Goal: Information Seeking & Learning: Learn about a topic

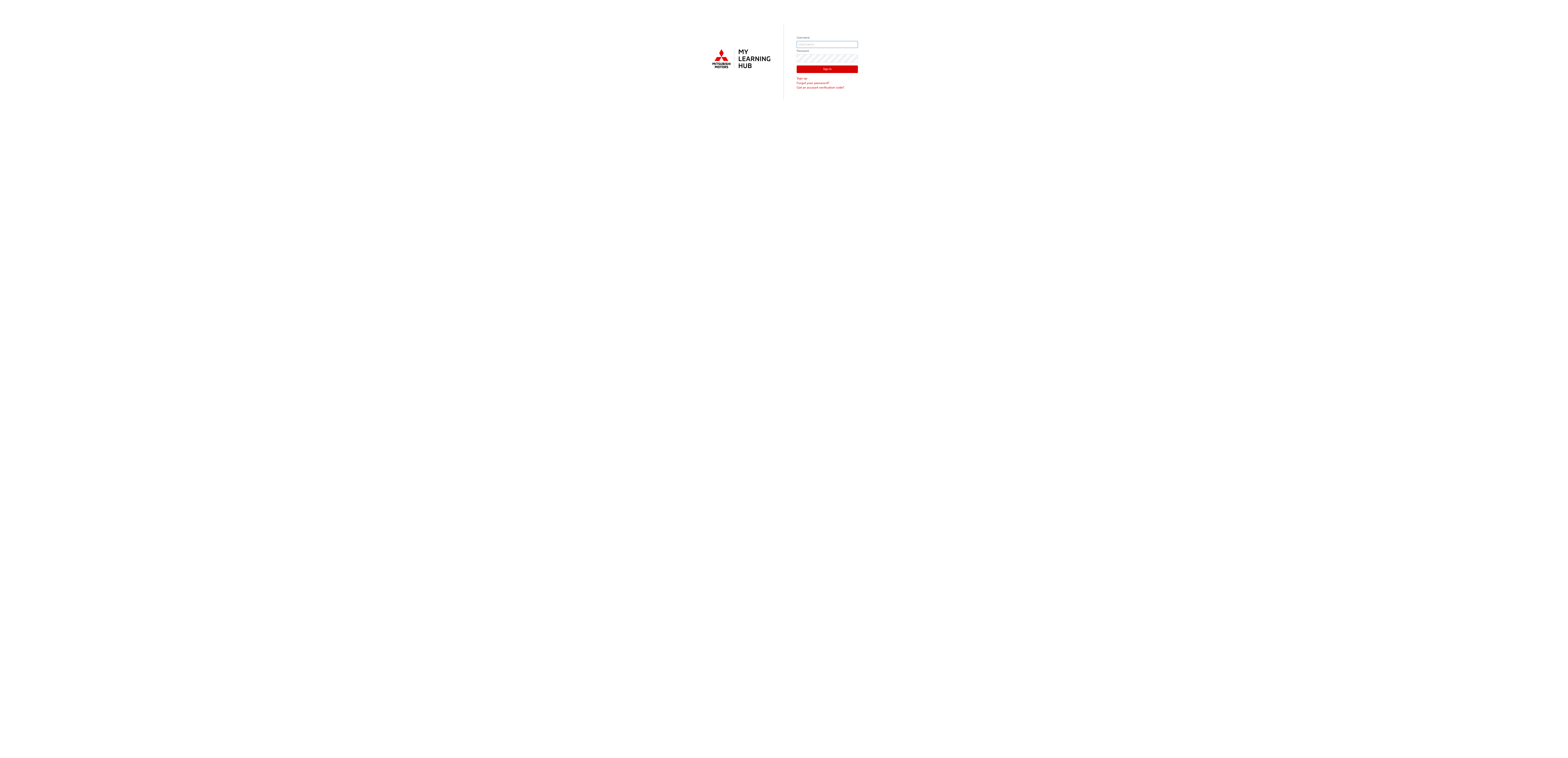
type input "0005879168"
click at [851, 70] on button "Sign In" at bounding box center [827, 69] width 61 height 8
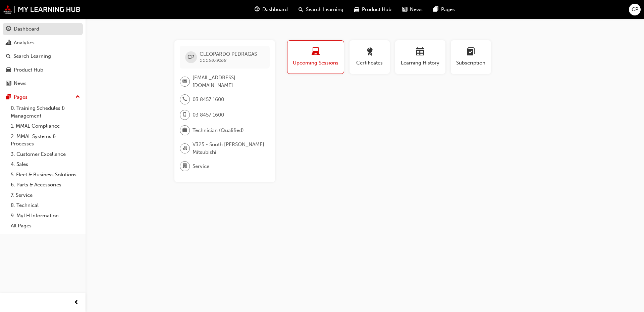
click at [31, 30] on div "Dashboard" at bounding box center [26, 29] width 25 height 8
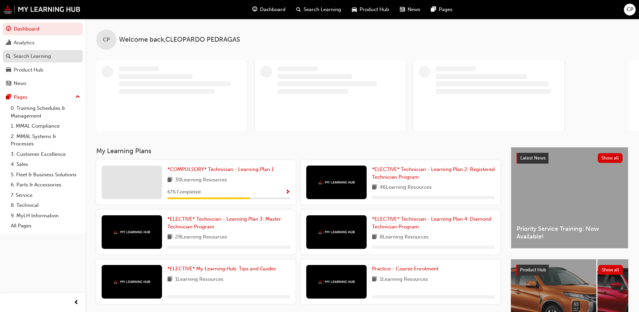
click at [33, 54] on div "Search Learning" at bounding box center [32, 56] width 38 height 8
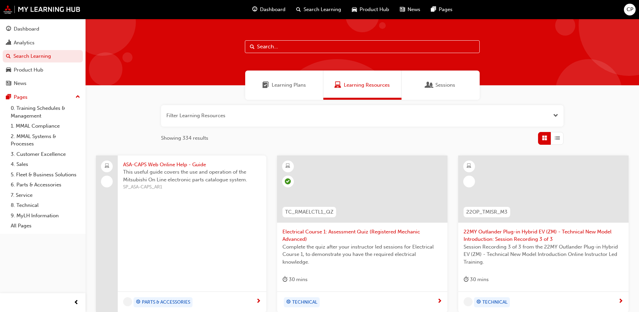
click at [279, 85] on span "Learning Plans" at bounding box center [289, 85] width 34 height 8
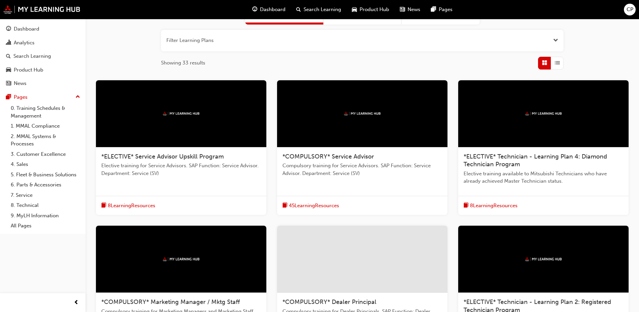
scroll to position [25, 0]
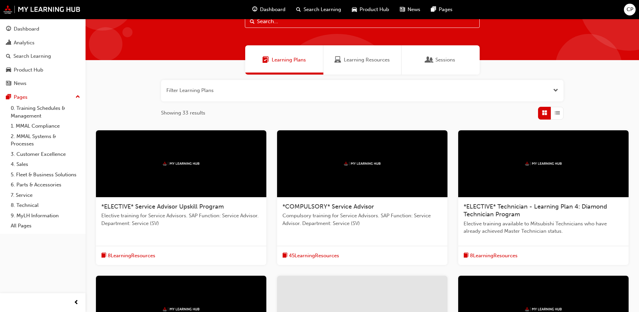
click at [434, 61] on div "Sessions" at bounding box center [440, 60] width 29 height 8
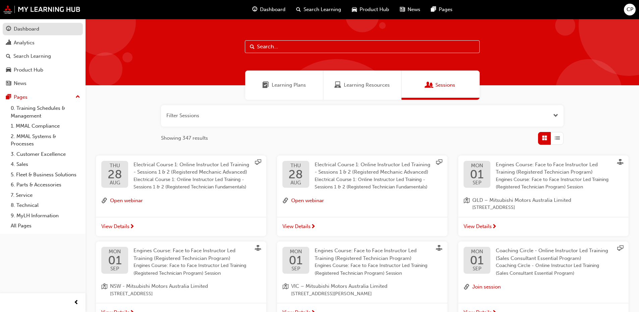
click at [11, 24] on link "Dashboard" at bounding box center [43, 29] width 80 height 12
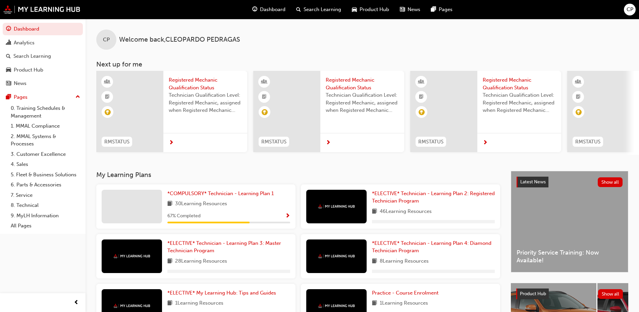
click at [216, 92] on span "Technician Qualification Level: Registered Mechanic, assigned when Registered M…" at bounding box center [205, 102] width 73 height 23
click at [252, 200] on div "*COMPULSORY* Technician - Learning Plan 1 30 Learning Resources 67 % Completed" at bounding box center [228, 207] width 123 height 34
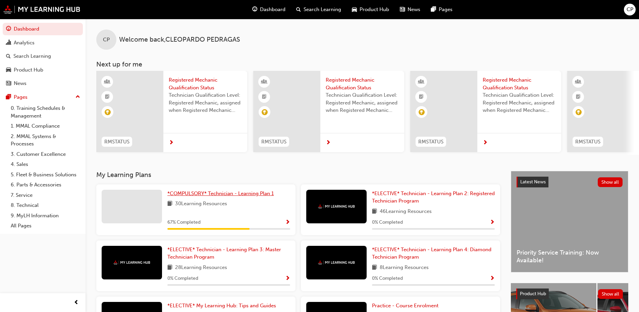
click at [252, 196] on span "*COMPULSORY* Technician - Learning Plan 1" at bounding box center [220, 193] width 106 height 6
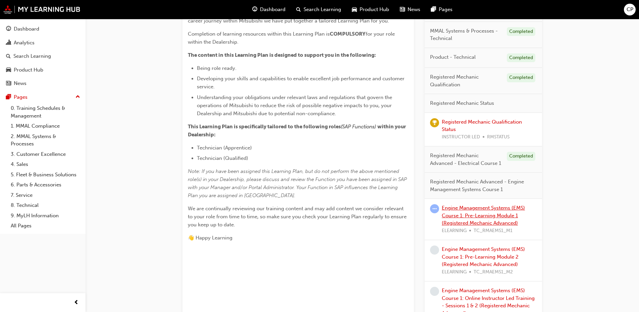
click at [491, 214] on link "Engine Management Systems (EMS) Course 1: Pre-Learning Module 1 (Registered Mec…" at bounding box center [483, 215] width 83 height 21
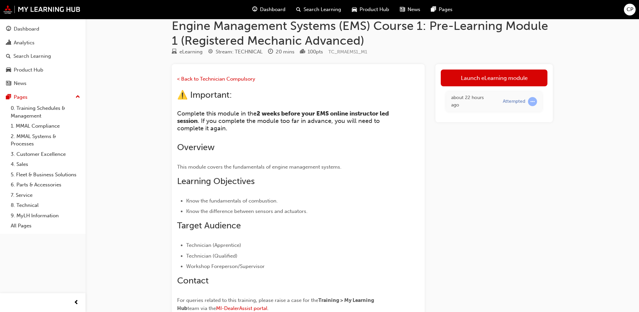
scroll to position [11, 0]
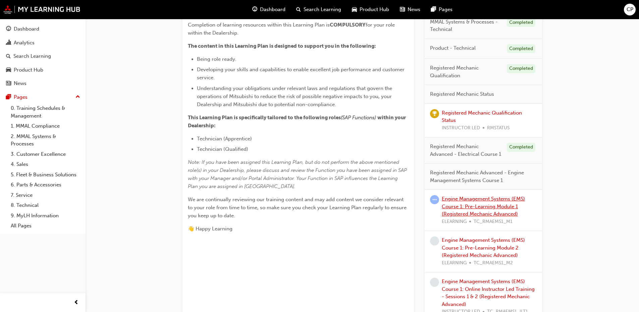
click at [498, 203] on link "Engine Management Systems (EMS) Course 1: Pre-Learning Module 1 (Registered Mec…" at bounding box center [483, 206] width 83 height 21
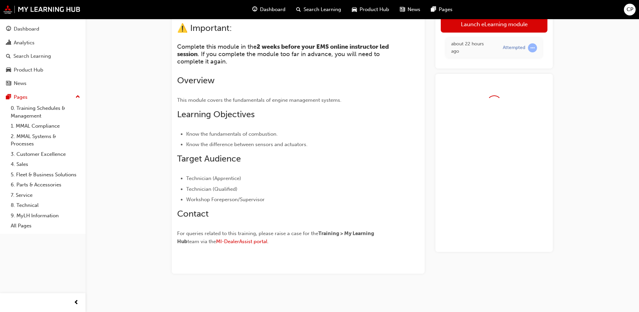
scroll to position [78, 0]
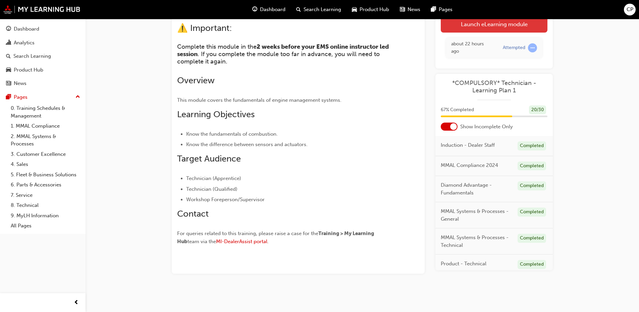
click at [509, 24] on link "Launch eLearning module" at bounding box center [494, 23] width 107 height 17
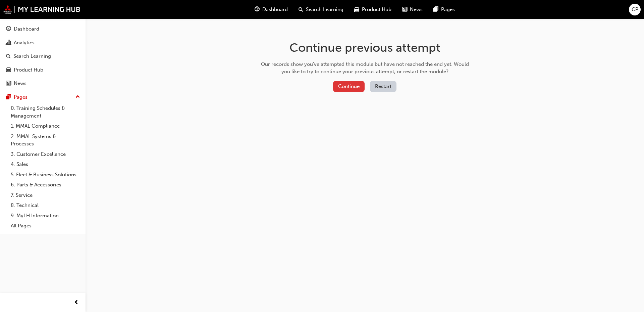
click at [352, 91] on button "Continue" at bounding box center [349, 86] width 32 height 11
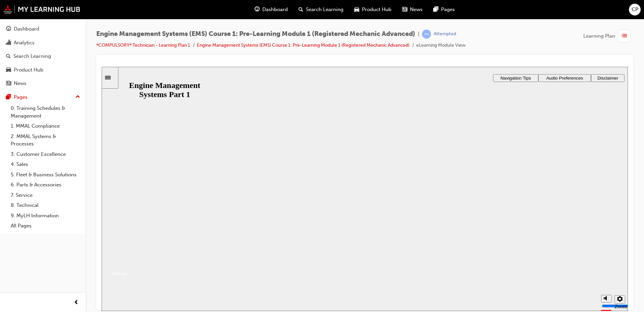
click at [127, 261] on button "Resume" at bounding box center [114, 265] width 25 height 8
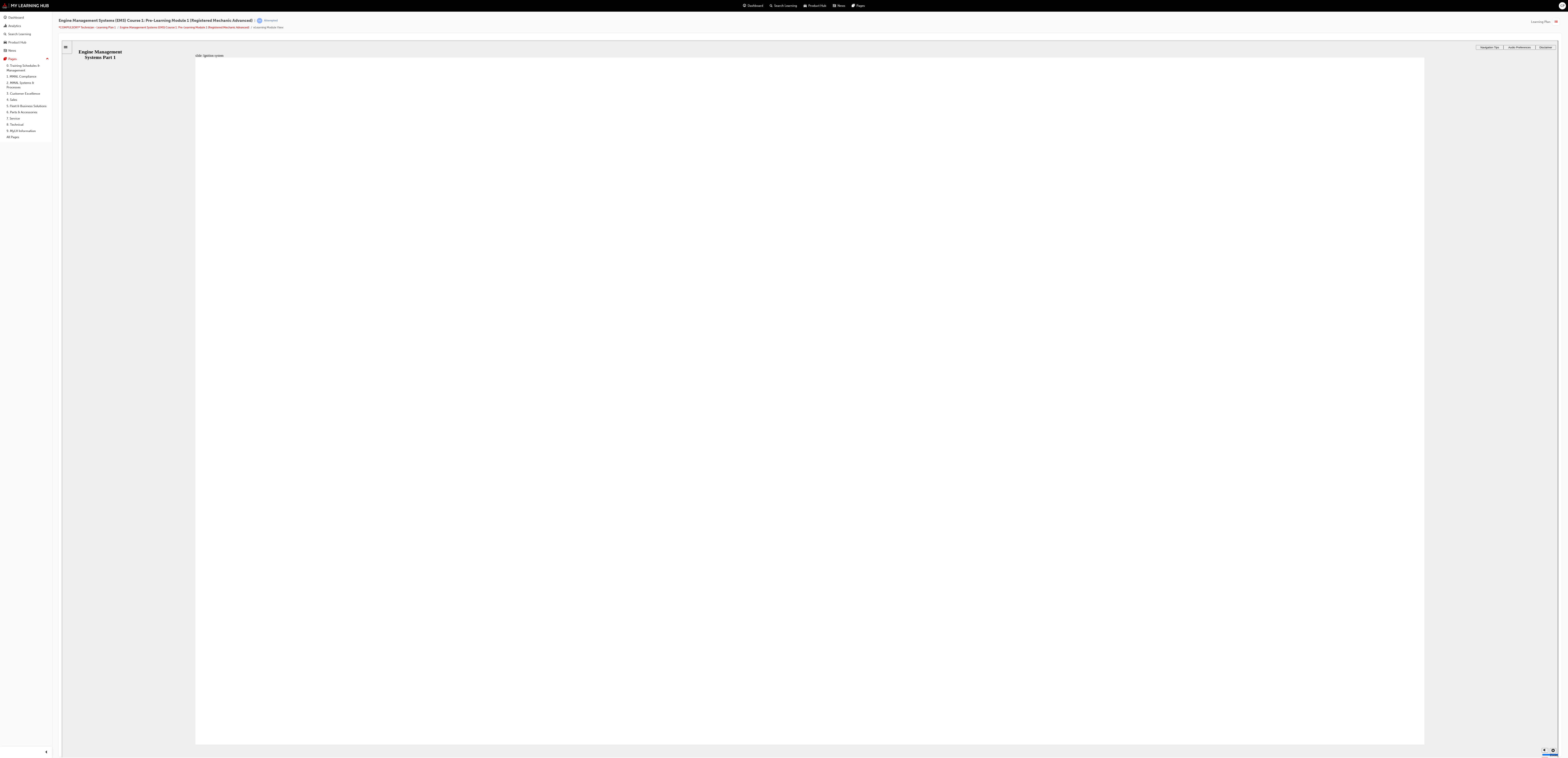
drag, startPoint x: 342, startPoint y: 628, endPoint x: 1009, endPoint y: 633, distance: 667.0
drag, startPoint x: 356, startPoint y: 696, endPoint x: 1305, endPoint y: 544, distance: 961.1
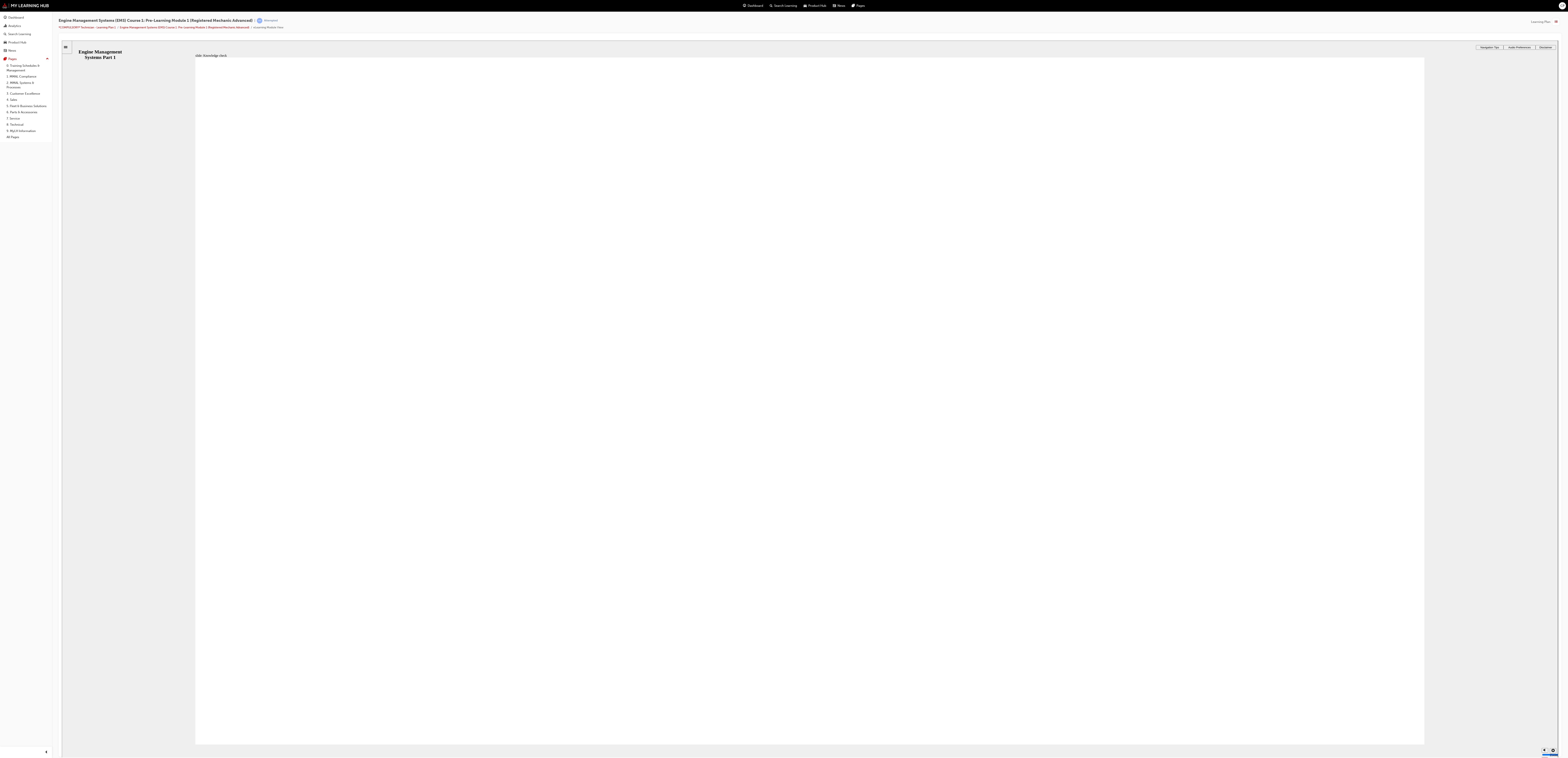
drag, startPoint x: 360, startPoint y: 459, endPoint x: 1136, endPoint y: 336, distance: 785.7
drag, startPoint x: 399, startPoint y: 566, endPoint x: 1051, endPoint y: 439, distance: 664.3
drag, startPoint x: 339, startPoint y: 504, endPoint x: 1238, endPoint y: 618, distance: 906.2
drag, startPoint x: 354, startPoint y: 338, endPoint x: 749, endPoint y: 566, distance: 456.1
drag, startPoint x: 349, startPoint y: 282, endPoint x: 752, endPoint y: 354, distance: 409.4
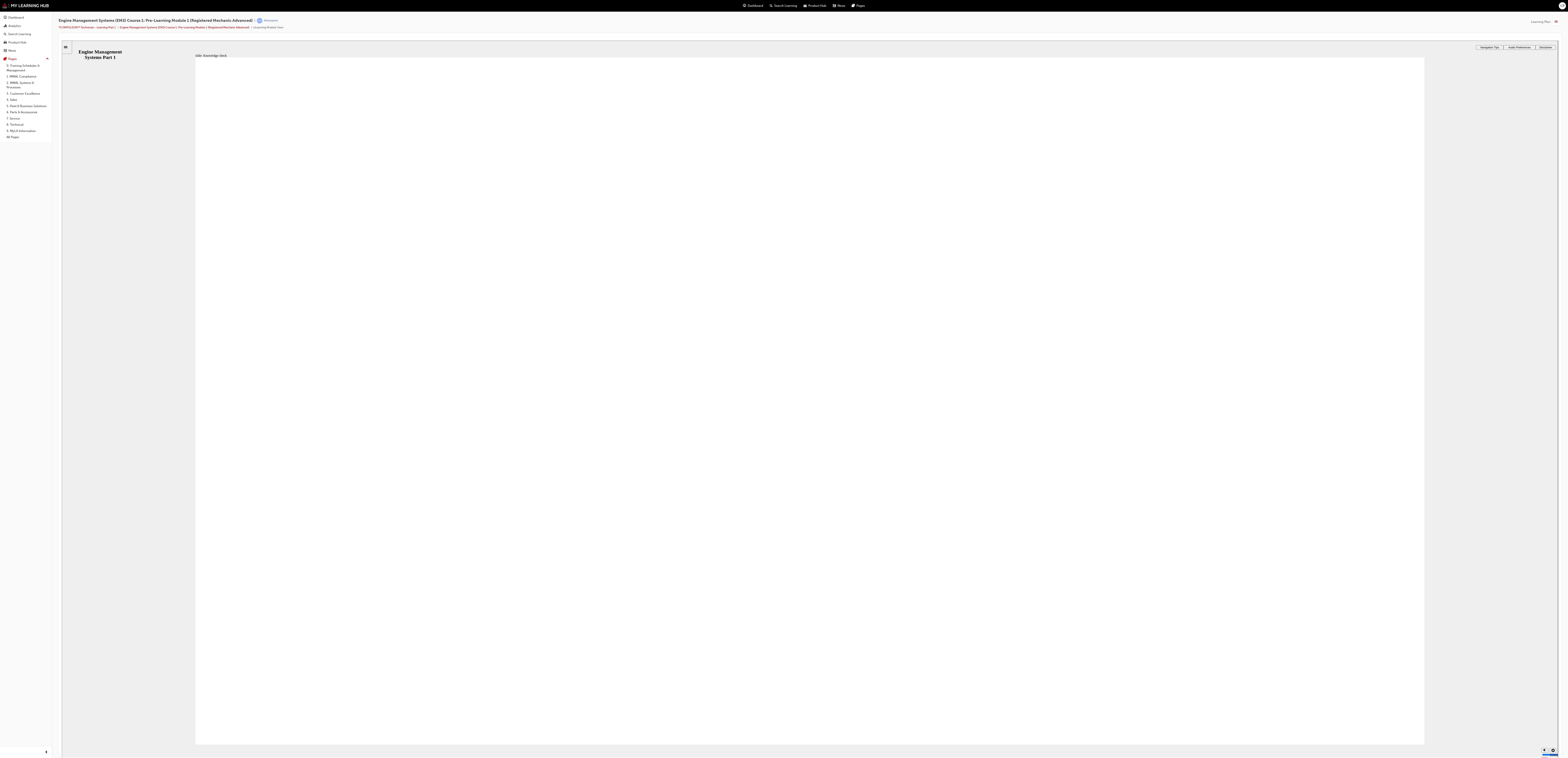
drag, startPoint x: 324, startPoint y: 391, endPoint x: 292, endPoint y: 334, distance: 65.4
drag, startPoint x: 1092, startPoint y: 332, endPoint x: 717, endPoint y: 426, distance: 386.6
drag, startPoint x: 304, startPoint y: 400, endPoint x: 1048, endPoint y: 346, distance: 746.0
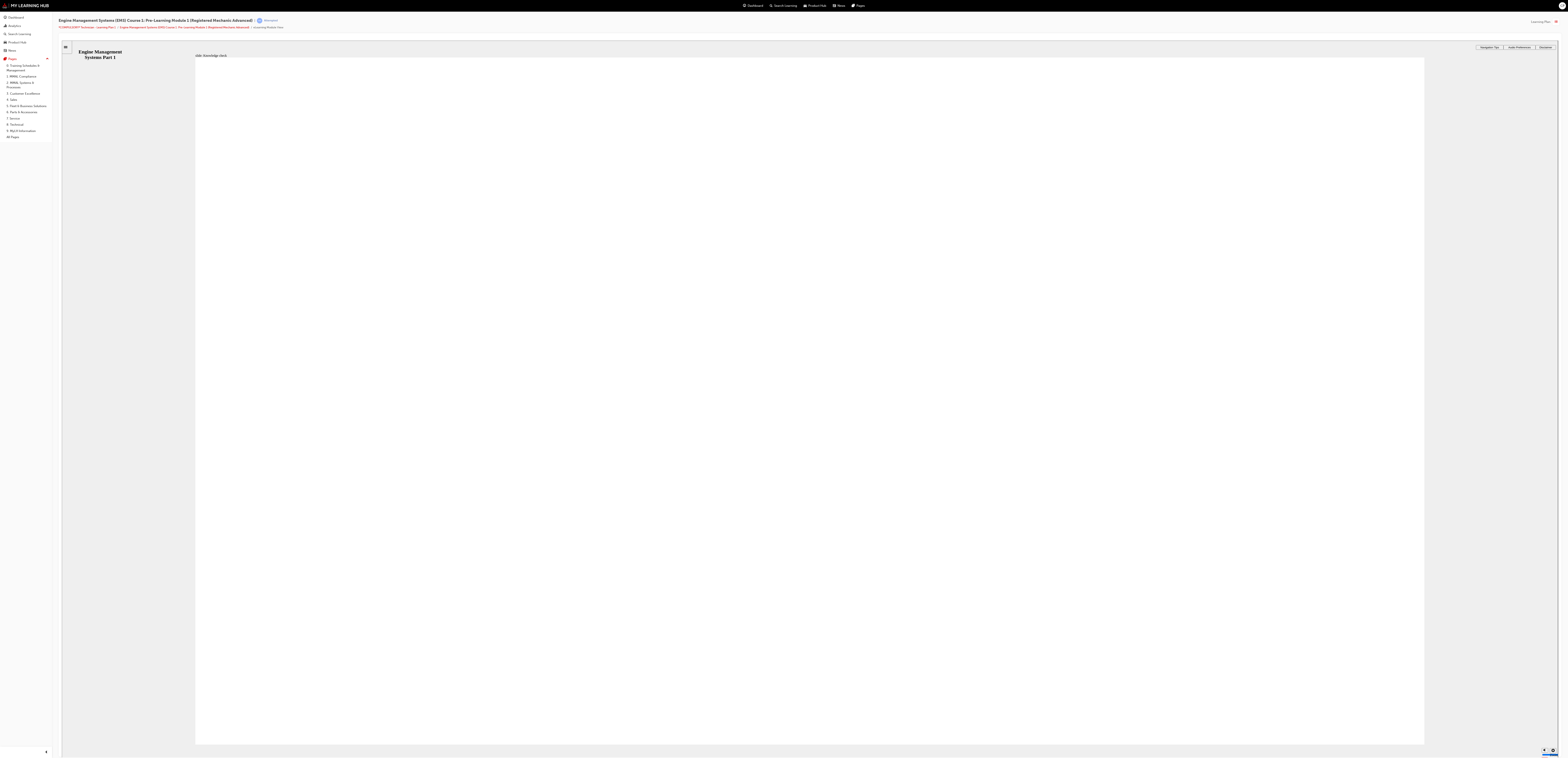
radio input "true"
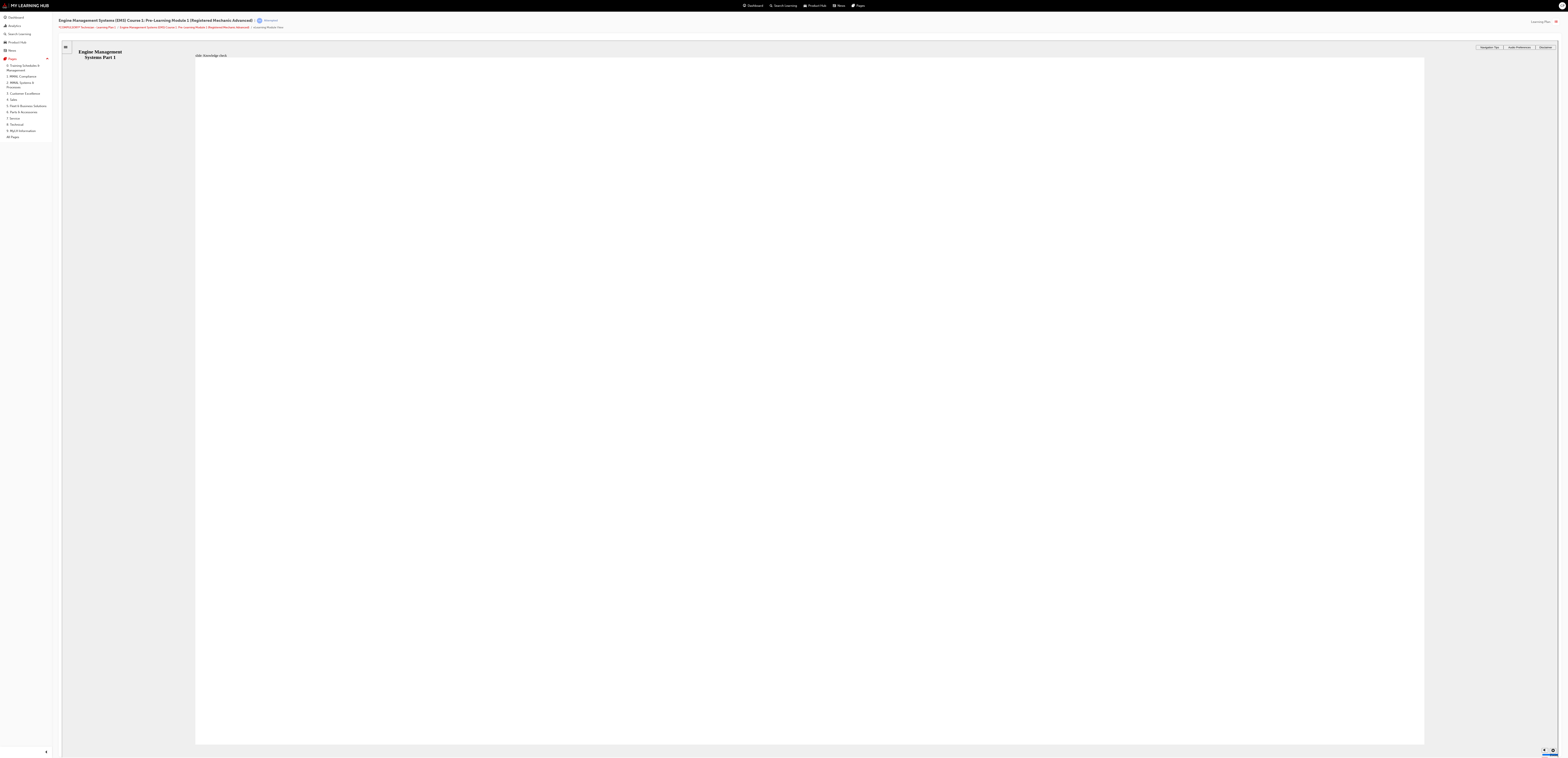
drag, startPoint x: 1343, startPoint y: 716, endPoint x: 1339, endPoint y: 718, distance: 4.5
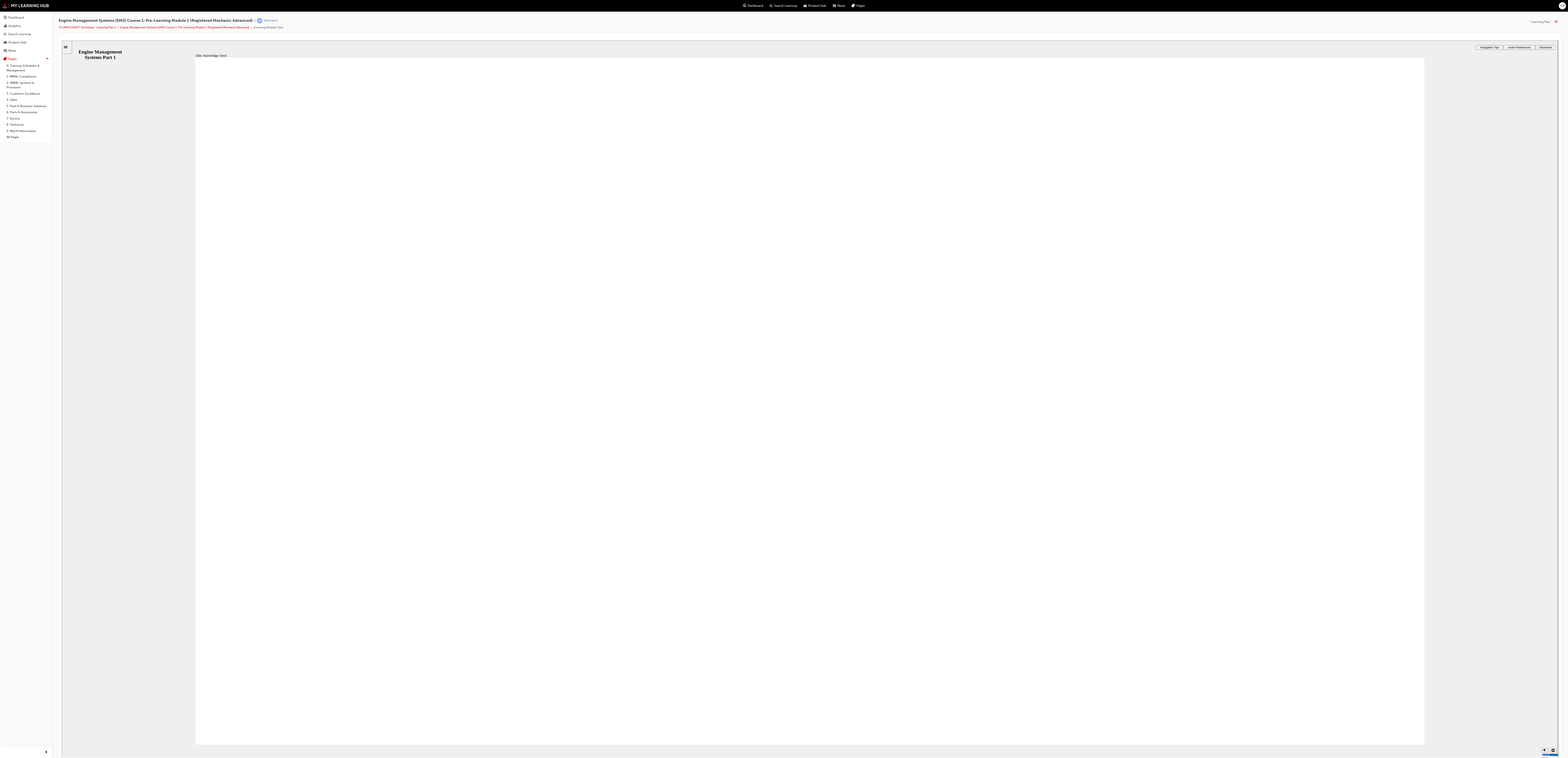
drag, startPoint x: 752, startPoint y: 309, endPoint x: 320, endPoint y: 437, distance: 450.6
drag, startPoint x: 864, startPoint y: 322, endPoint x: 869, endPoint y: 350, distance: 28.4
drag, startPoint x: 934, startPoint y: 426, endPoint x: 904, endPoint y: 273, distance: 155.9
drag, startPoint x: 987, startPoint y: 288, endPoint x: 923, endPoint y: 413, distance: 140.4
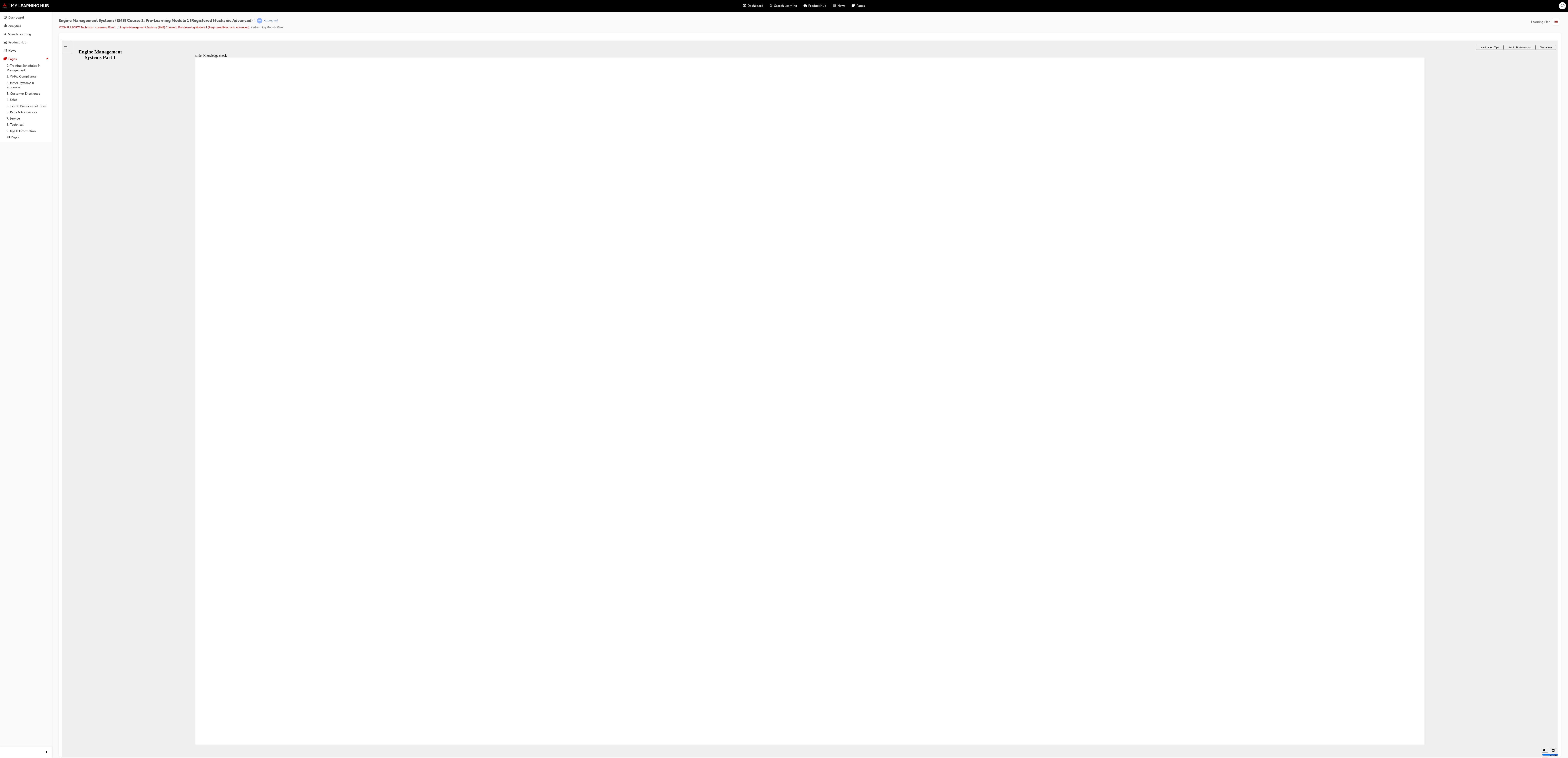
drag, startPoint x: 944, startPoint y: 440, endPoint x: 313, endPoint y: 603, distance: 651.7
drag, startPoint x: 609, startPoint y: 293, endPoint x: 937, endPoint y: 411, distance: 348.6
drag, startPoint x: 865, startPoint y: 301, endPoint x: 939, endPoint y: 582, distance: 290.6
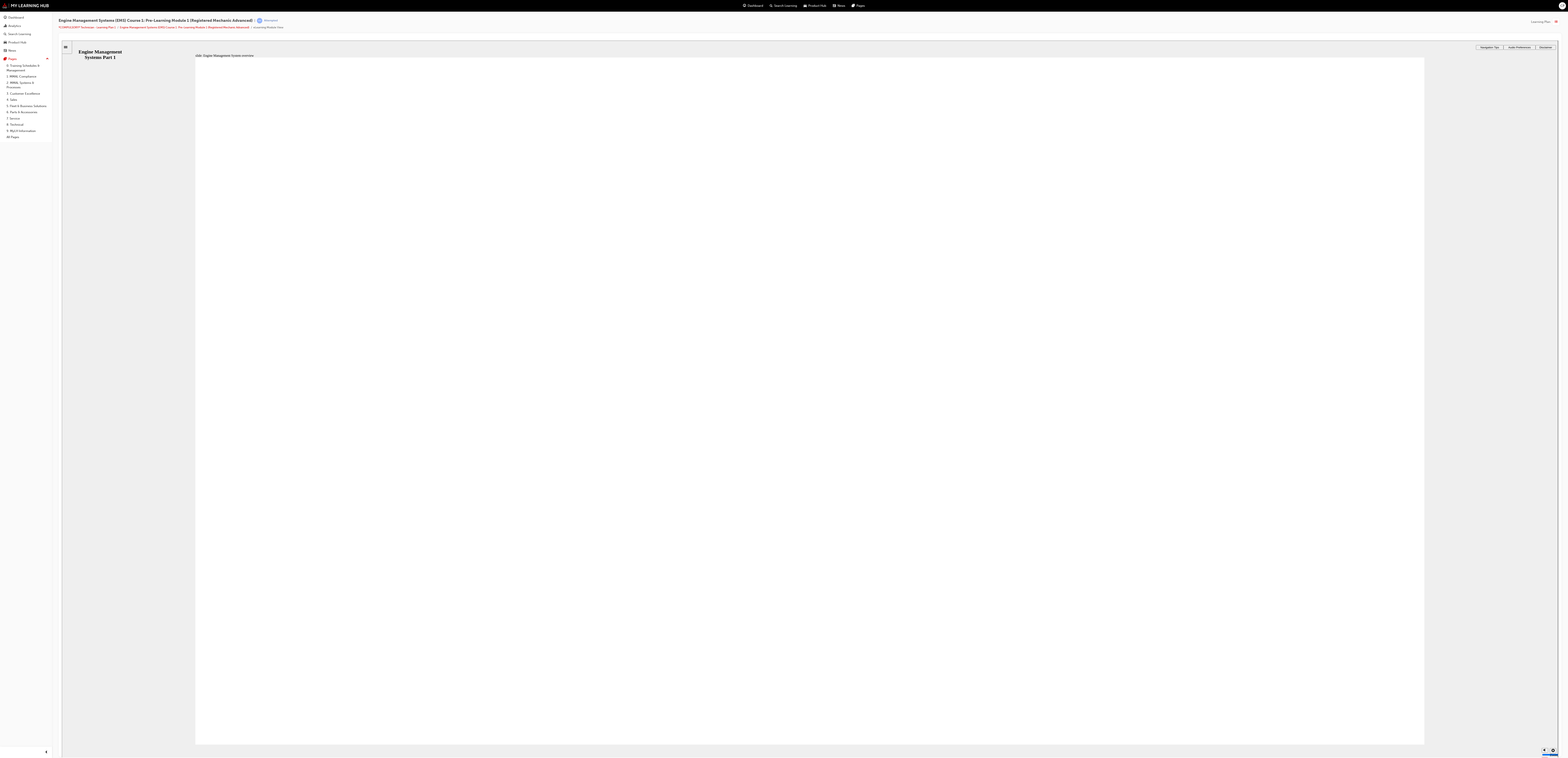
drag, startPoint x: 542, startPoint y: 509, endPoint x: 545, endPoint y: 509, distance: 3.0
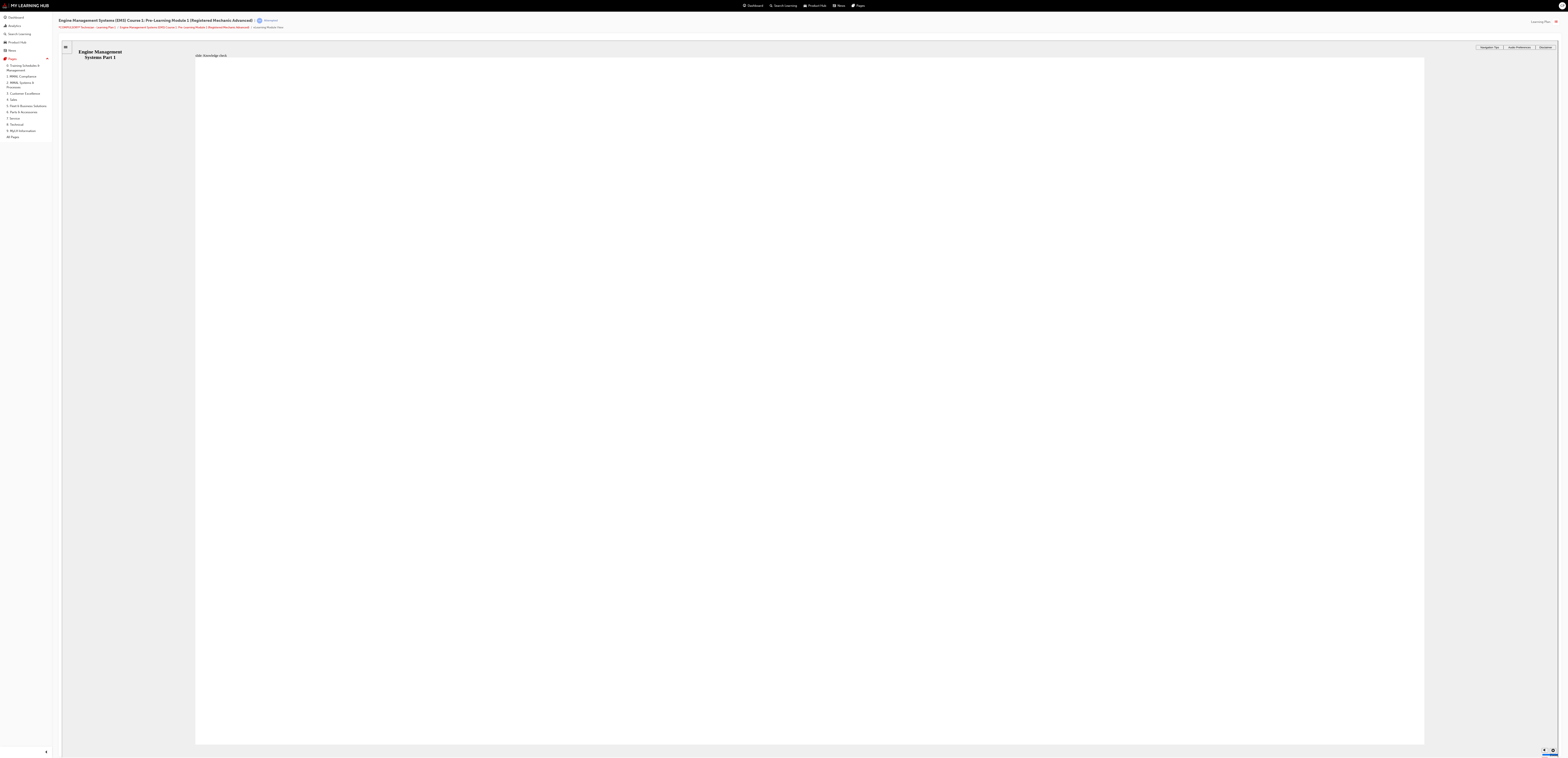
radio input "true"
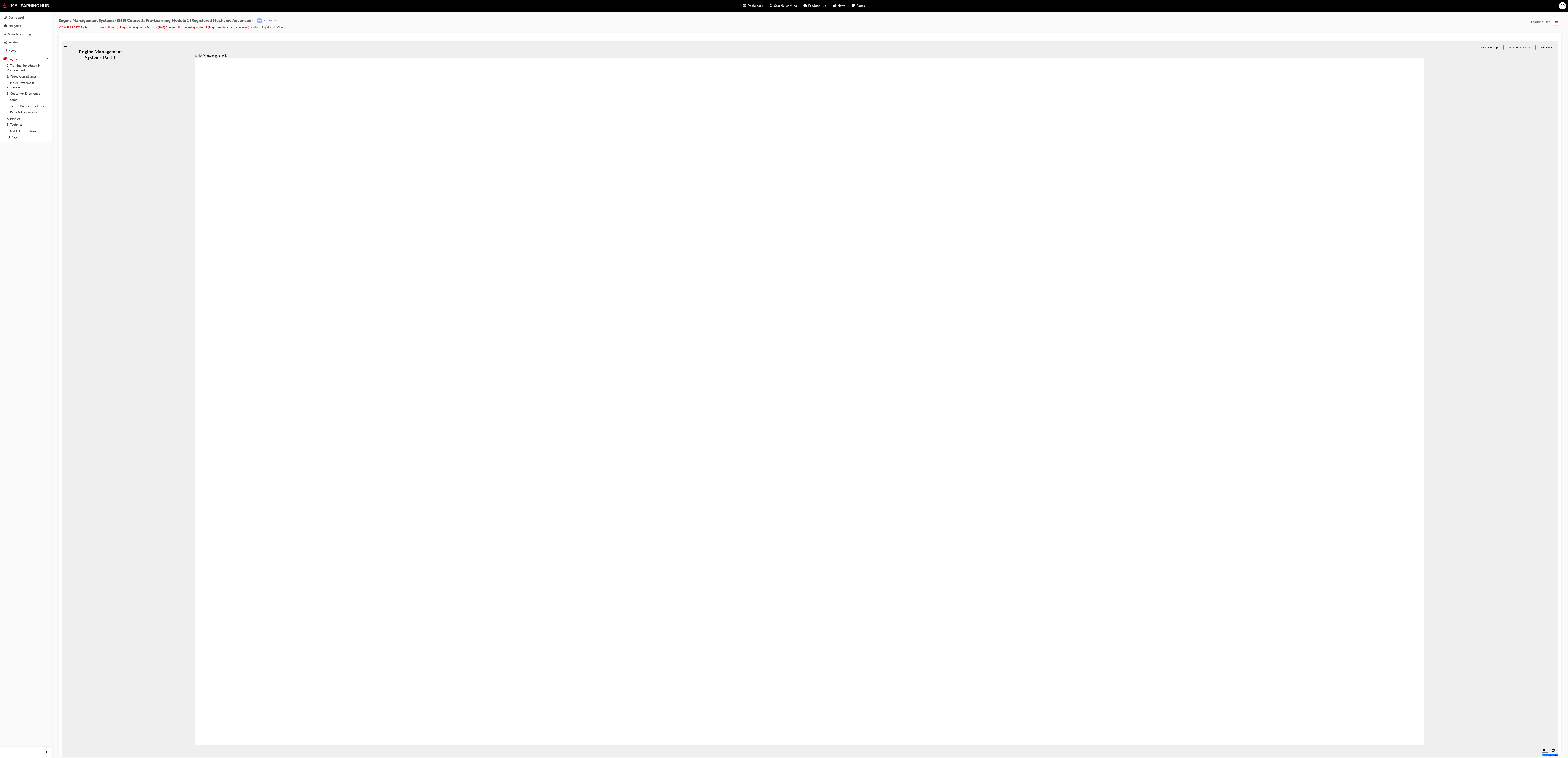
radio input "true"
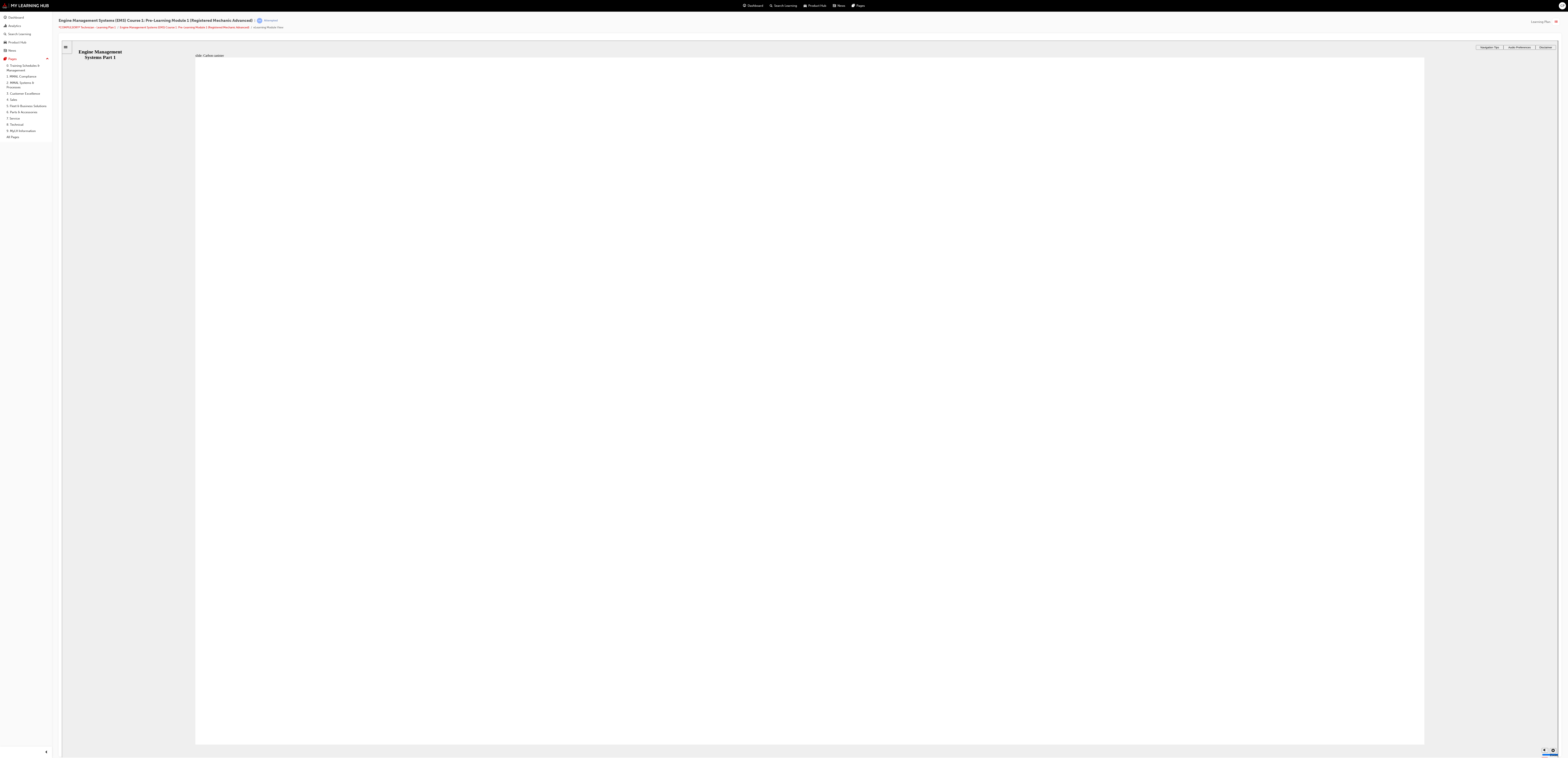
drag, startPoint x: 1326, startPoint y: 714, endPoint x: 1322, endPoint y: 717, distance: 5.0
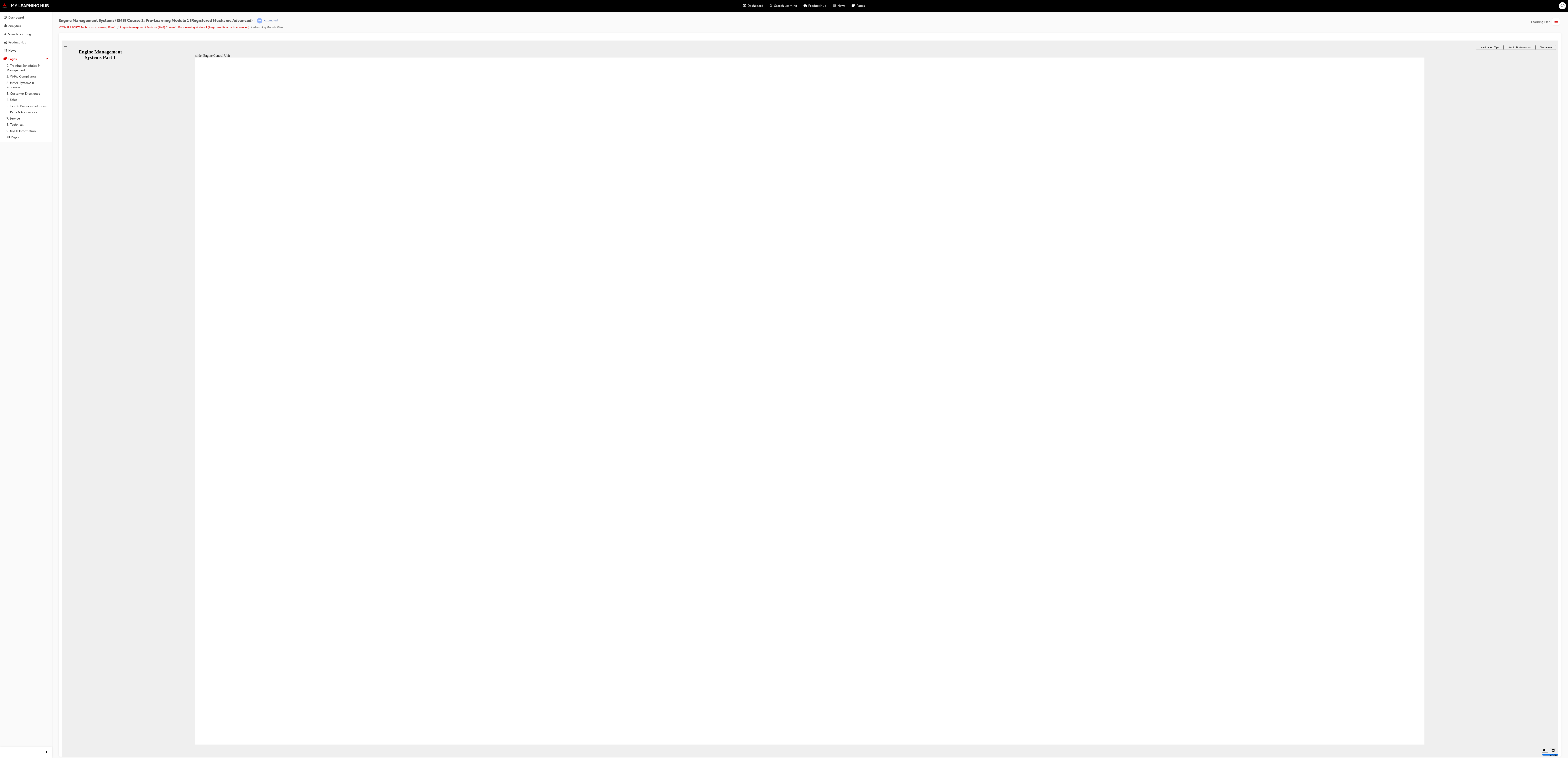
drag, startPoint x: 1135, startPoint y: 325, endPoint x: 308, endPoint y: 428, distance: 833.4
drag, startPoint x: 338, startPoint y: 439, endPoint x: 340, endPoint y: 442, distance: 3.6
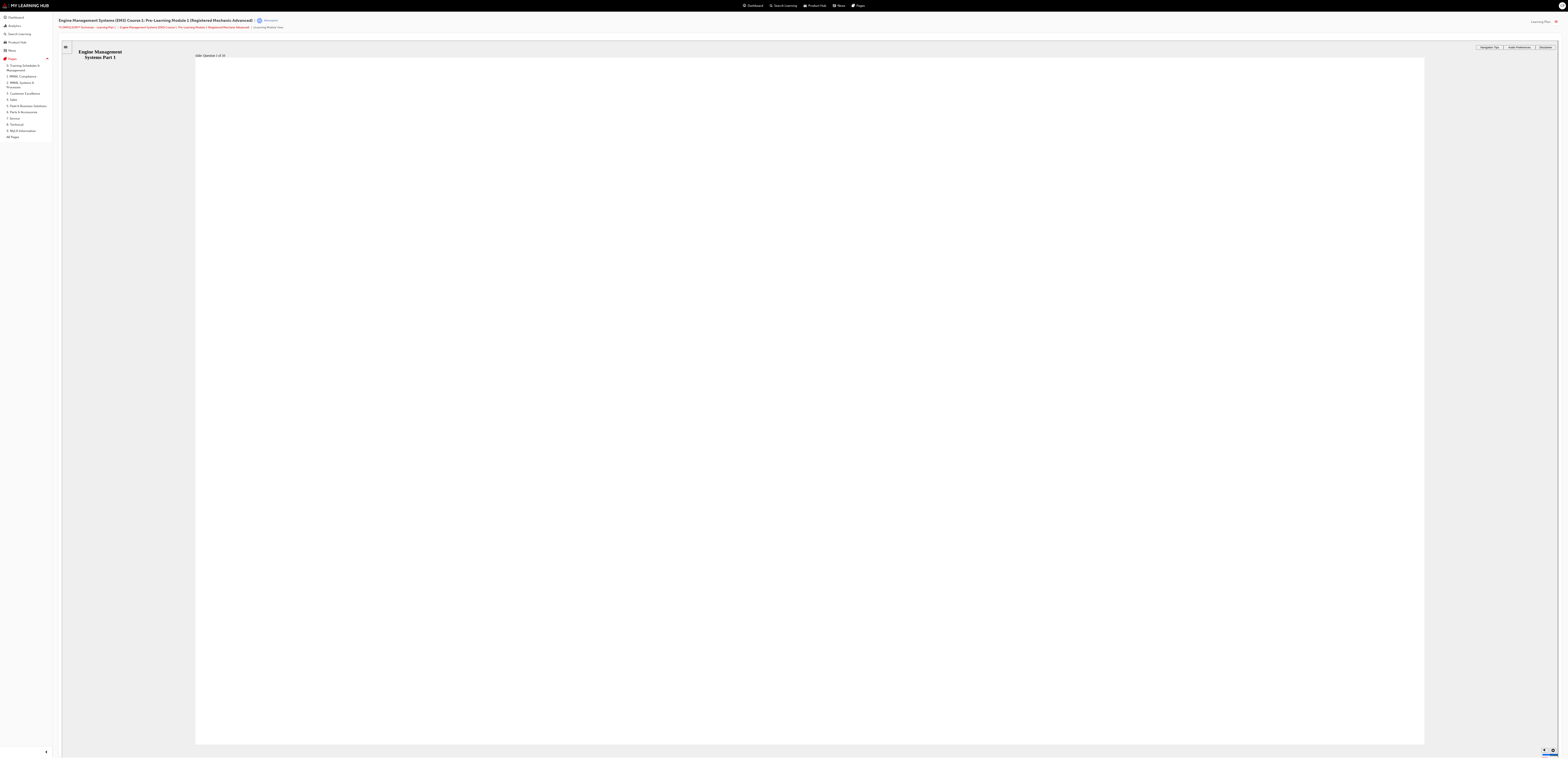
drag, startPoint x: 492, startPoint y: 311, endPoint x: 941, endPoint y: 427, distance: 463.7
drag, startPoint x: 909, startPoint y: 301, endPoint x: 894, endPoint y: 579, distance: 278.4
drag, startPoint x: 698, startPoint y: 308, endPoint x: 344, endPoint y: 572, distance: 441.6
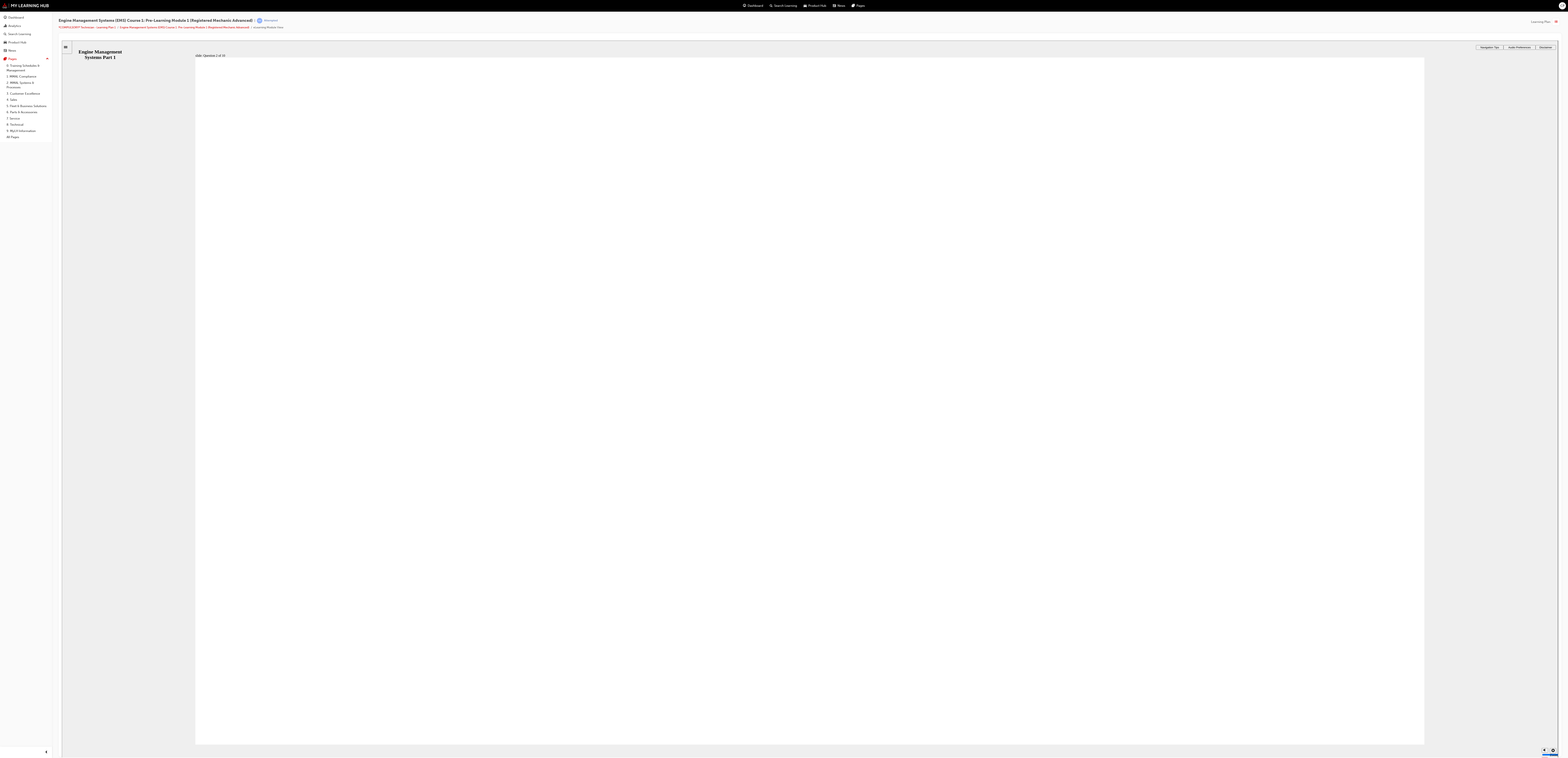
drag, startPoint x: 788, startPoint y: 322, endPoint x: 1040, endPoint y: 420, distance: 270.4
drag, startPoint x: 520, startPoint y: 332, endPoint x: 609, endPoint y: 543, distance: 229.0
drag, startPoint x: 1094, startPoint y: 332, endPoint x: 906, endPoint y: 343, distance: 188.3
drag, startPoint x: 517, startPoint y: 533, endPoint x: 701, endPoint y: 318, distance: 283.0
drag, startPoint x: 1159, startPoint y: 324, endPoint x: 516, endPoint y: 523, distance: 673.1
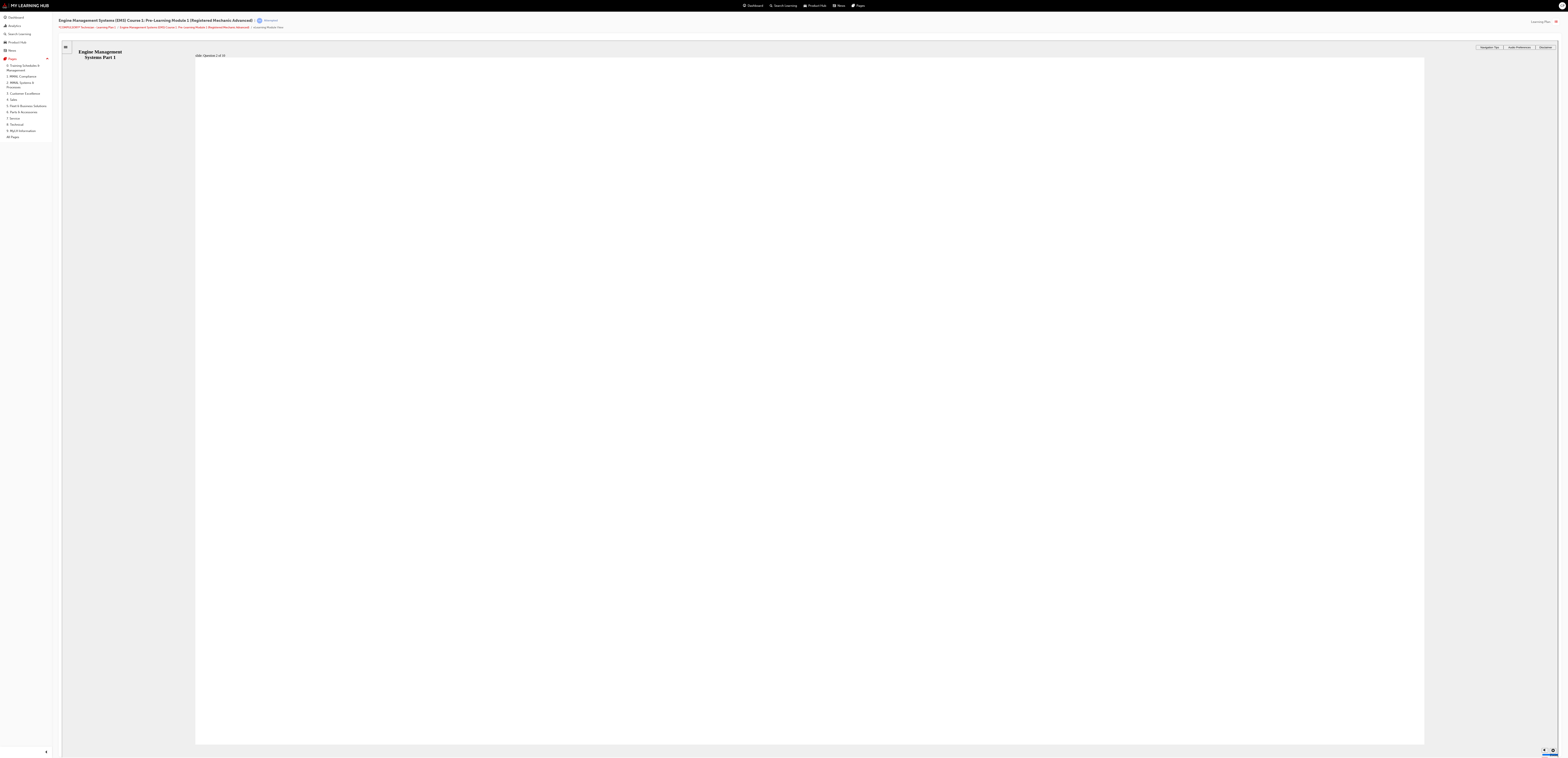
drag, startPoint x: 1091, startPoint y: 422, endPoint x: 1088, endPoint y: 410, distance: 12.4
drag, startPoint x: 413, startPoint y: 318, endPoint x: 1211, endPoint y: 523, distance: 823.9
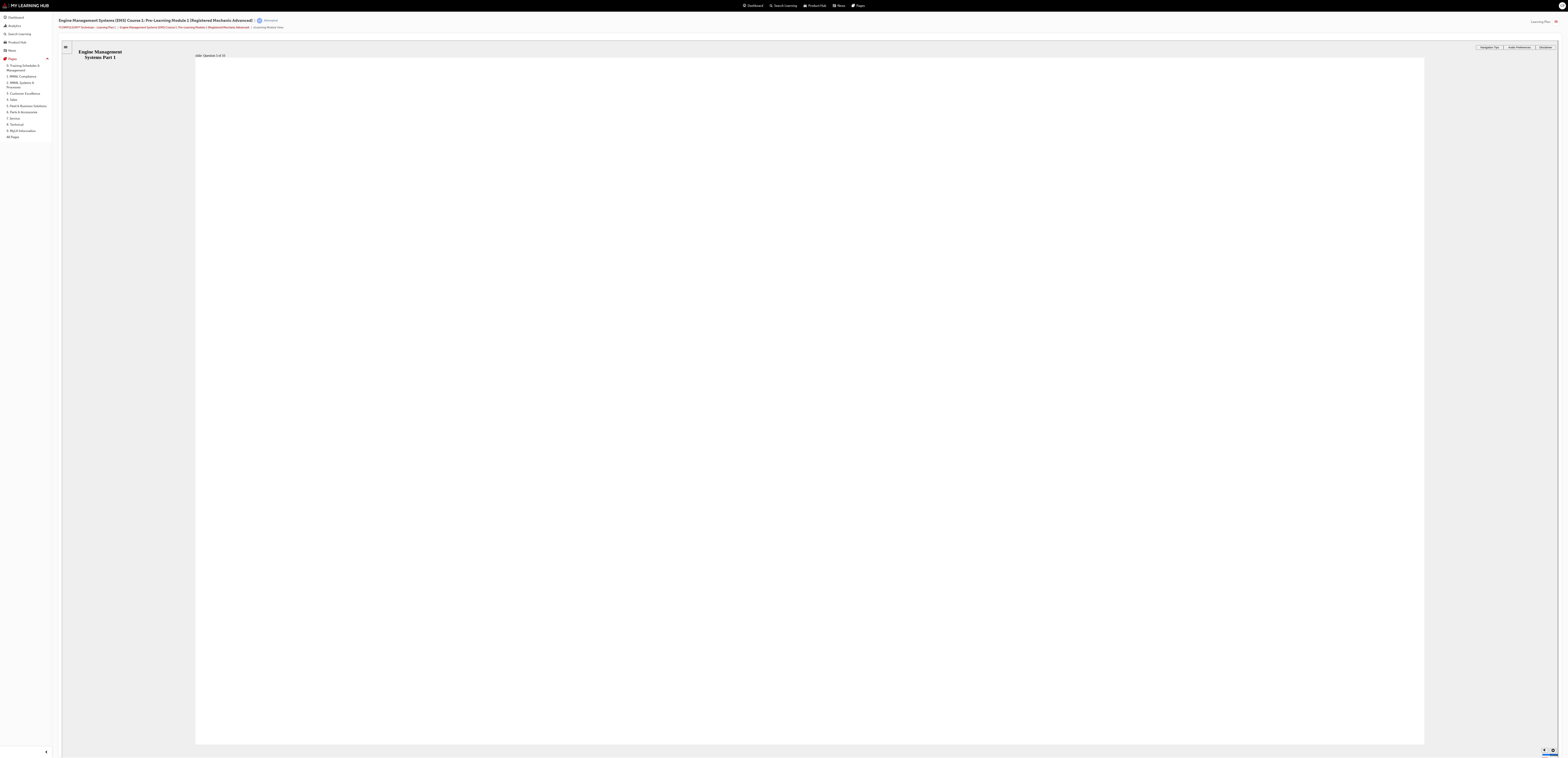
radio input "true"
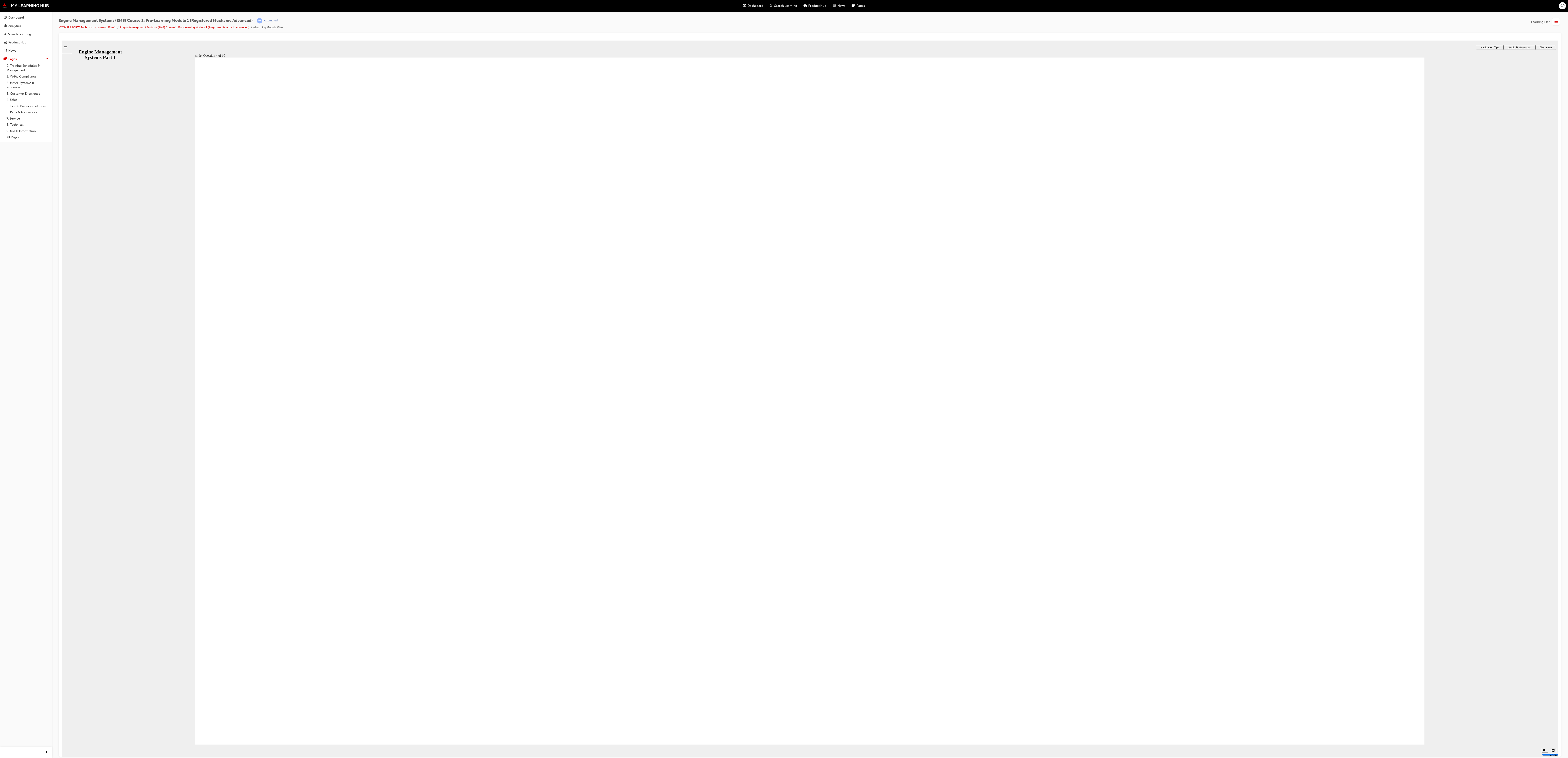
drag, startPoint x: 858, startPoint y: 518, endPoint x: 855, endPoint y: 518, distance: 3.0
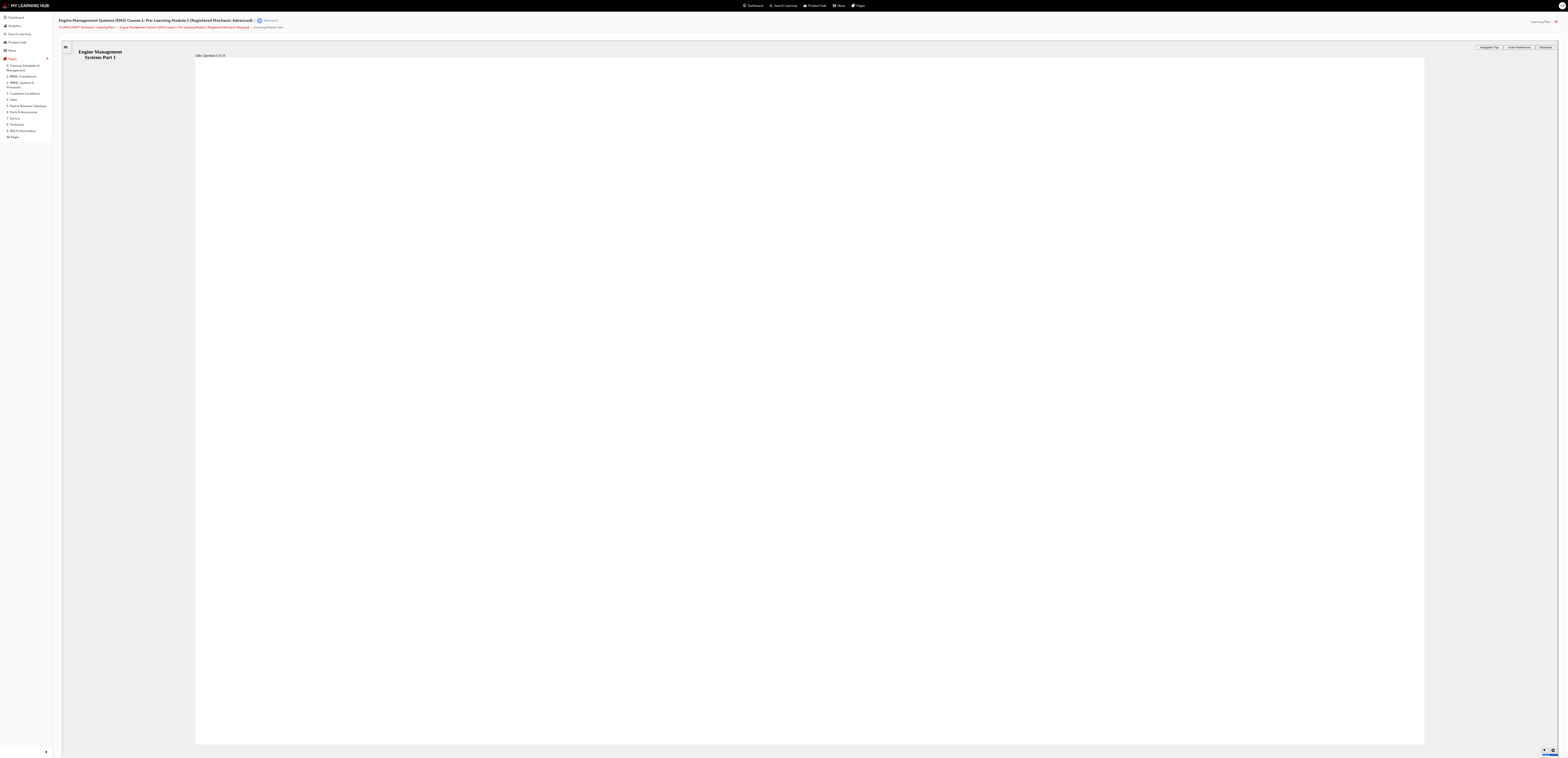
radio input "true"
drag, startPoint x: 531, startPoint y: 296, endPoint x: 522, endPoint y: 317, distance: 22.8
click at [522, 317] on div "Rectangle 1 Rectangle 3 Question 6 of 10 Drag and drop the boxes below with the…" at bounding box center [810, 403] width 1229 height 691
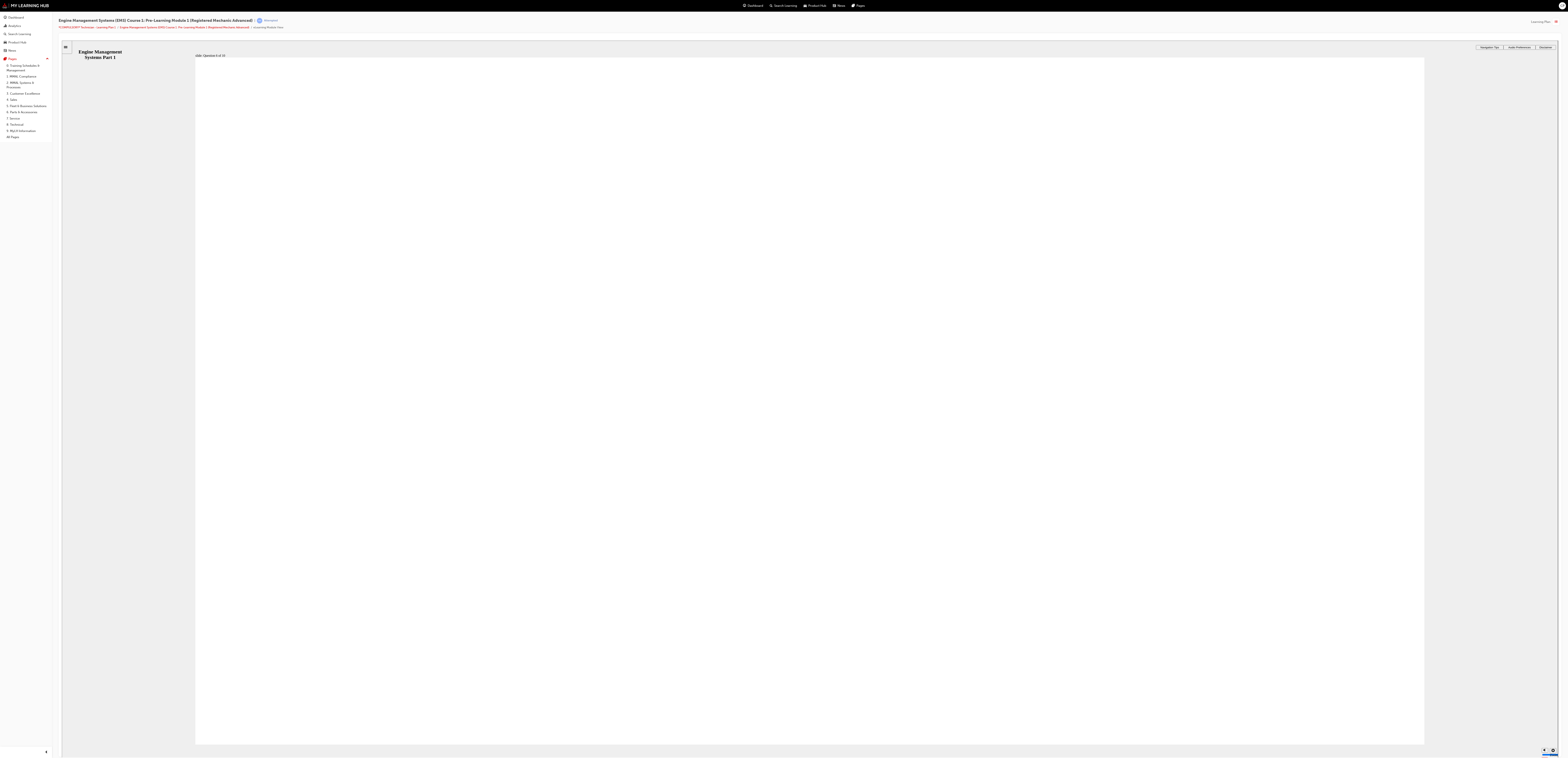
drag, startPoint x: 522, startPoint y: 317, endPoint x: 475, endPoint y: 414, distance: 107.8
drag, startPoint x: 794, startPoint y: 324, endPoint x: 475, endPoint y: 498, distance: 363.4
drag, startPoint x: 1112, startPoint y: 315, endPoint x: 400, endPoint y: 557, distance: 752.0
drag, startPoint x: 825, startPoint y: 512, endPoint x: 825, endPoint y: 516, distance: 4.0
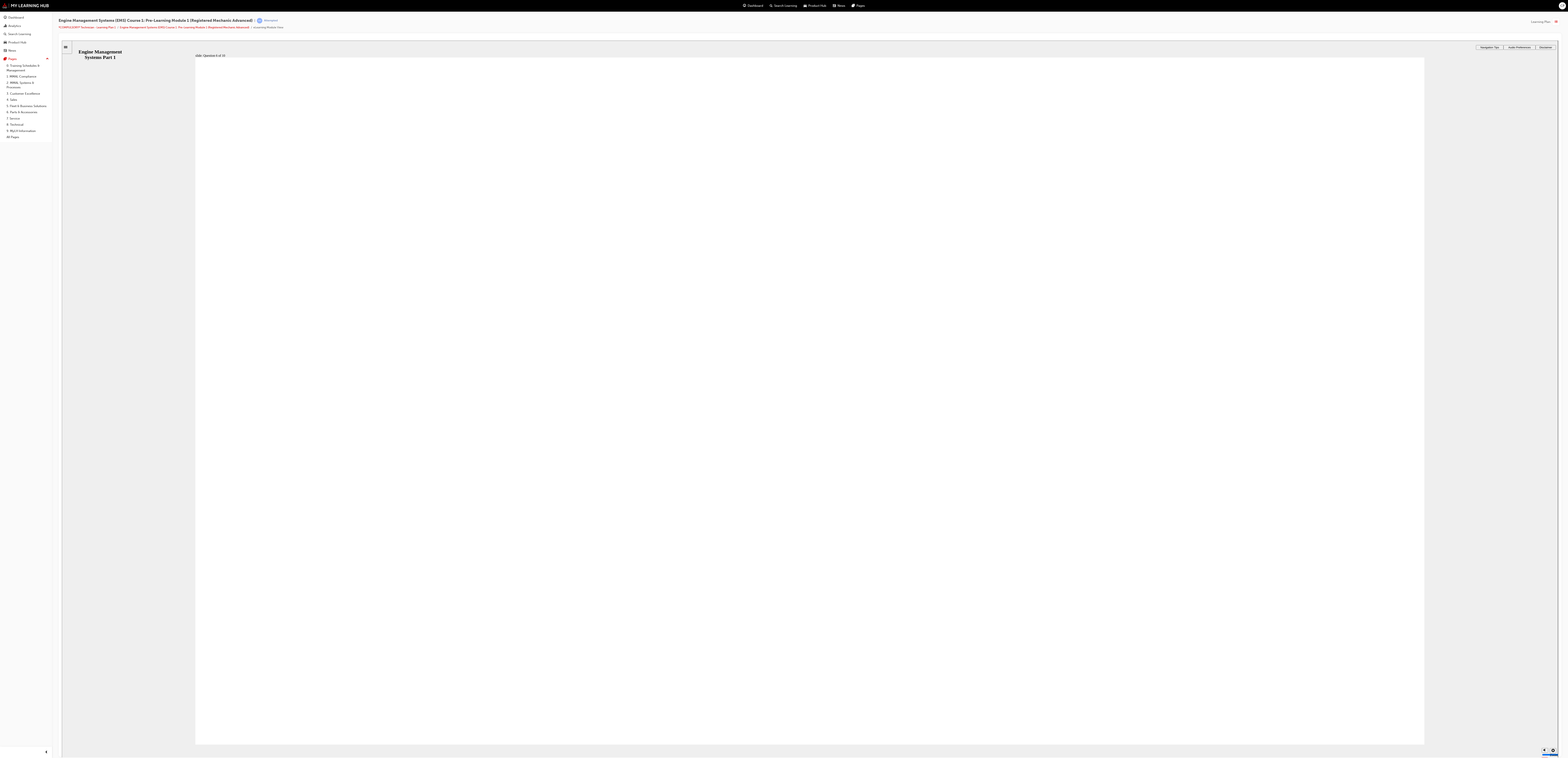
checkbox input "true"
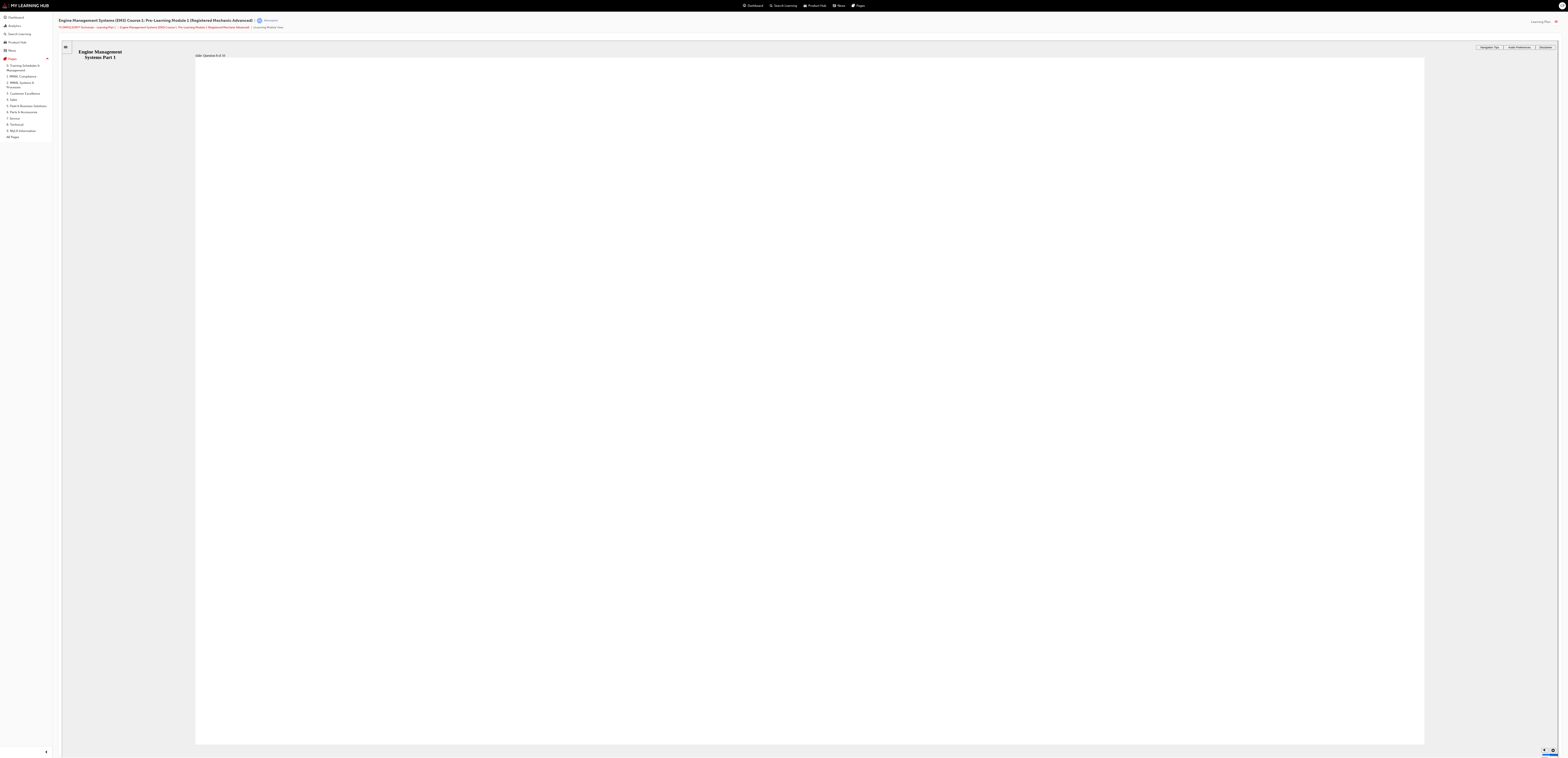
radio input "true"
drag, startPoint x: 411, startPoint y: 286, endPoint x: 395, endPoint y: 419, distance: 134.0
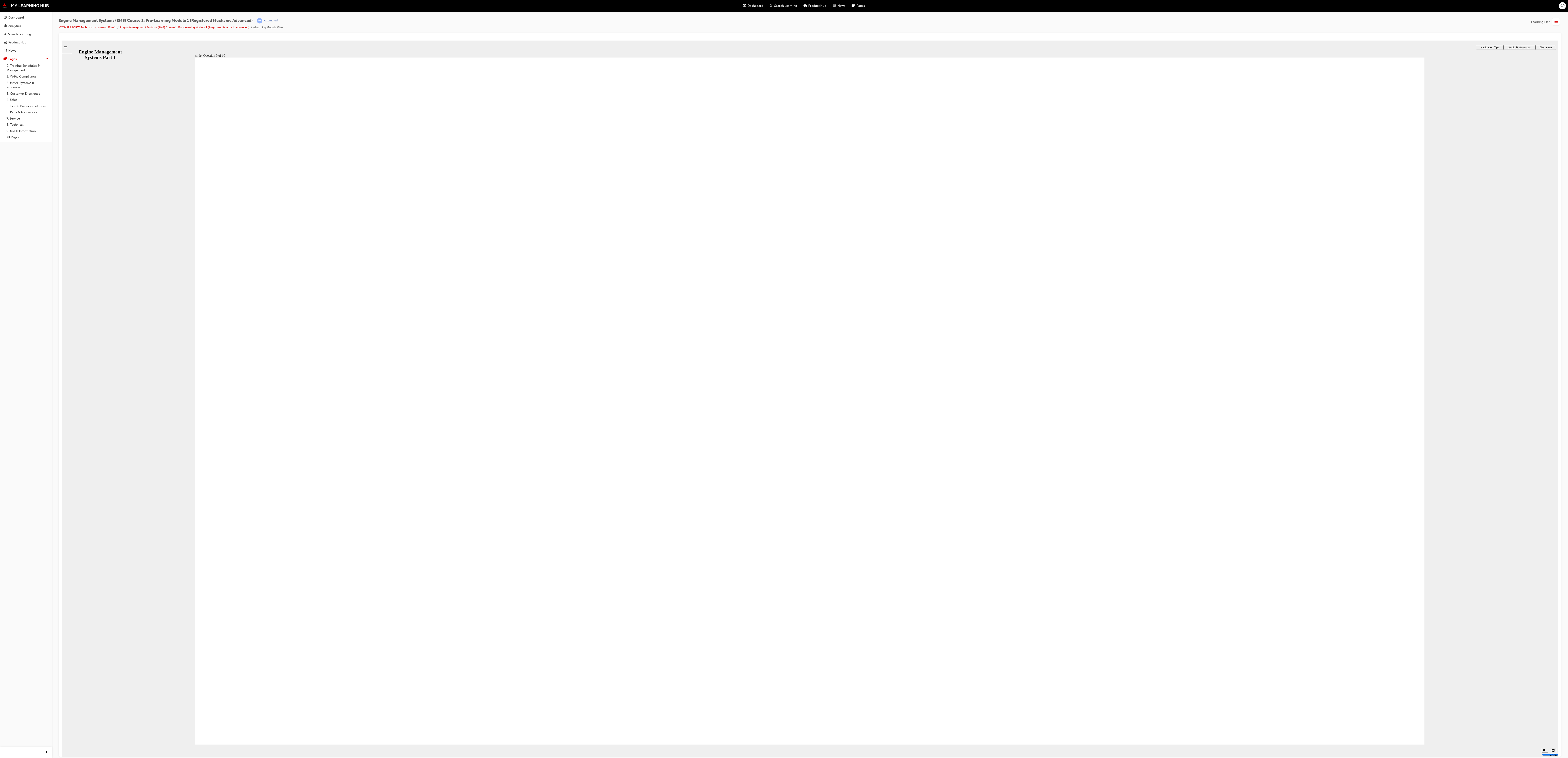
drag, startPoint x: 409, startPoint y: 437, endPoint x: 399, endPoint y: 585, distance: 148.3
drag, startPoint x: 941, startPoint y: 302, endPoint x: 439, endPoint y: 389, distance: 509.5
drag, startPoint x: 346, startPoint y: 383, endPoint x: 337, endPoint y: 464, distance: 81.5
drag, startPoint x: 1233, startPoint y: 296, endPoint x: 333, endPoint y: 402, distance: 906.2
drag, startPoint x: 723, startPoint y: 299, endPoint x: 441, endPoint y: 538, distance: 369.7
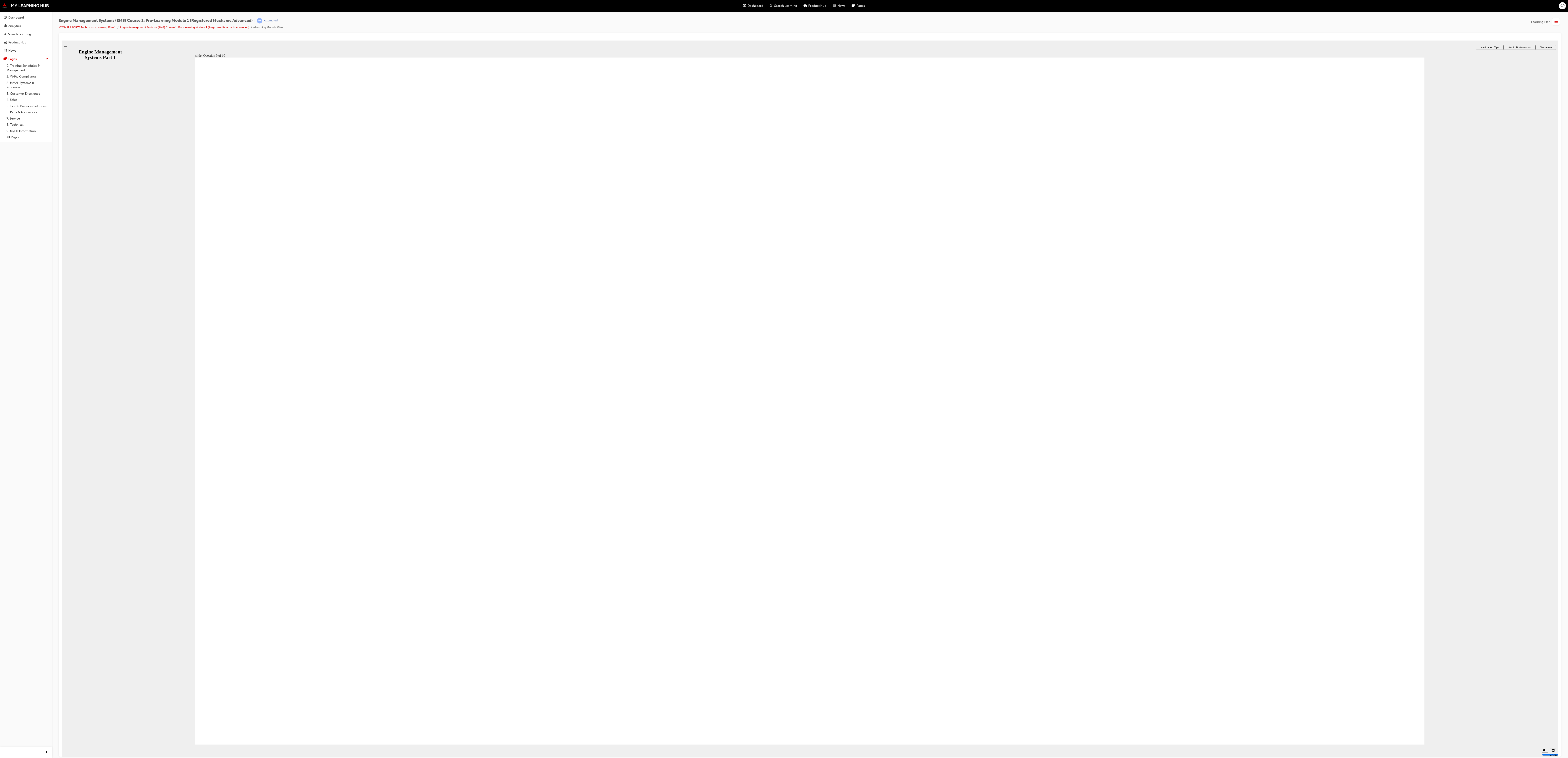
drag, startPoint x: 1320, startPoint y: 333, endPoint x: 533, endPoint y: 456, distance: 796.6
drag, startPoint x: 443, startPoint y: 332, endPoint x: 1286, endPoint y: 434, distance: 849.1
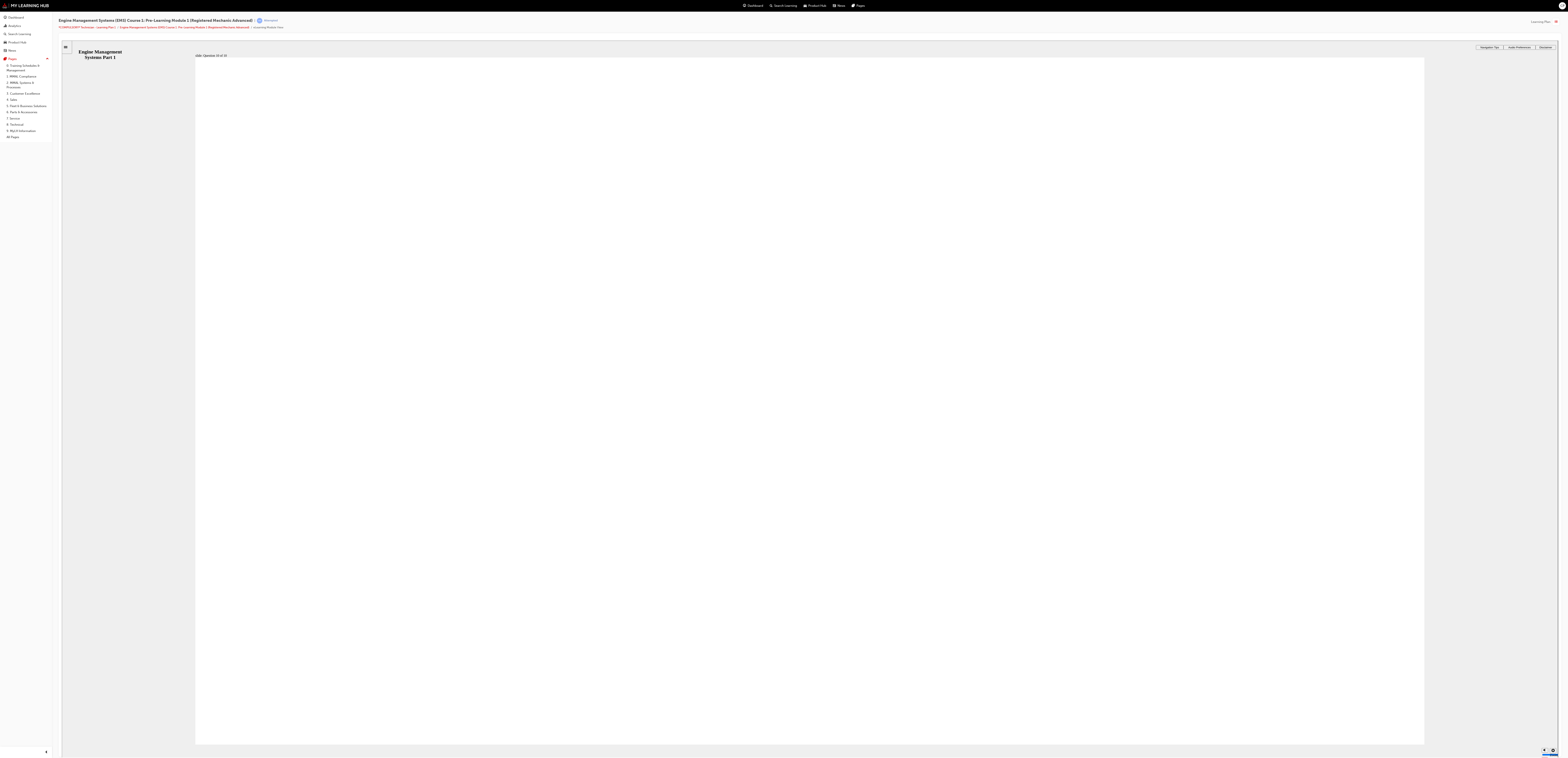
drag, startPoint x: 903, startPoint y: 323, endPoint x: 903, endPoint y: 354, distance: 31.0
drag, startPoint x: 686, startPoint y: 335, endPoint x: 911, endPoint y: 498, distance: 277.8
drag, startPoint x: 965, startPoint y: 330, endPoint x: 951, endPoint y: 582, distance: 252.4
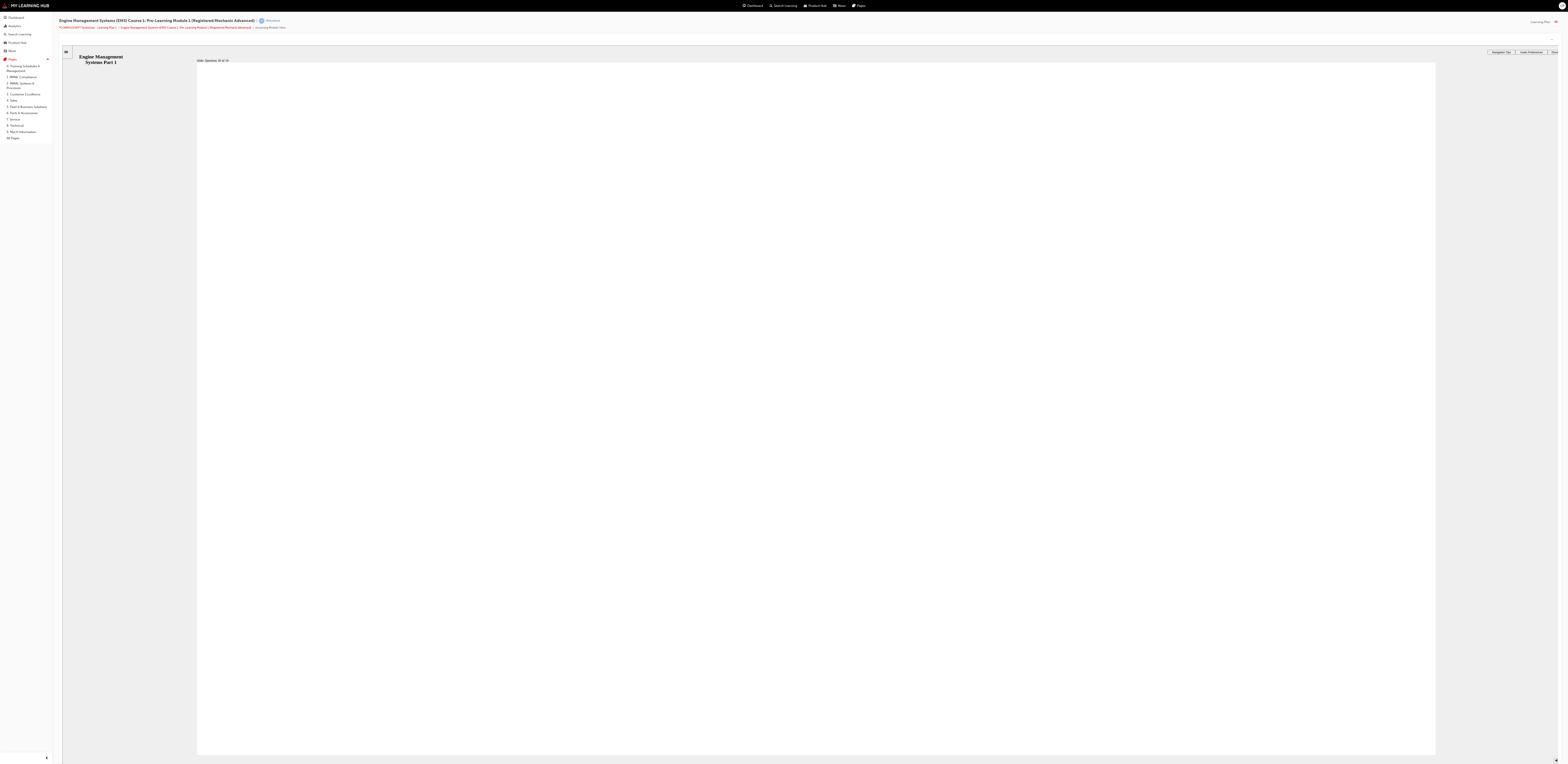
drag, startPoint x: 869, startPoint y: 532, endPoint x: 870, endPoint y: 535, distance: 3.2
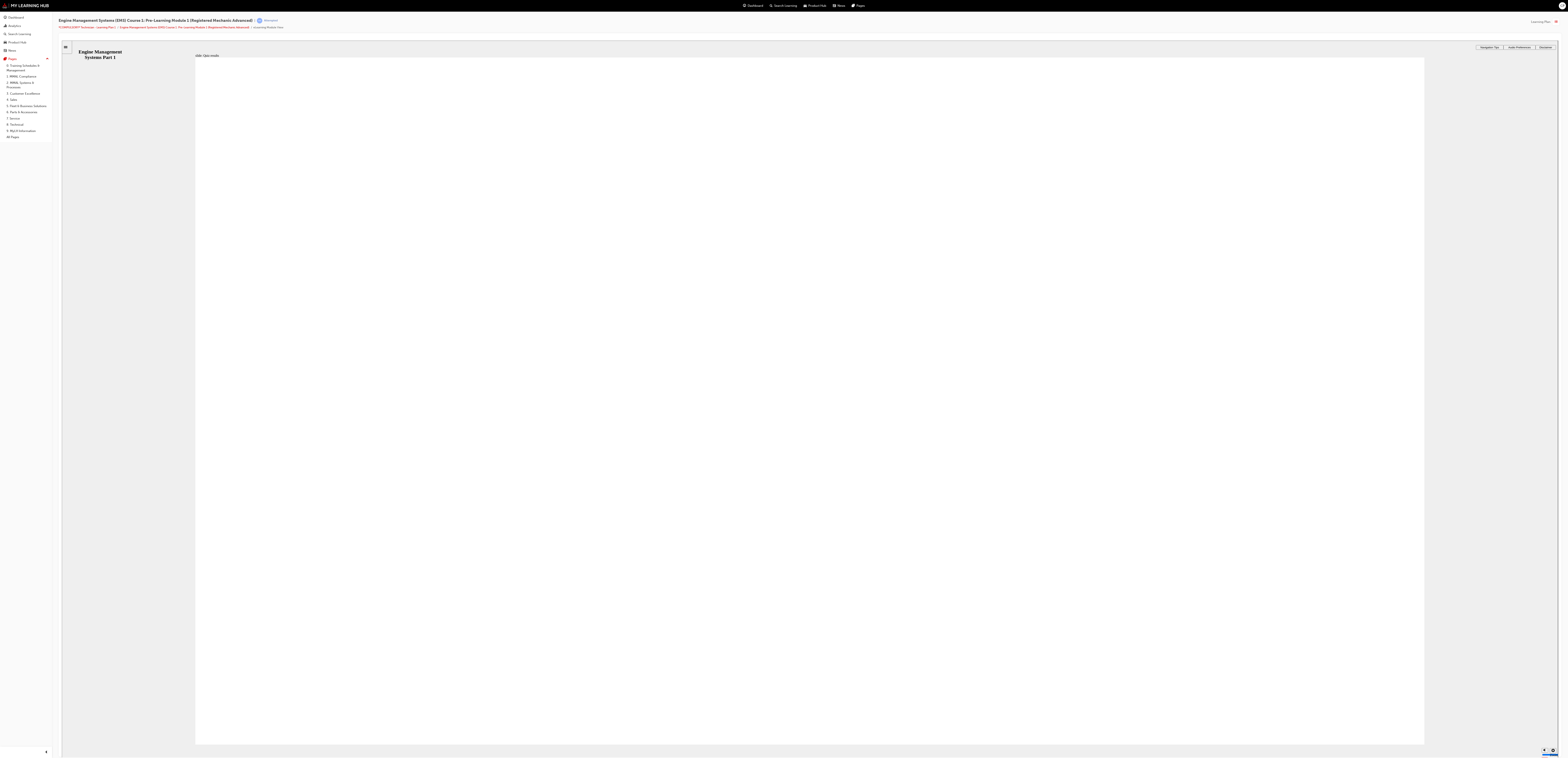
drag, startPoint x: 499, startPoint y: 350, endPoint x: 920, endPoint y: 478, distance: 440.0
drag, startPoint x: 1124, startPoint y: 325, endPoint x: 387, endPoint y: 470, distance: 751.1
drag, startPoint x: 911, startPoint y: 328, endPoint x: 359, endPoint y: 600, distance: 615.4
drag, startPoint x: 703, startPoint y: 344, endPoint x: 869, endPoint y: 610, distance: 313.5
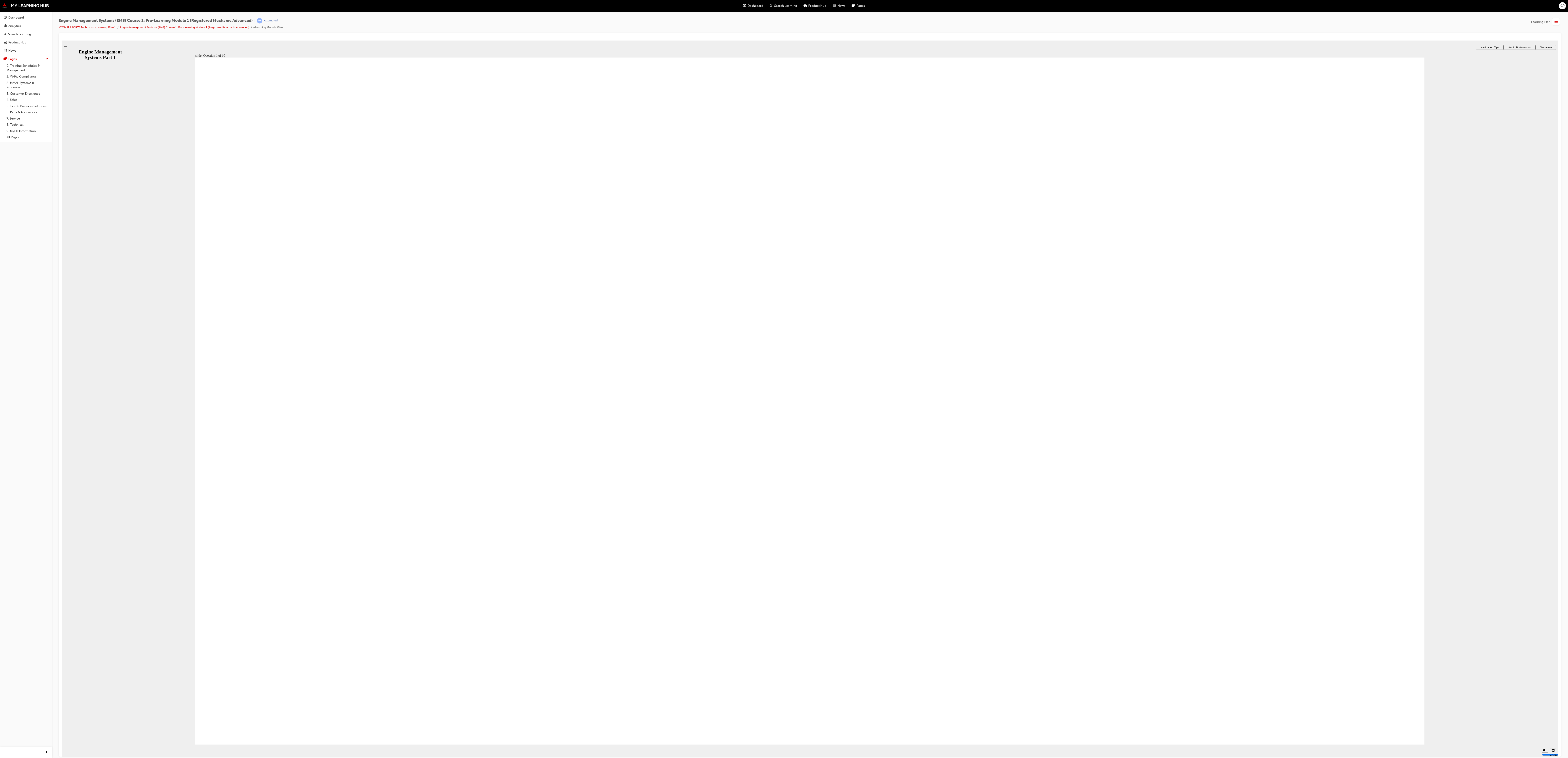
drag, startPoint x: 794, startPoint y: 336, endPoint x: 1045, endPoint y: 431, distance: 268.4
drag, startPoint x: 1104, startPoint y: 327, endPoint x: 1195, endPoint y: 545, distance: 236.2
drag, startPoint x: 481, startPoint y: 327, endPoint x: 541, endPoint y: 538, distance: 219.4
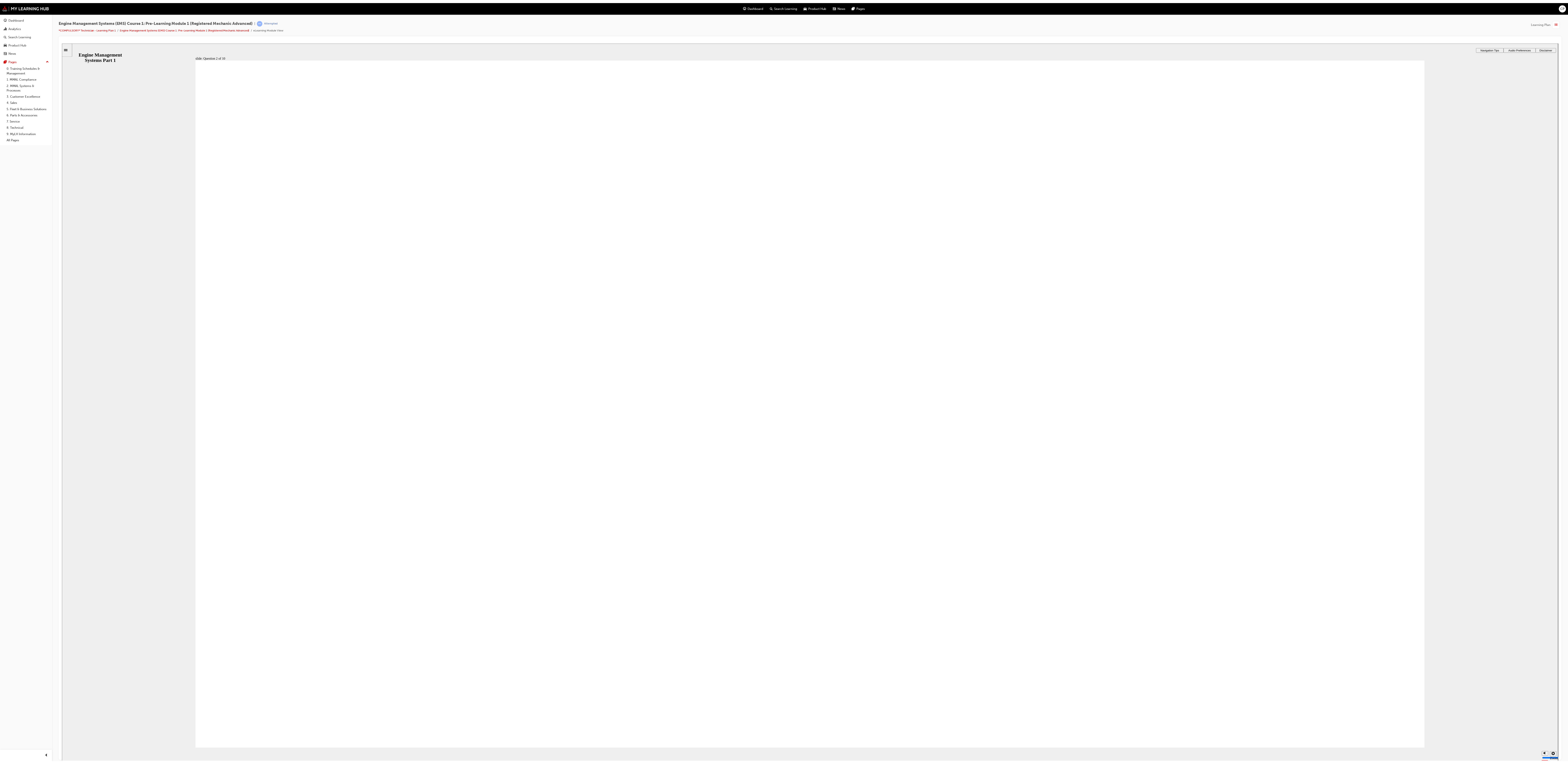
drag, startPoint x: 863, startPoint y: 514, endPoint x: 864, endPoint y: 519, distance: 5.1
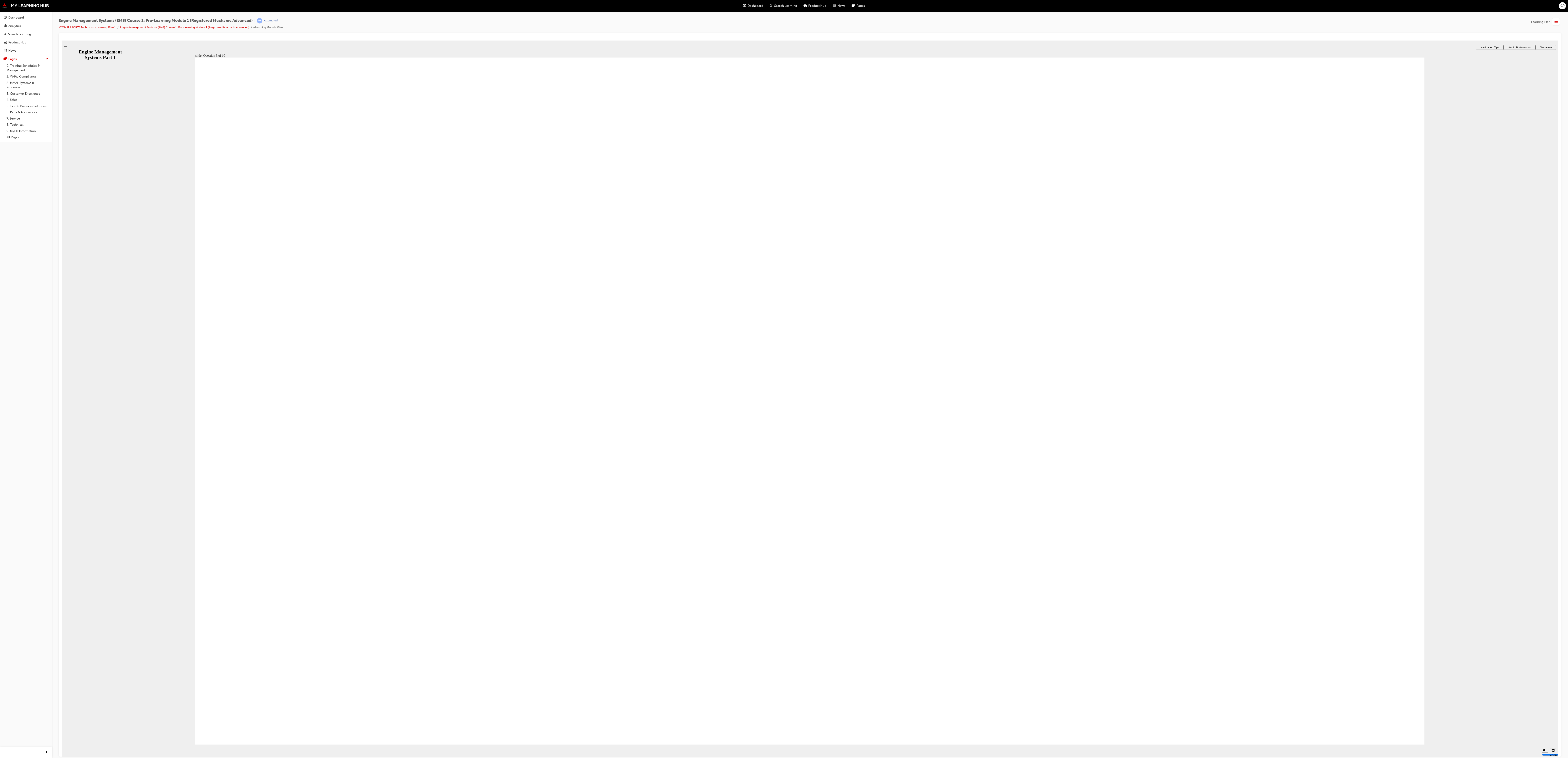
drag, startPoint x: 361, startPoint y: 349, endPoint x: 337, endPoint y: 321, distance: 36.9
radio input "true"
drag, startPoint x: 865, startPoint y: 538, endPoint x: 861, endPoint y: 538, distance: 4.0
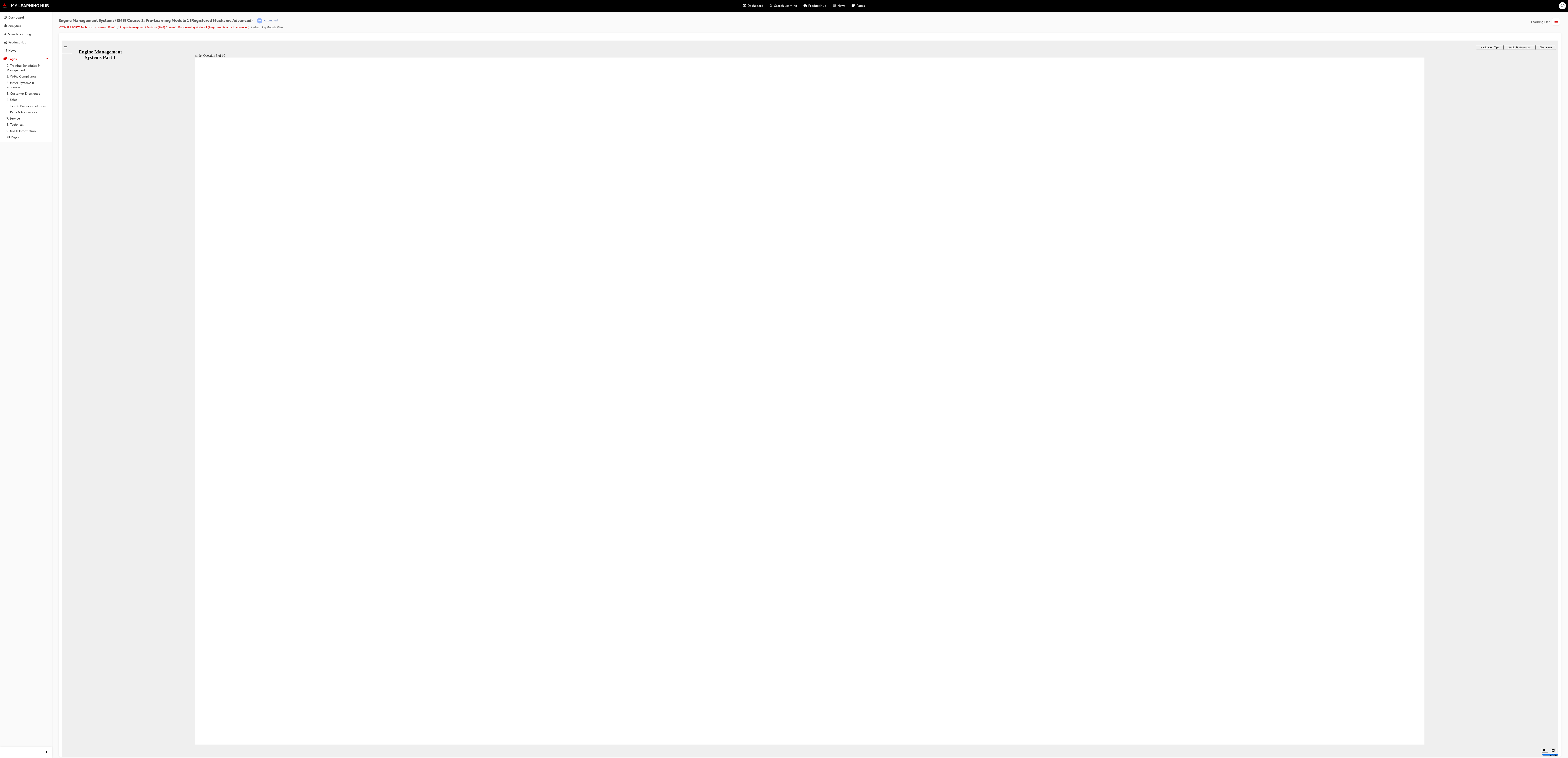
drag, startPoint x: 598, startPoint y: 383, endPoint x: 621, endPoint y: 410, distance: 35.5
radio input "true"
drag, startPoint x: 849, startPoint y: 640, endPoint x: 839, endPoint y: 652, distance: 15.6
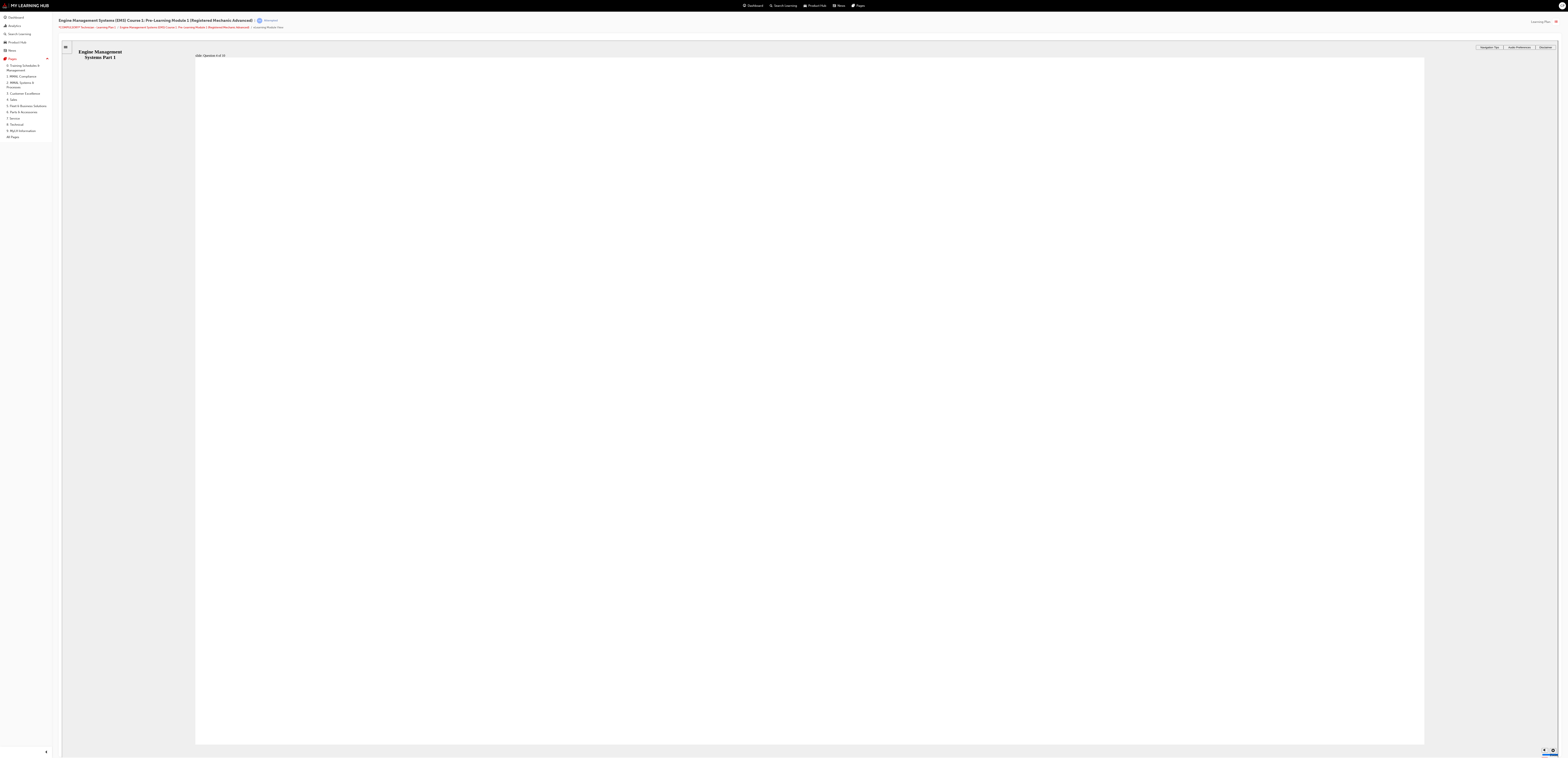
radio input "true"
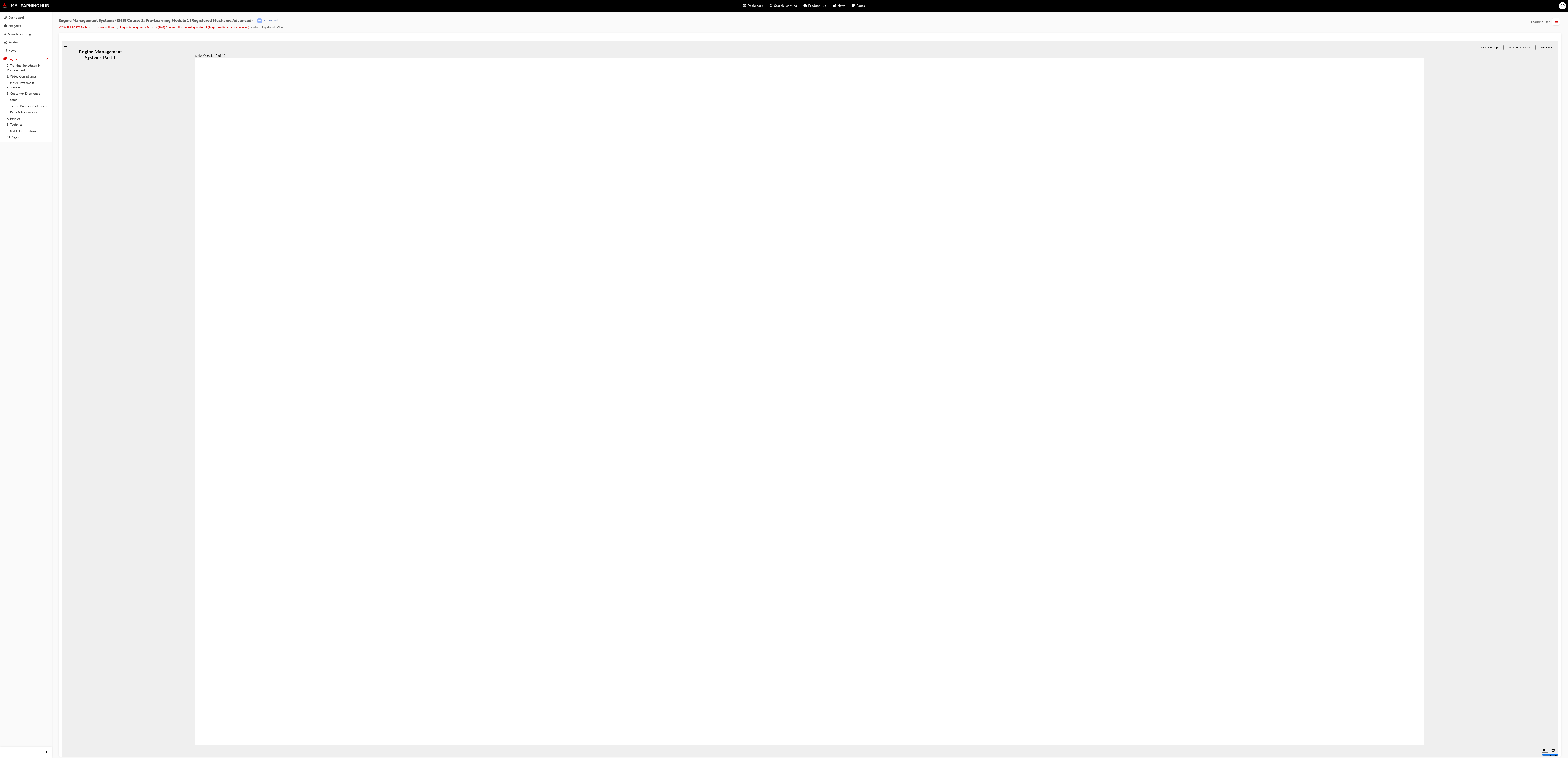
drag, startPoint x: 883, startPoint y: 334, endPoint x: 514, endPoint y: 459, distance: 389.6
drag, startPoint x: 519, startPoint y: 335, endPoint x: 468, endPoint y: 603, distance: 272.8
drag, startPoint x: 1241, startPoint y: 322, endPoint x: 527, endPoint y: 511, distance: 738.6
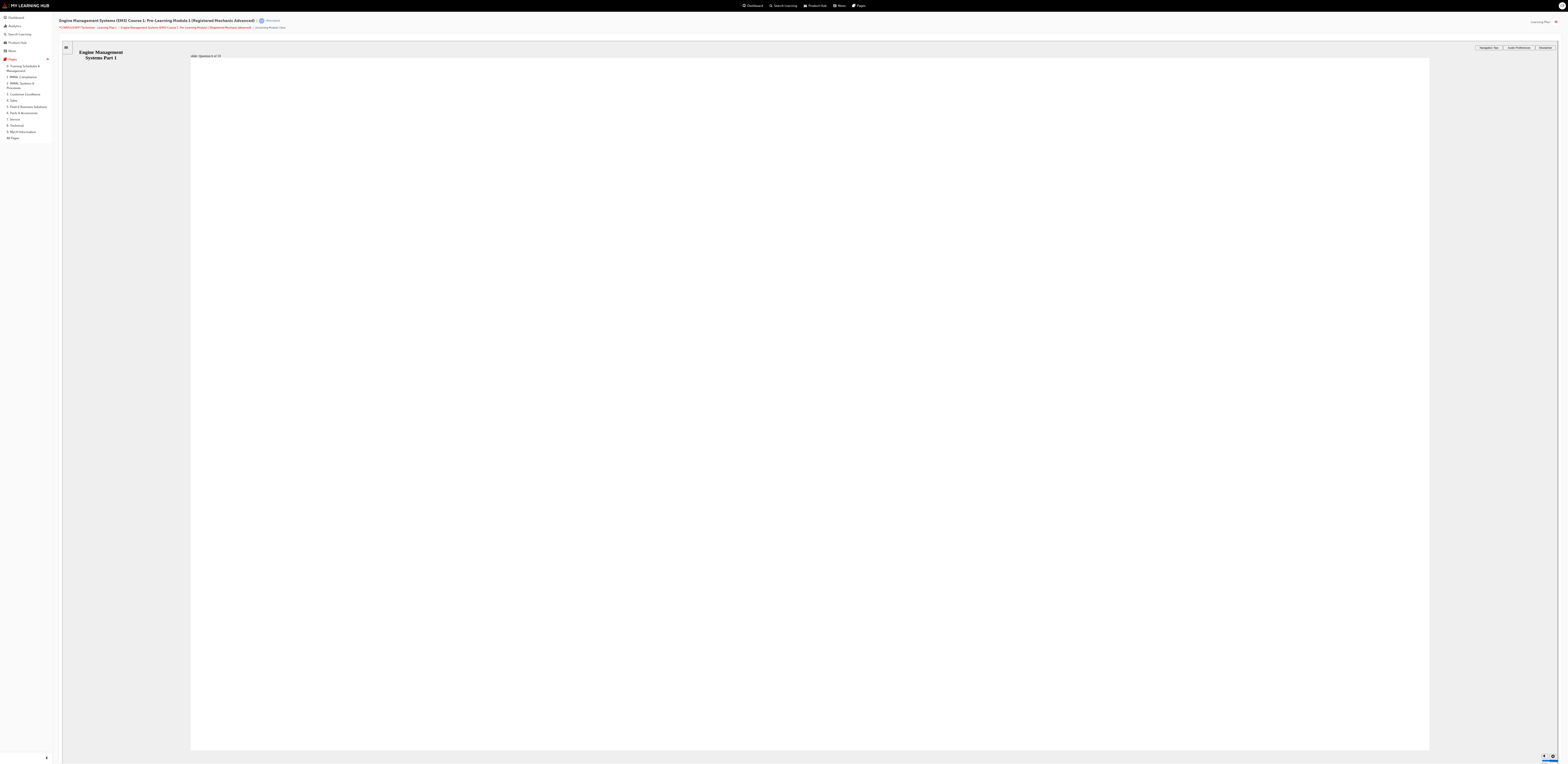
drag, startPoint x: 827, startPoint y: 535, endPoint x: 828, endPoint y: 530, distance: 5.1
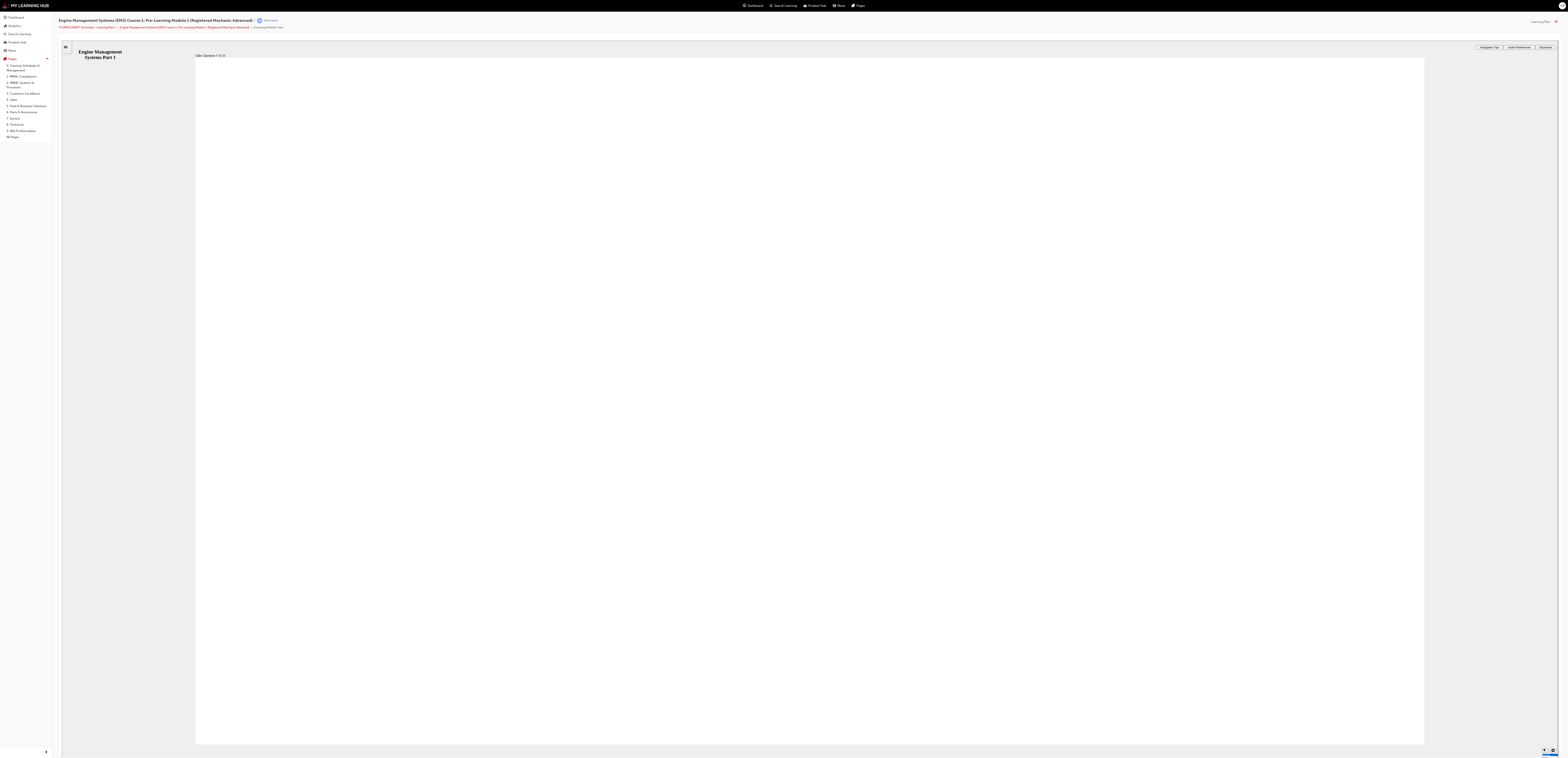
checkbox input "true"
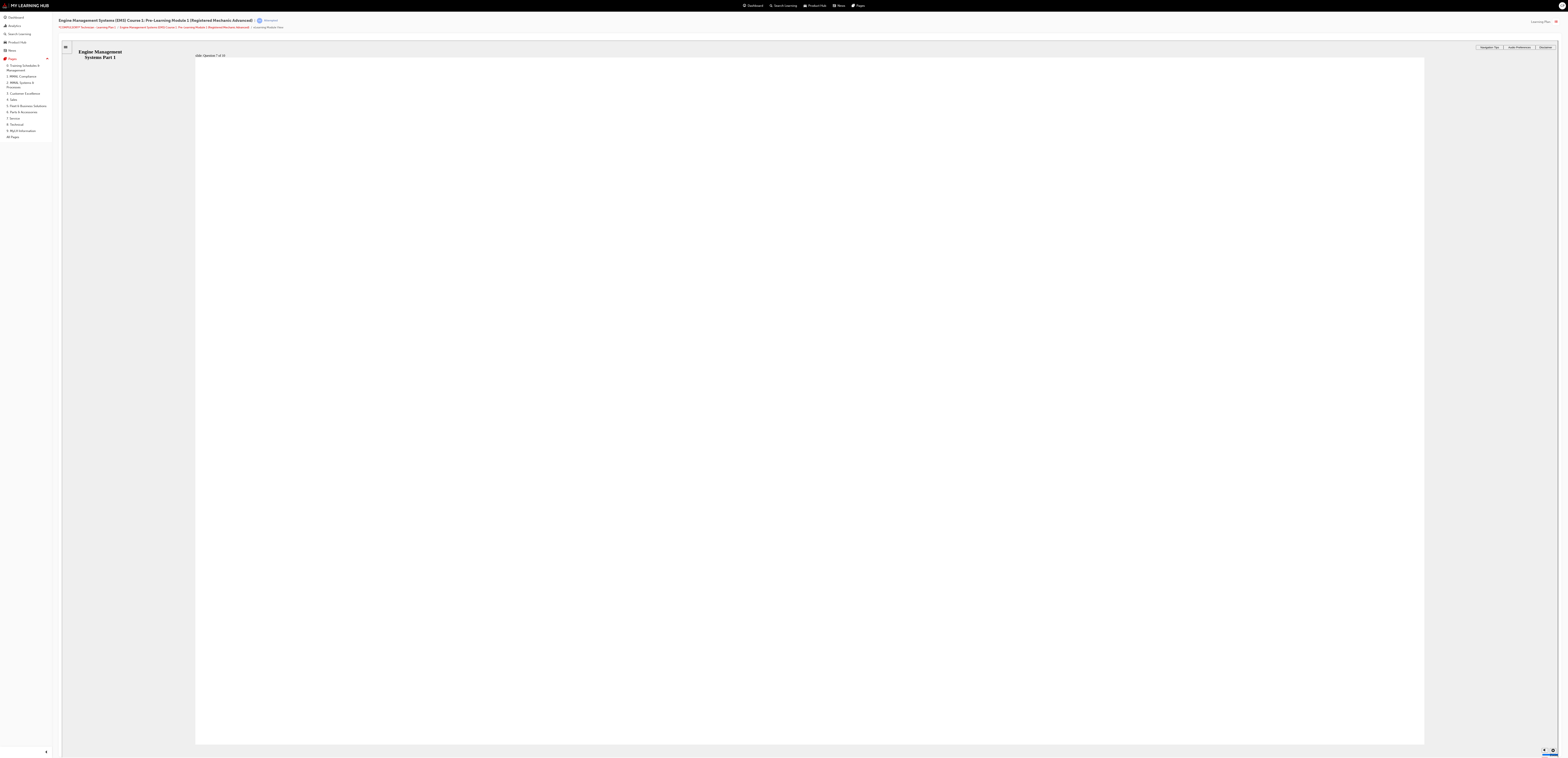
checkbox input "false"
radio input "true"
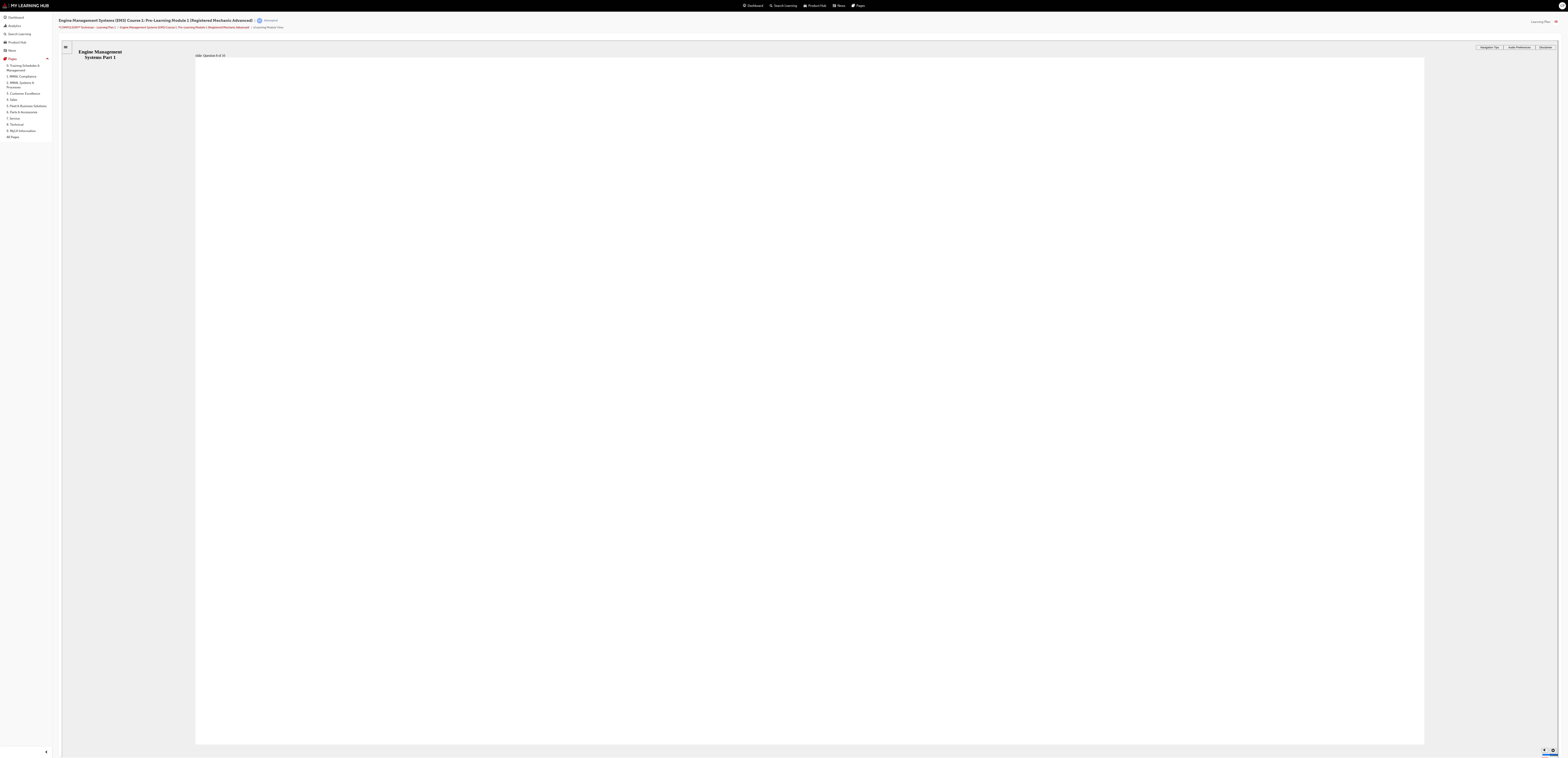
drag, startPoint x: 1264, startPoint y: 309, endPoint x: 411, endPoint y: 397, distance: 857.5
drag, startPoint x: 922, startPoint y: 304, endPoint x: 375, endPoint y: 454, distance: 567.2
drag, startPoint x: 714, startPoint y: 301, endPoint x: 385, endPoint y: 521, distance: 395.8
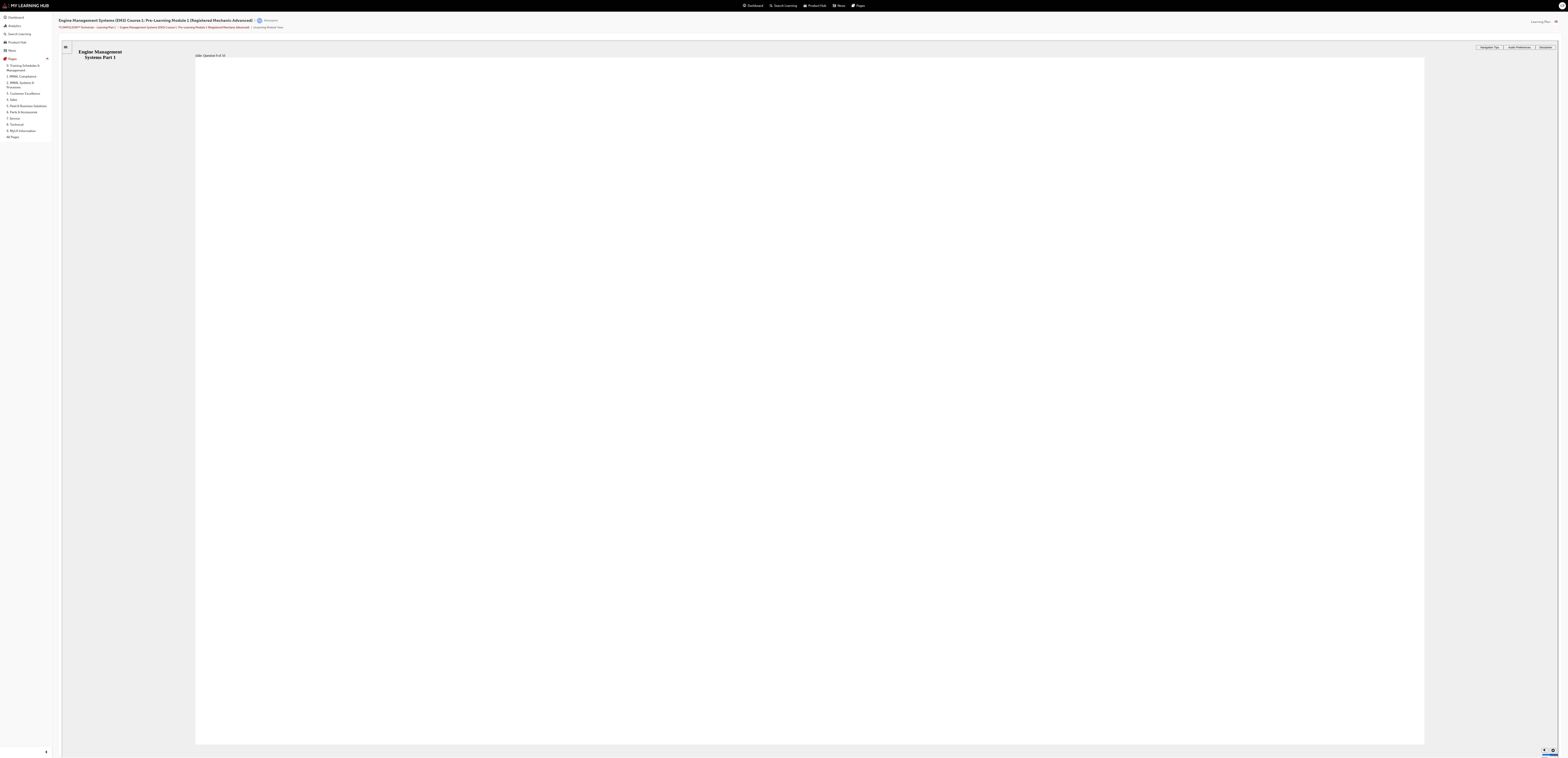
drag, startPoint x: 424, startPoint y: 301, endPoint x: 444, endPoint y: 609, distance: 308.6
drag, startPoint x: 978, startPoint y: 327, endPoint x: 435, endPoint y: 432, distance: 553.1
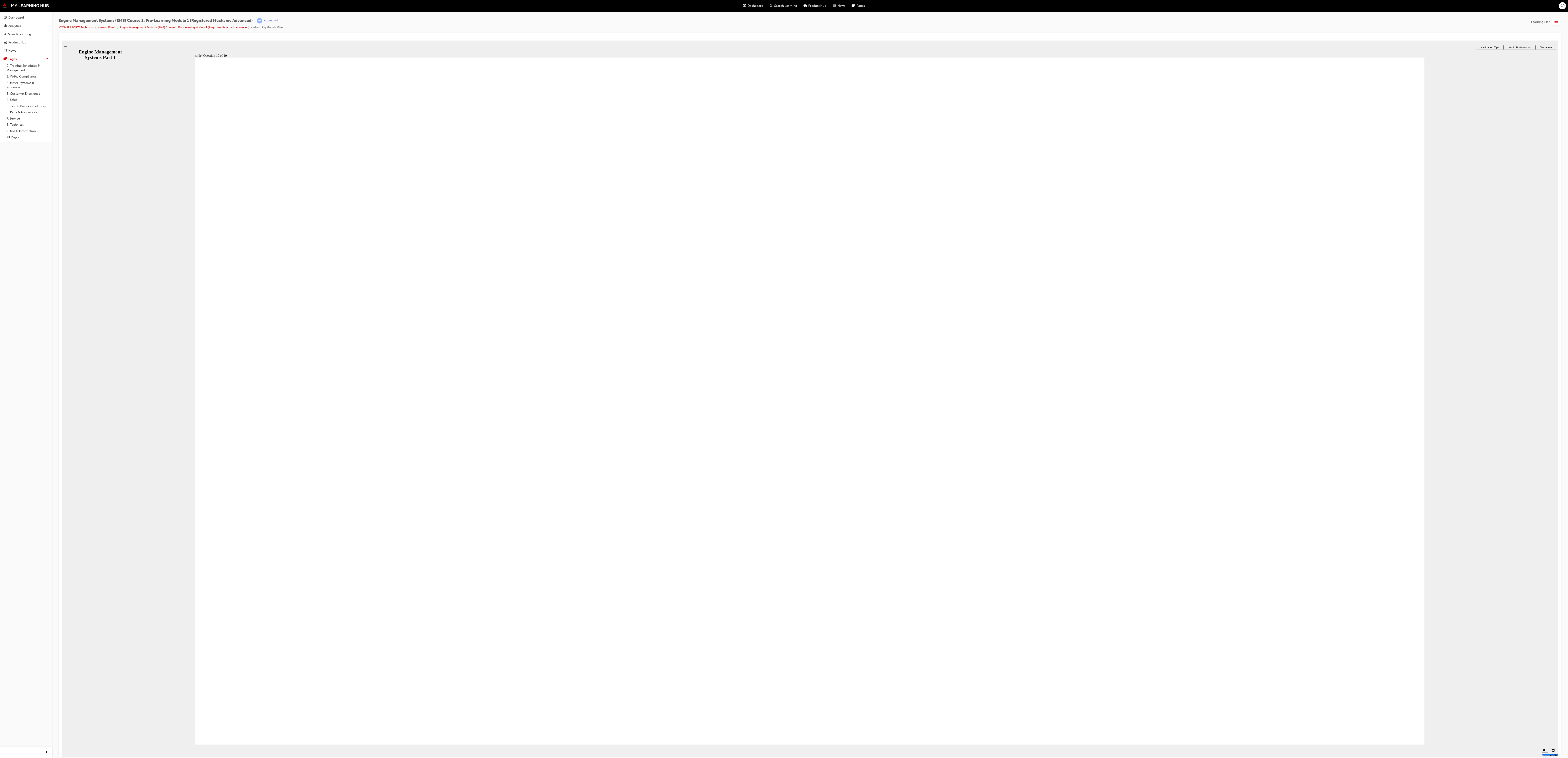
drag, startPoint x: 519, startPoint y: 429, endPoint x: 1027, endPoint y: 346, distance: 514.7
drag, startPoint x: 1226, startPoint y: 321, endPoint x: 404, endPoint y: 428, distance: 828.9
drag, startPoint x: 925, startPoint y: 335, endPoint x: 1169, endPoint y: 440, distance: 265.6
drag, startPoint x: 435, startPoint y: 332, endPoint x: 934, endPoint y: 471, distance: 518.0
drag, startPoint x: 687, startPoint y: 320, endPoint x: 996, endPoint y: 544, distance: 381.7
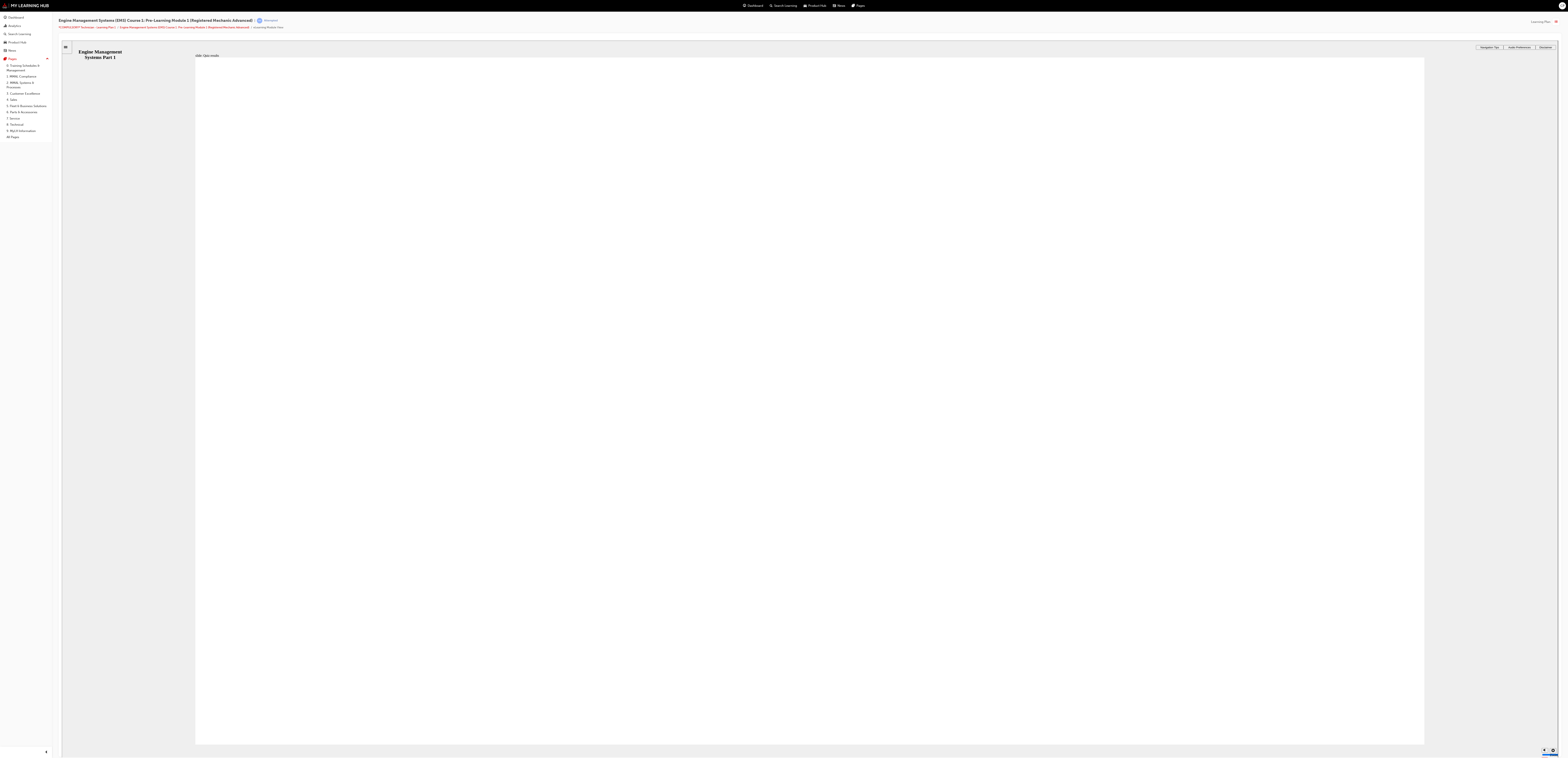
drag, startPoint x: 698, startPoint y: 458, endPoint x: 348, endPoint y: 571, distance: 367.8
drag, startPoint x: 672, startPoint y: 330, endPoint x: 872, endPoint y: 586, distance: 324.9
drag, startPoint x: 555, startPoint y: 353, endPoint x: 935, endPoint y: 464, distance: 395.9
drag, startPoint x: 1133, startPoint y: 306, endPoint x: 371, endPoint y: 408, distance: 768.8
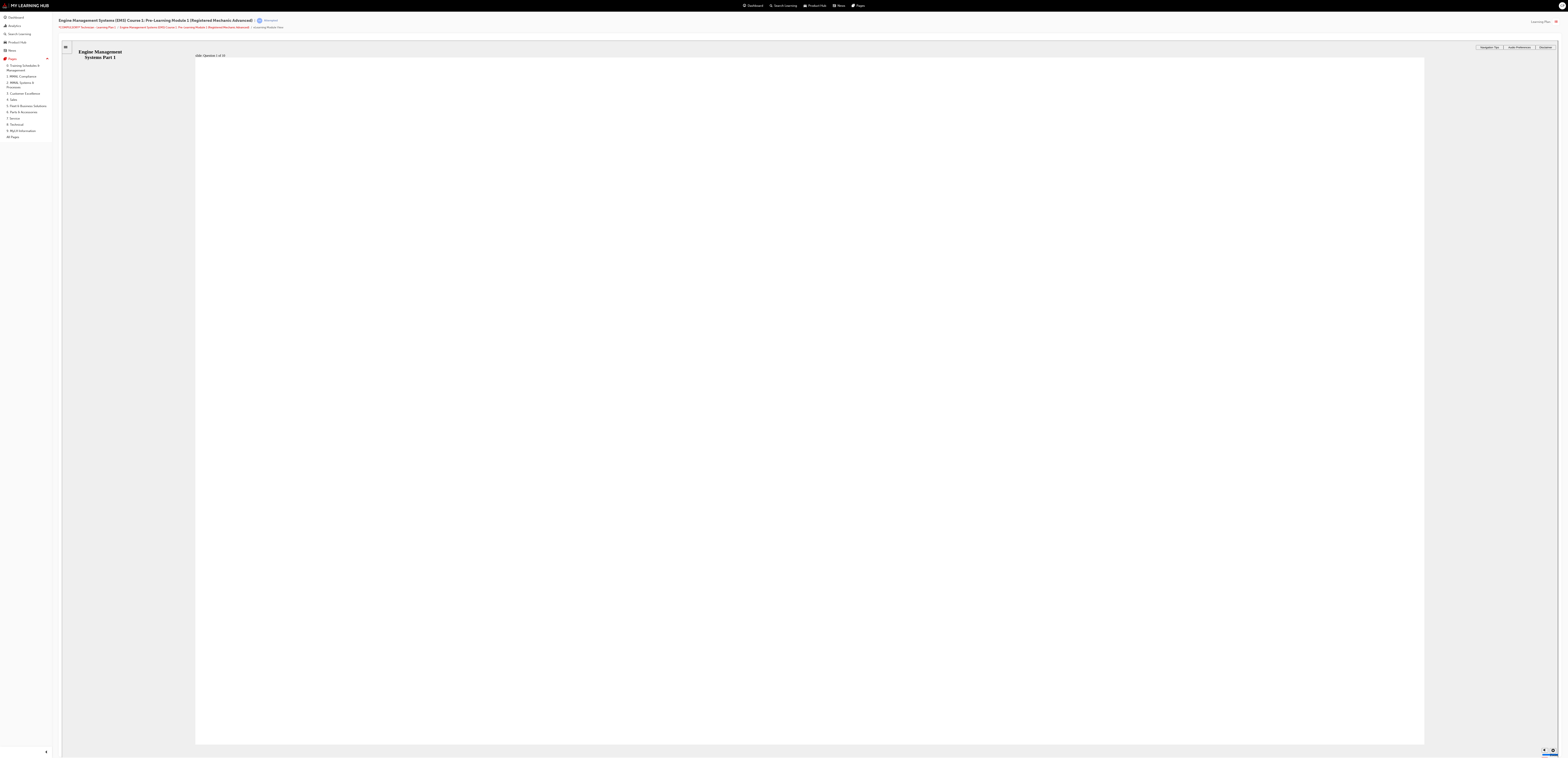
drag, startPoint x: 791, startPoint y: 322, endPoint x: 1018, endPoint y: 419, distance: 246.9
drag, startPoint x: 492, startPoint y: 339, endPoint x: 602, endPoint y: 521, distance: 212.7
drag, startPoint x: 1199, startPoint y: 318, endPoint x: 1241, endPoint y: 533, distance: 219.1
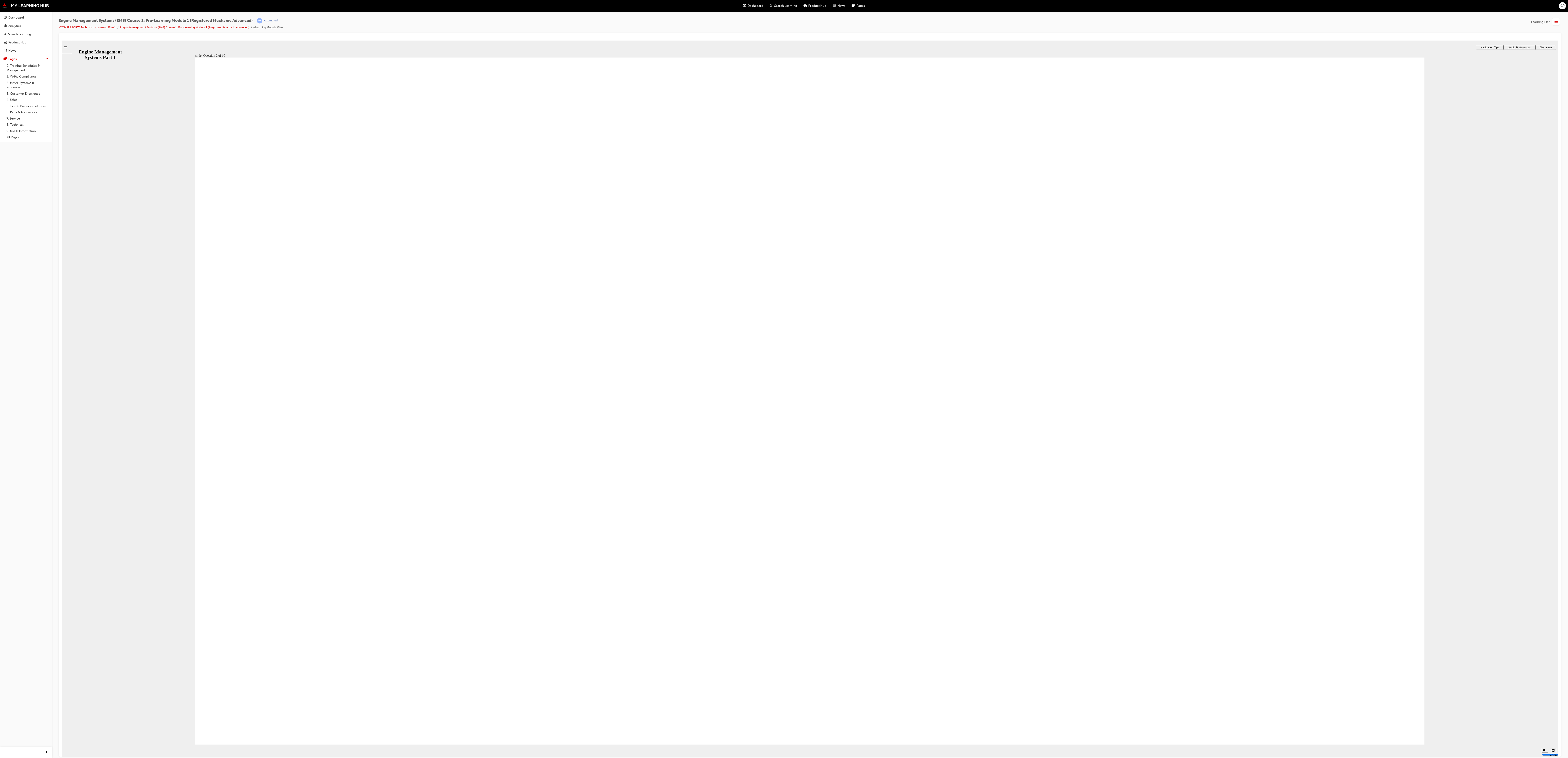
radio input "true"
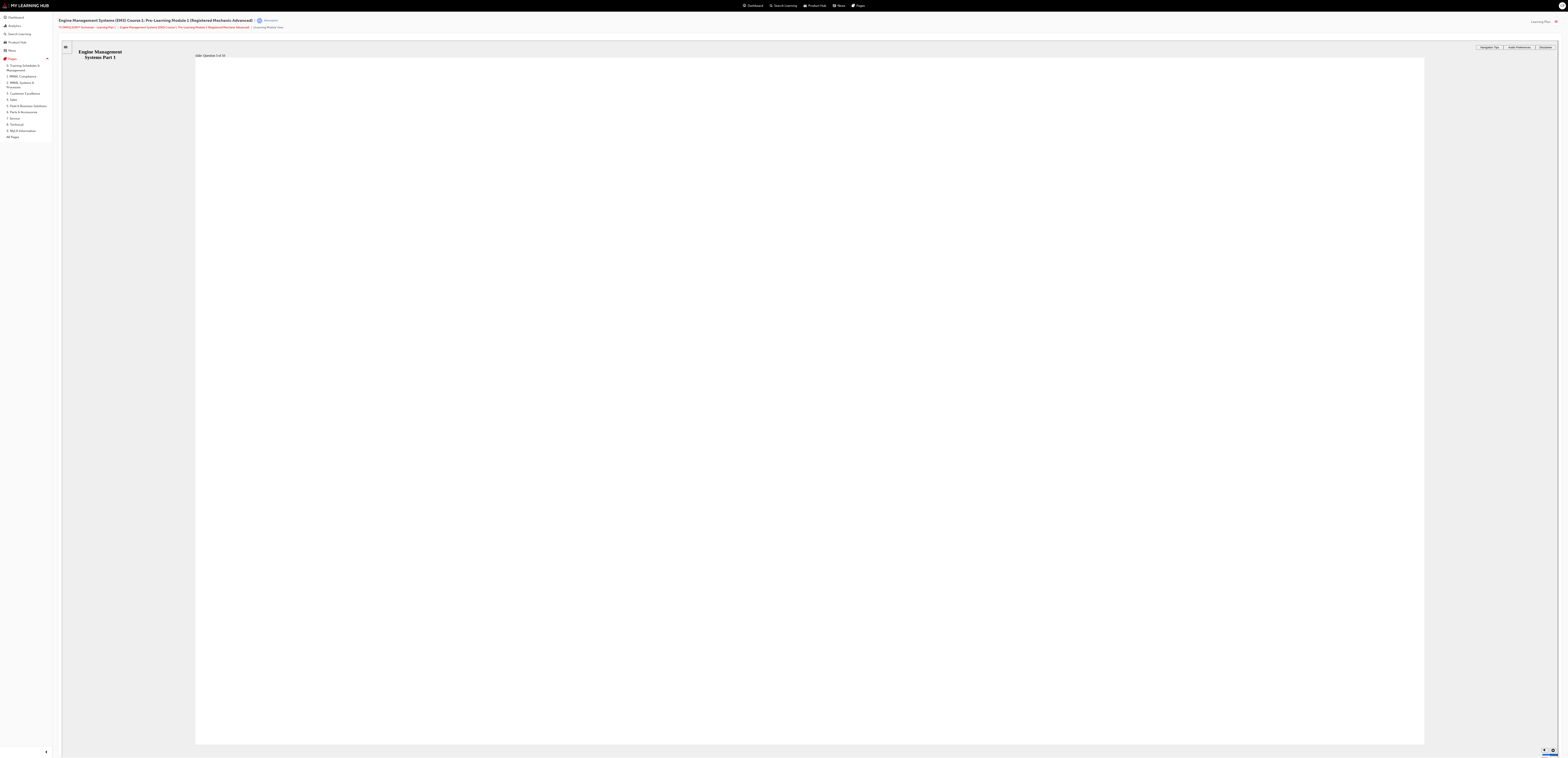
radio input "true"
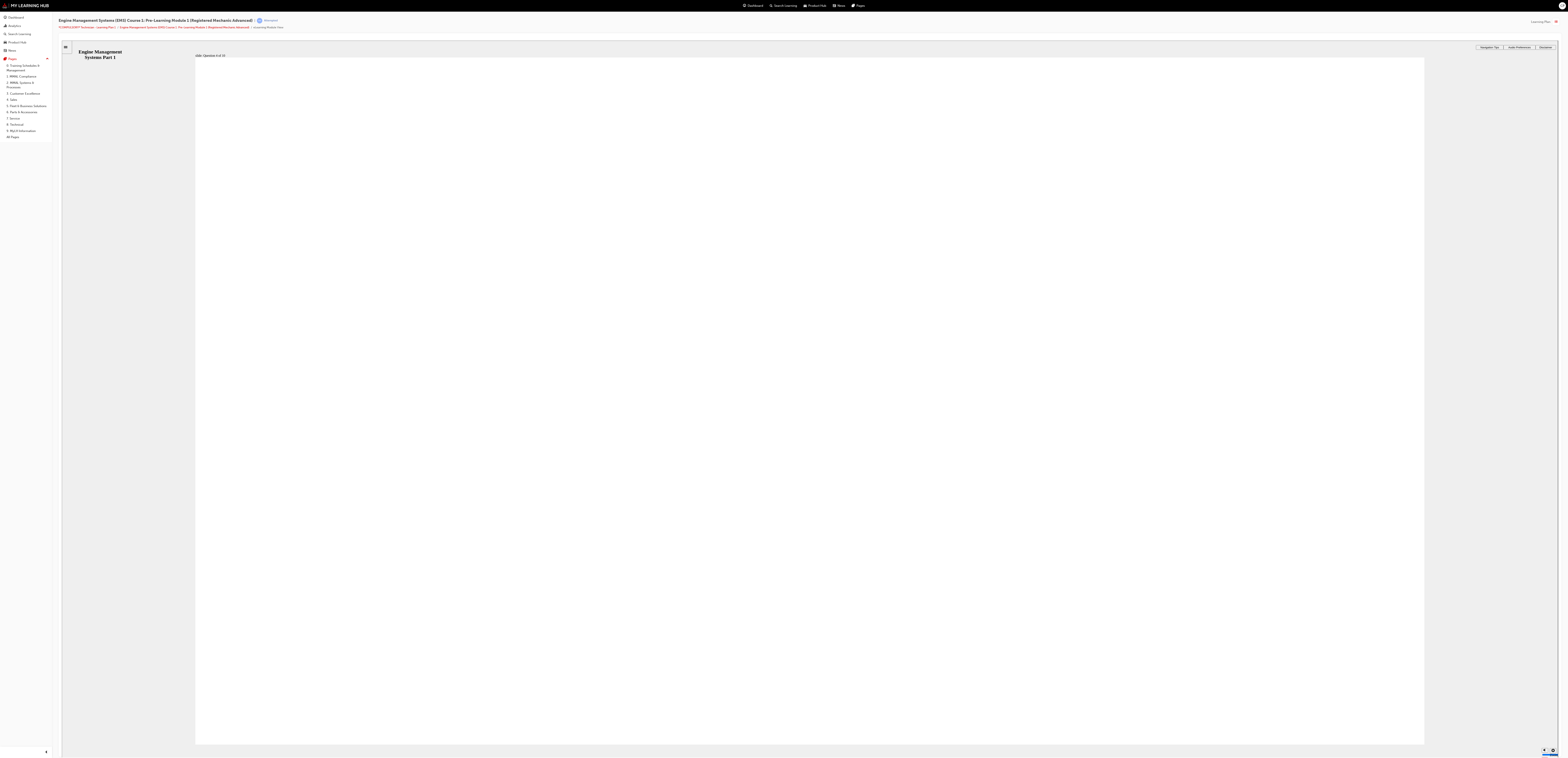
radio input "true"
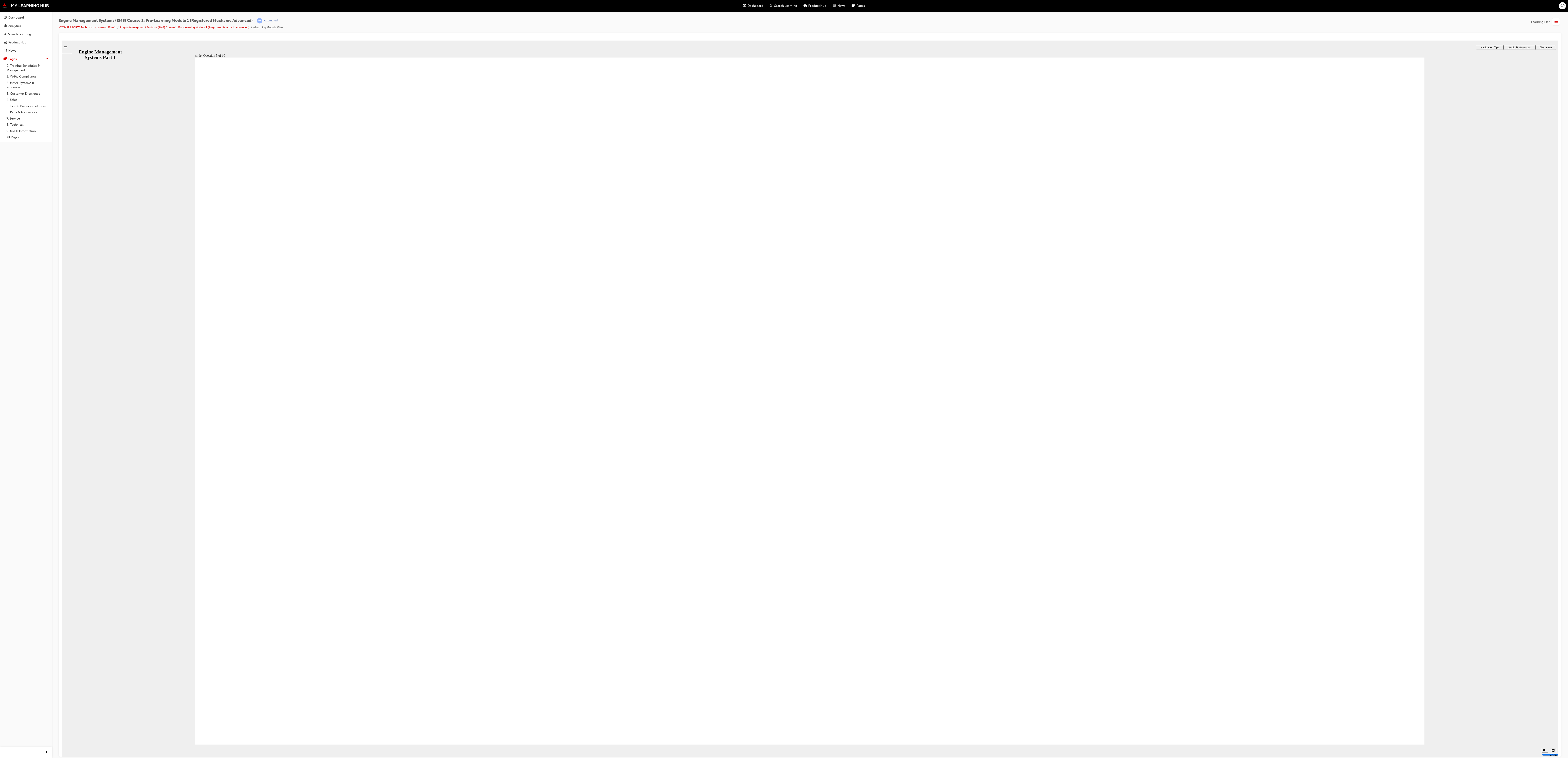
drag, startPoint x: 927, startPoint y: 301, endPoint x: 698, endPoint y: 515, distance: 313.4
click at [679, 549] on div "Rectangle 1 Rectangle 3 Question 6 of 10 Drag and drop the boxes below with the…" at bounding box center [810, 403] width 1229 height 691
drag, startPoint x: 843, startPoint y: 322, endPoint x: 504, endPoint y: 572, distance: 421.2
drag, startPoint x: 1118, startPoint y: 336, endPoint x: 427, endPoint y: 495, distance: 709.1
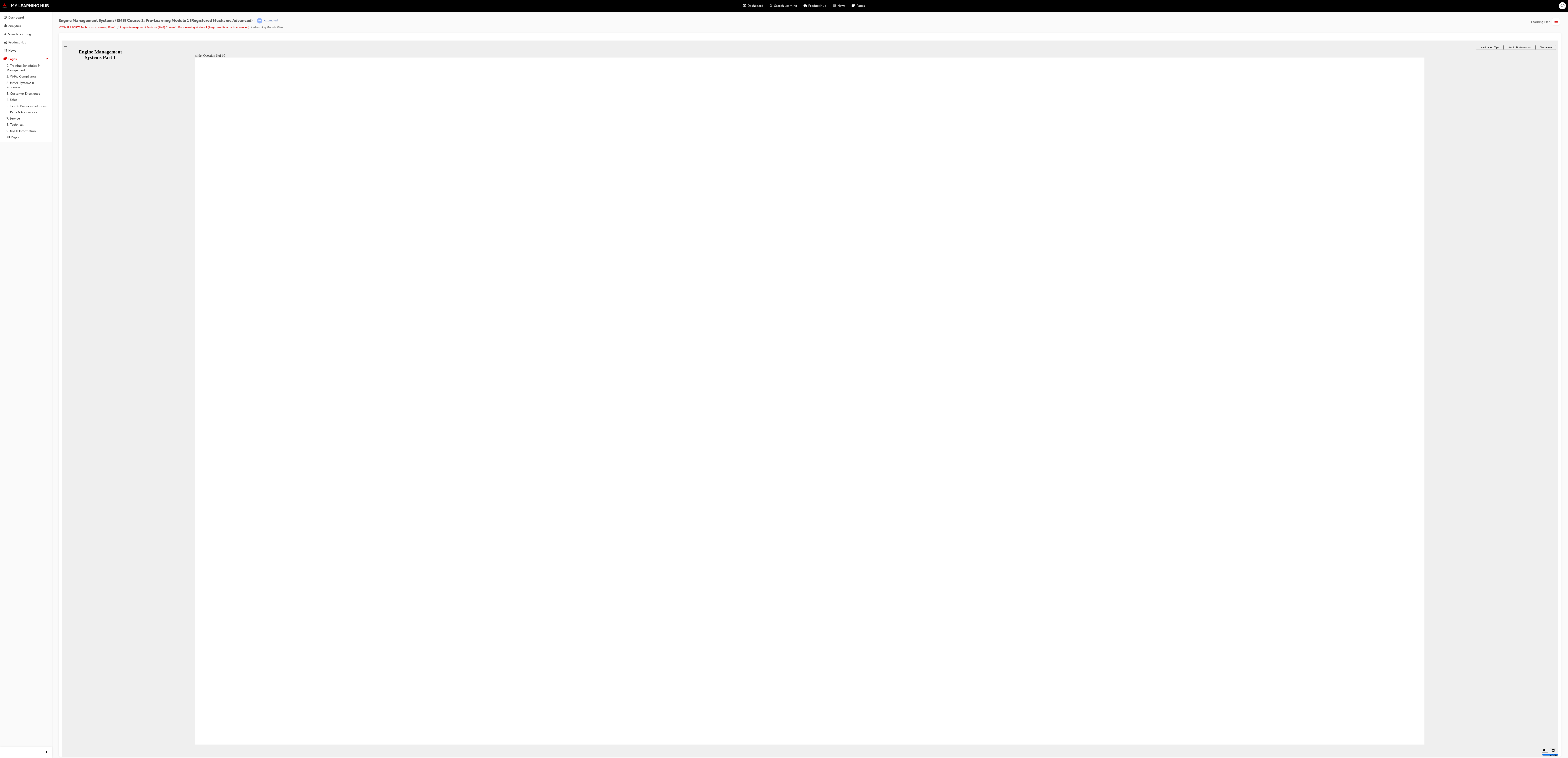
drag, startPoint x: 543, startPoint y: 317, endPoint x: 489, endPoint y: 435, distance: 129.8
drag, startPoint x: 489, startPoint y: 435, endPoint x: 483, endPoint y: 505, distance: 70.3
drag, startPoint x: 1148, startPoint y: 318, endPoint x: 480, endPoint y: 436, distance: 678.3
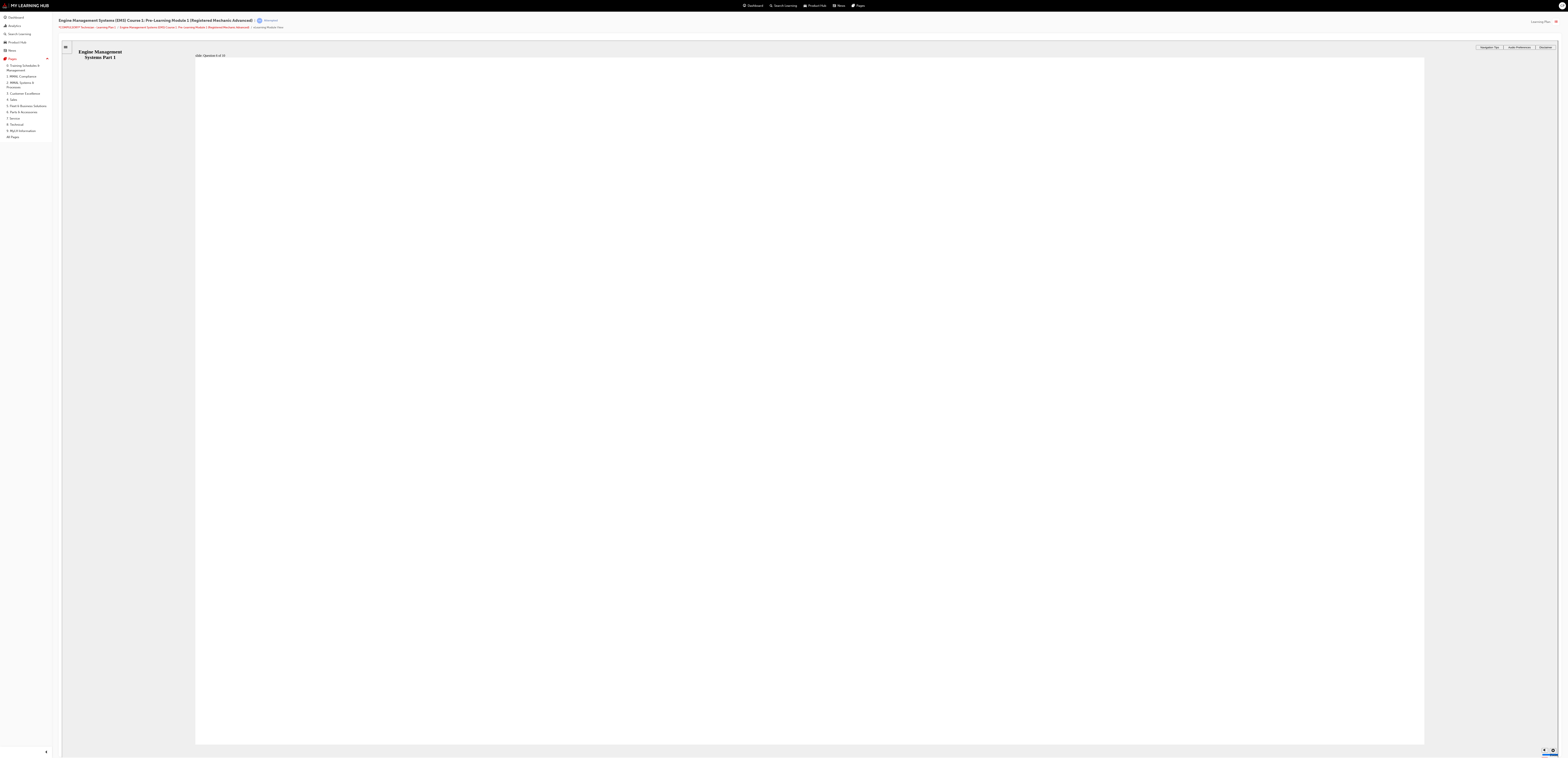
checkbox input "true"
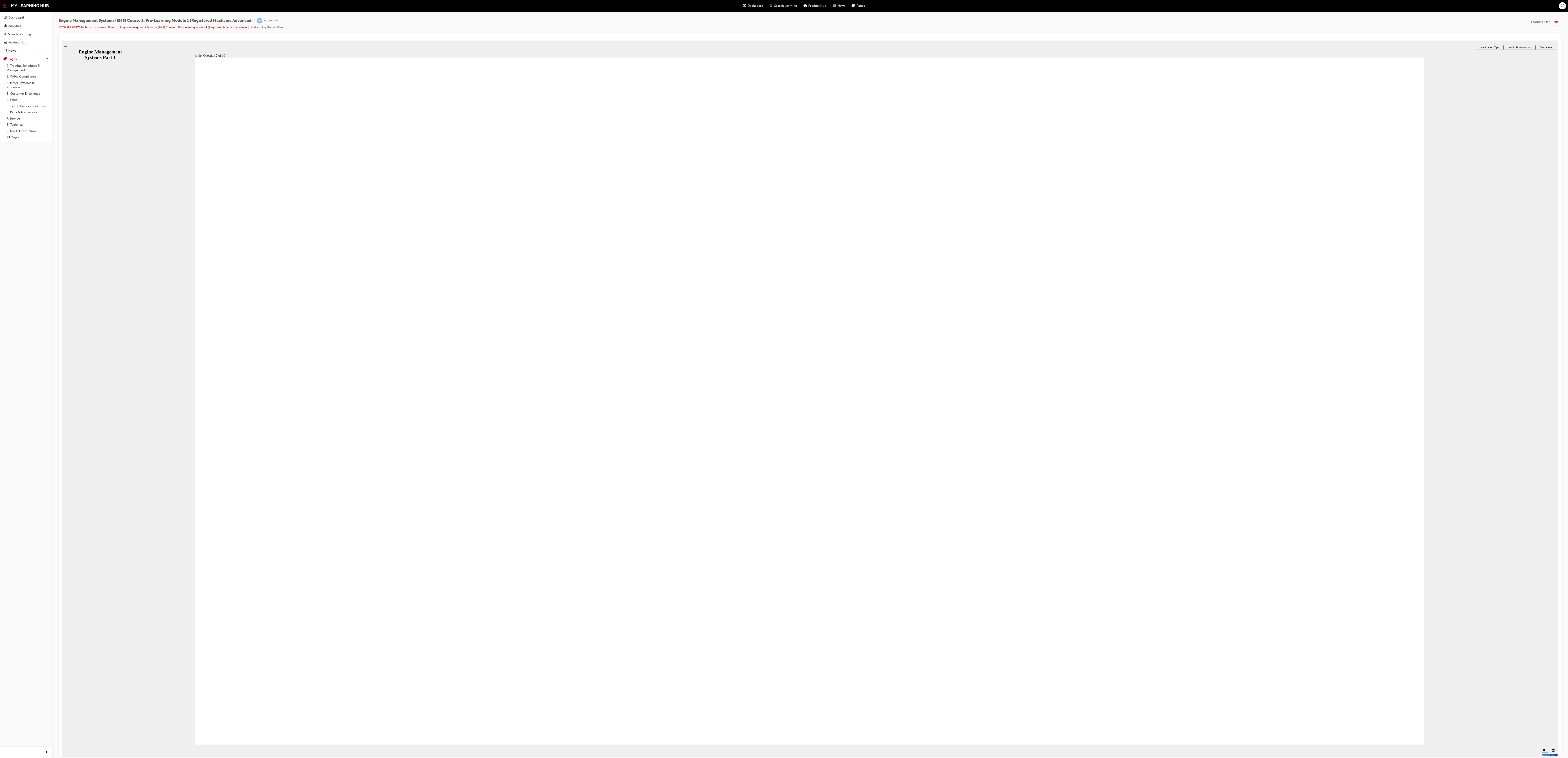
radio input "true"
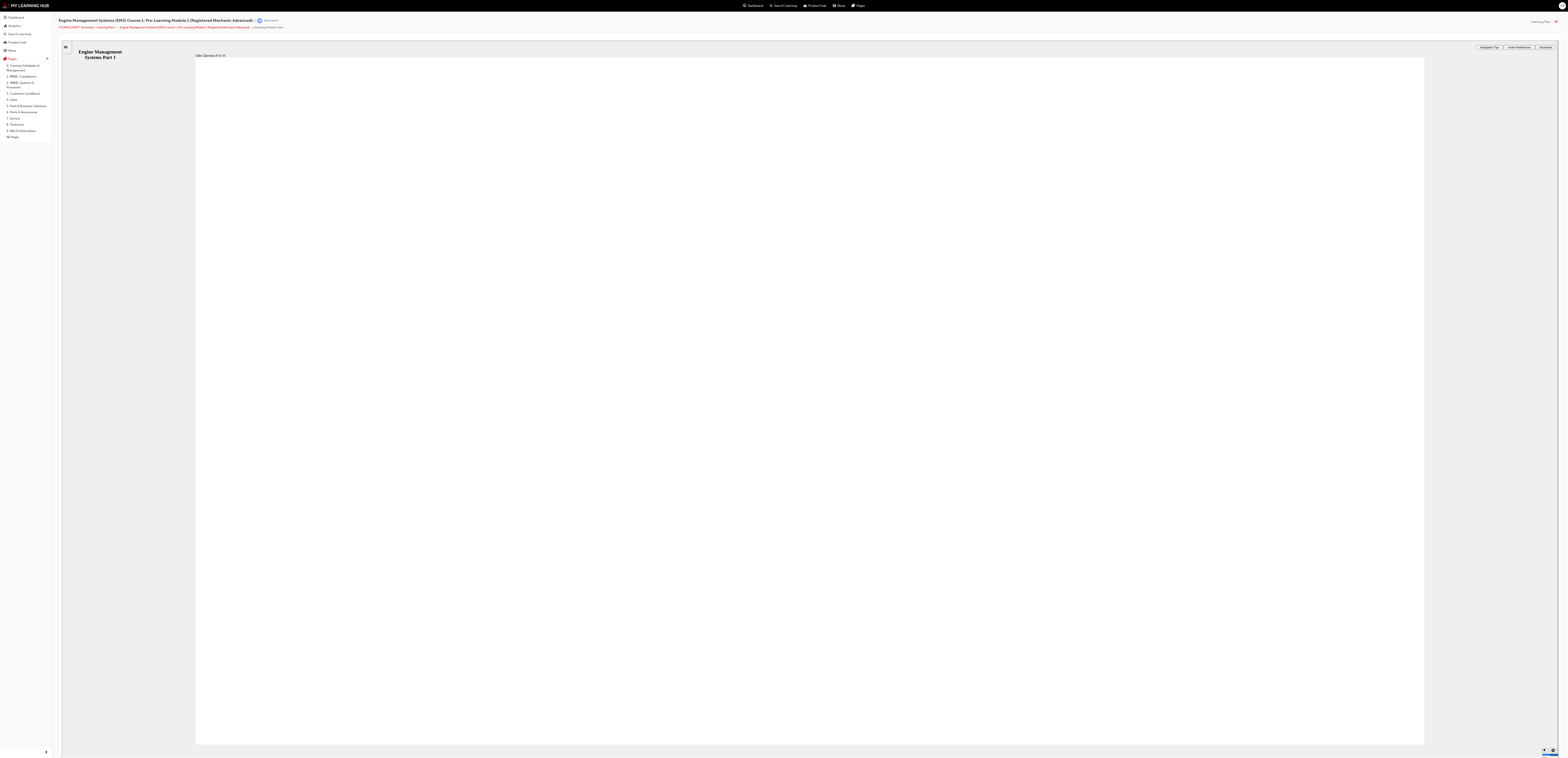
drag, startPoint x: 856, startPoint y: 510, endPoint x: 854, endPoint y: 512, distance: 2.8
drag, startPoint x: 1102, startPoint y: 353, endPoint x: 334, endPoint y: 403, distance: 769.6
drag, startPoint x: 908, startPoint y: 301, endPoint x: 385, endPoint y: 464, distance: 547.8
drag, startPoint x: 707, startPoint y: 304, endPoint x: 444, endPoint y: 508, distance: 332.8
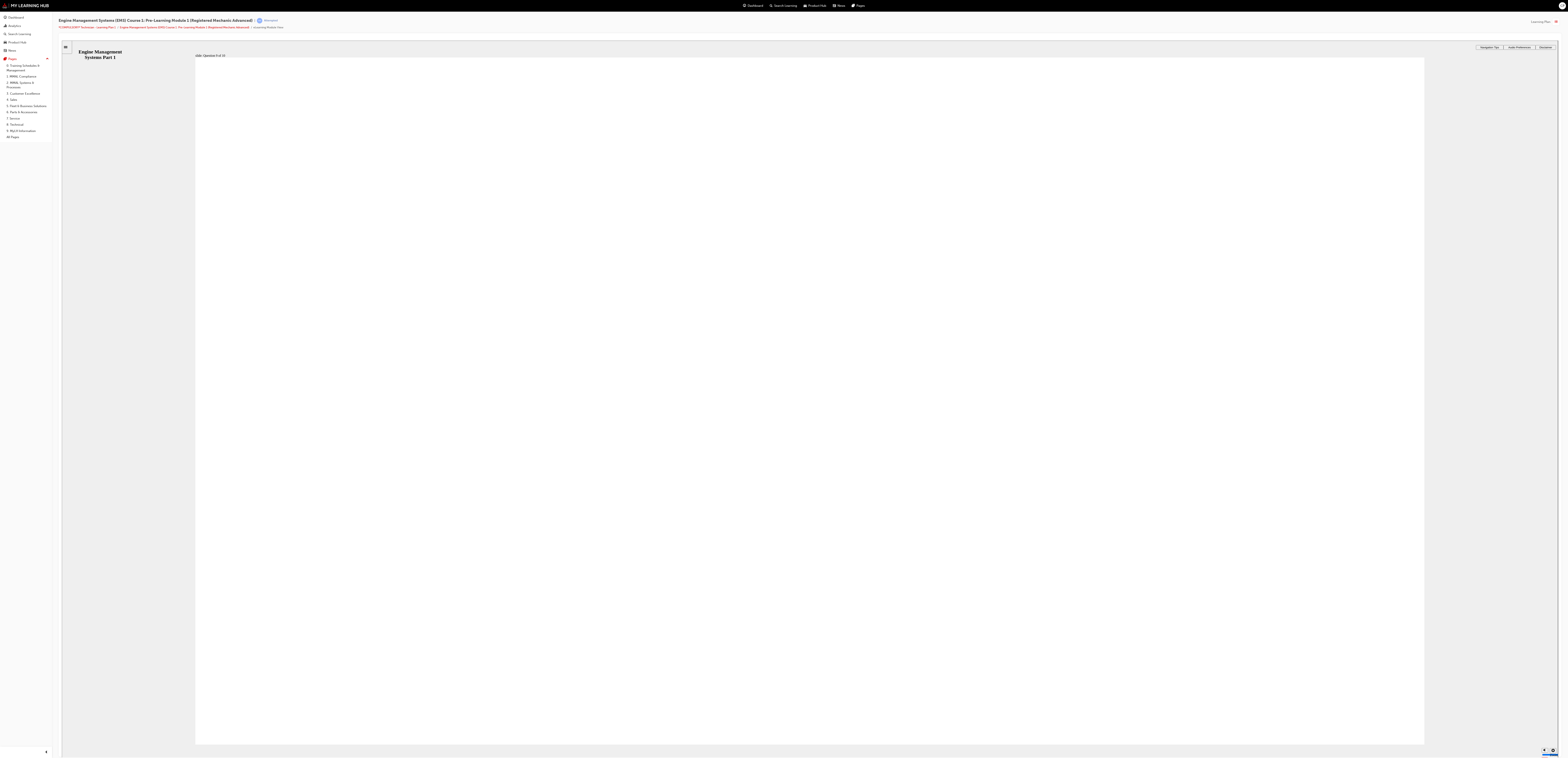
drag, startPoint x: 435, startPoint y: 302, endPoint x: 438, endPoint y: 635, distance: 333.0
drag, startPoint x: 980, startPoint y: 340, endPoint x: 436, endPoint y: 440, distance: 553.1
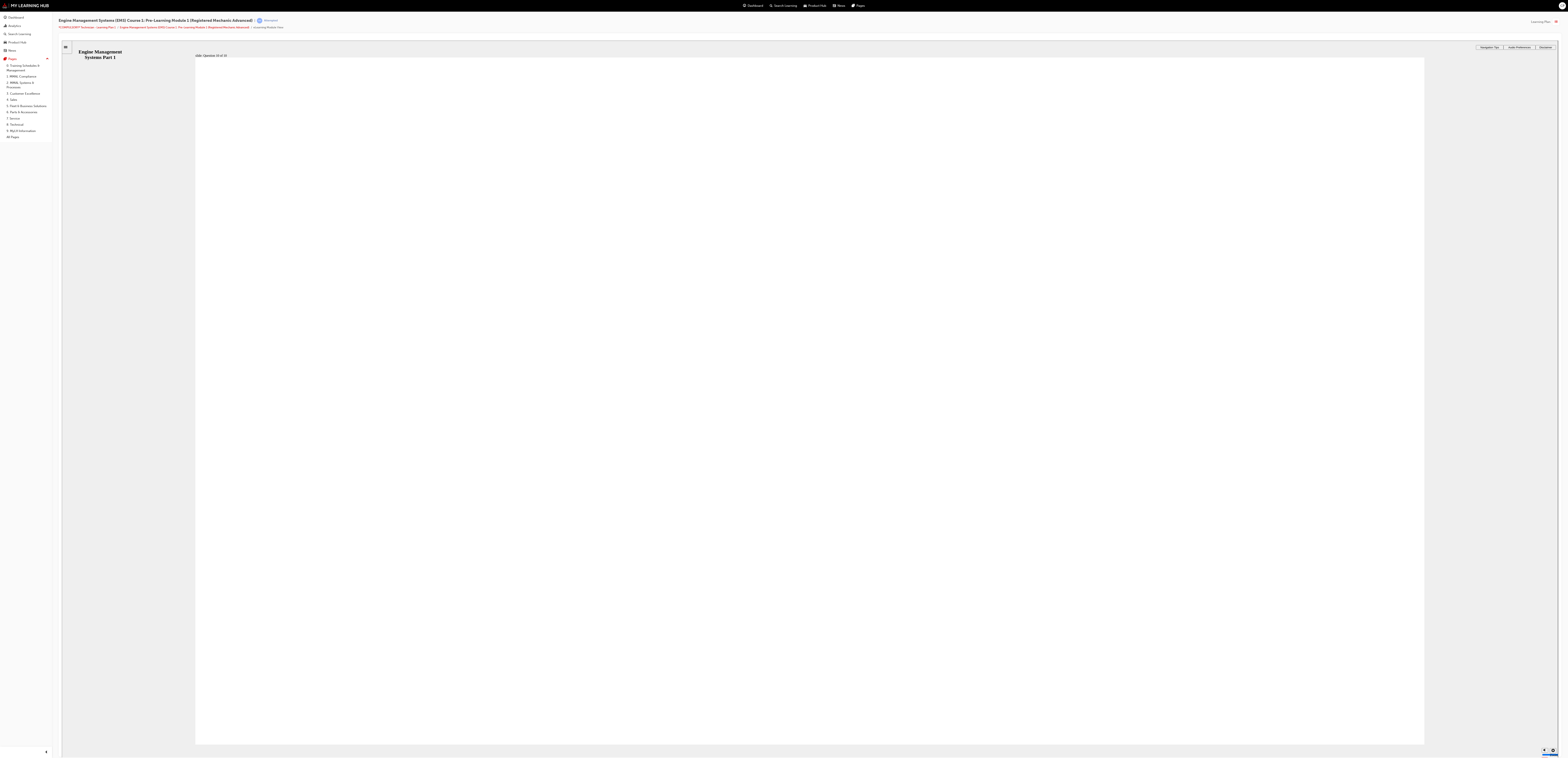
drag, startPoint x: 418, startPoint y: 423, endPoint x: 459, endPoint y: 426, distance: 41.1
drag, startPoint x: 681, startPoint y: 338, endPoint x: 985, endPoint y: 565, distance: 379.4
drag, startPoint x: 522, startPoint y: 373, endPoint x: 958, endPoint y: 482, distance: 449.4
drag, startPoint x: 1337, startPoint y: 329, endPoint x: 1276, endPoint y: 429, distance: 117.1
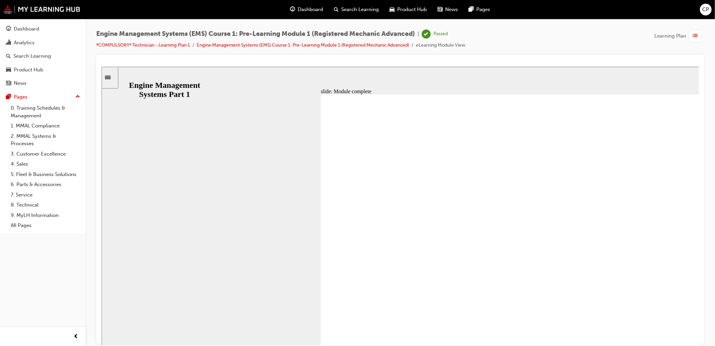
click at [675, 31] on div "Learning Plan" at bounding box center [680, 36] width 50 height 13
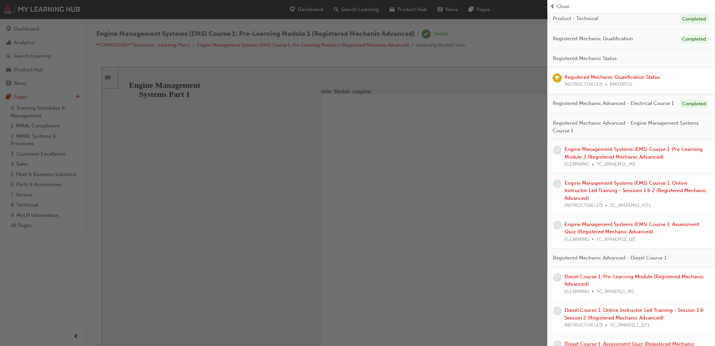
scroll to position [186, 0]
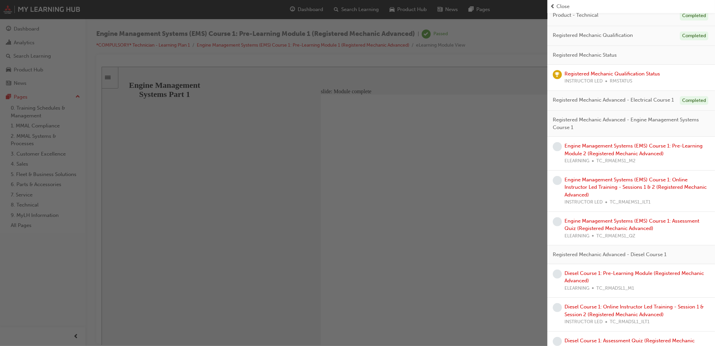
click at [444, 165] on div "button" at bounding box center [274, 173] width 548 height 346
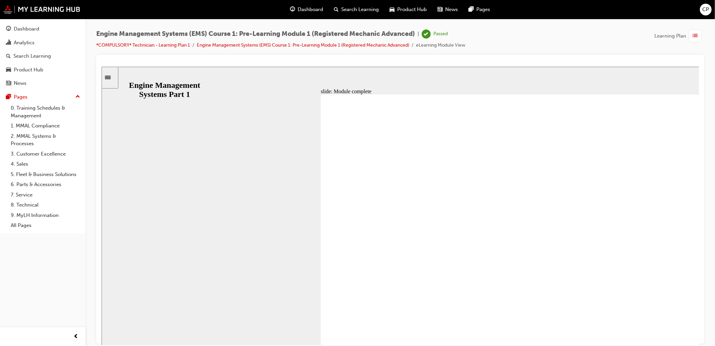
click at [29, 21] on div "Dashboard Analytics Search Learning Product Hub News Pages Pages 0. Training Sc…" at bounding box center [43, 126] width 86 height 215
click at [28, 28] on div "Dashboard" at bounding box center [26, 29] width 25 height 8
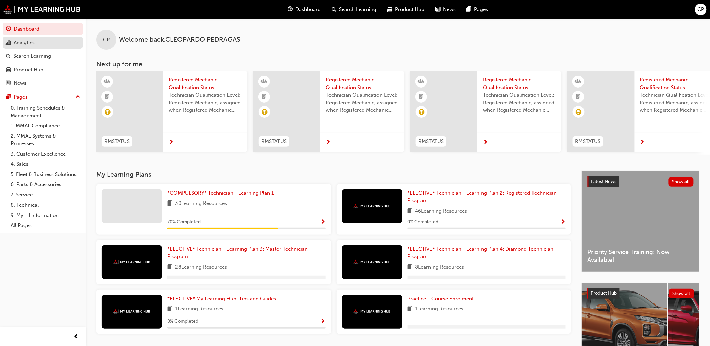
click at [28, 46] on div "Analytics" at bounding box center [24, 43] width 21 height 8
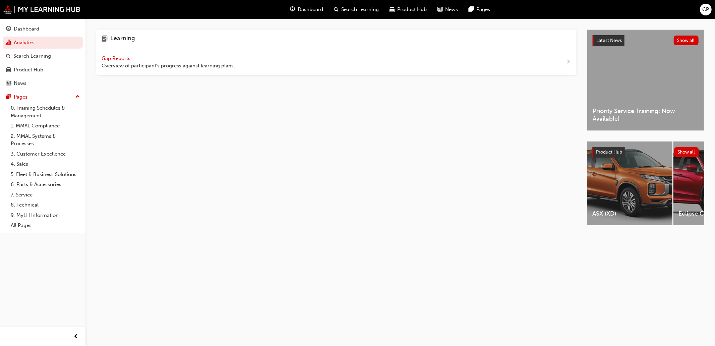
click at [151, 54] on div "Gap Reports Overview of participant's progress against learning plans." at bounding box center [336, 62] width 480 height 26
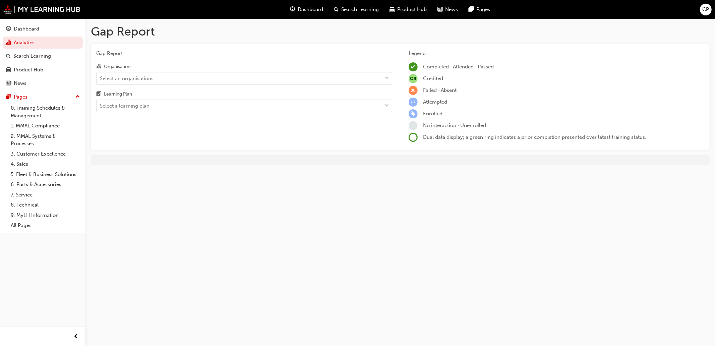
click at [304, 70] on div "Organisations" at bounding box center [244, 67] width 296 height 10
click at [101, 75] on input "Organisations Select an organisations" at bounding box center [100, 78] width 1 height 6
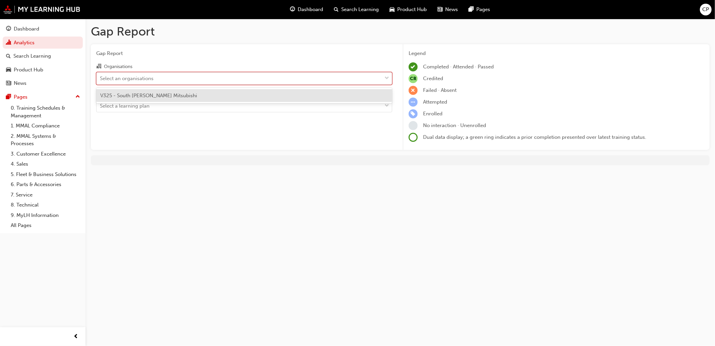
click at [303, 81] on div "Select an organisations" at bounding box center [239, 78] width 285 height 12
click at [101, 81] on input "Organisations option V325 - South Morang Mitsubishi focused, 1 of 1. 1 result a…" at bounding box center [100, 78] width 1 height 6
click at [289, 97] on div "V325 - South [PERSON_NAME] Mitsubishi" at bounding box center [244, 95] width 296 height 13
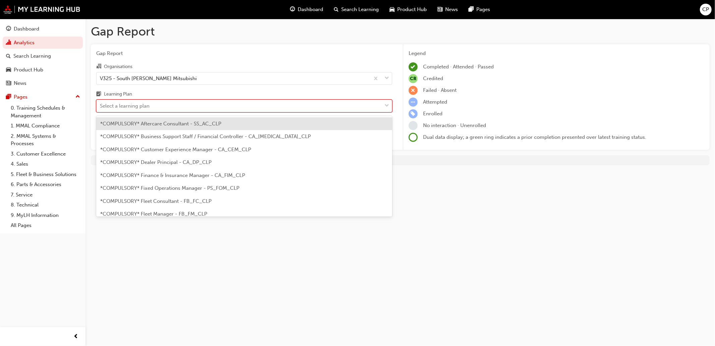
click at [287, 104] on div "Select a learning plan" at bounding box center [239, 106] width 285 height 12
click at [101, 104] on input "Learning Plan option *COMPULSORY* Aftercare Consultant - SS_AC_CLP focused, 1 o…" at bounding box center [100, 106] width 1 height 6
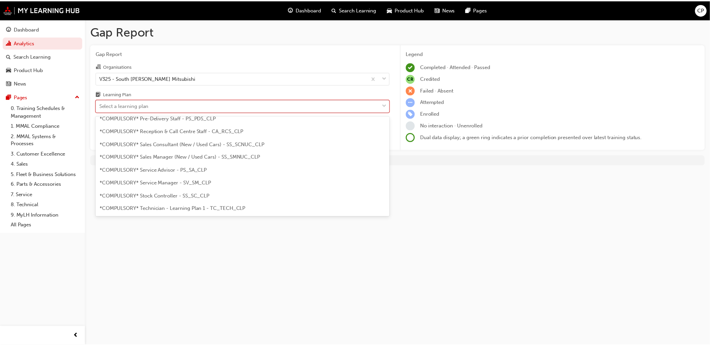
scroll to position [223, 0]
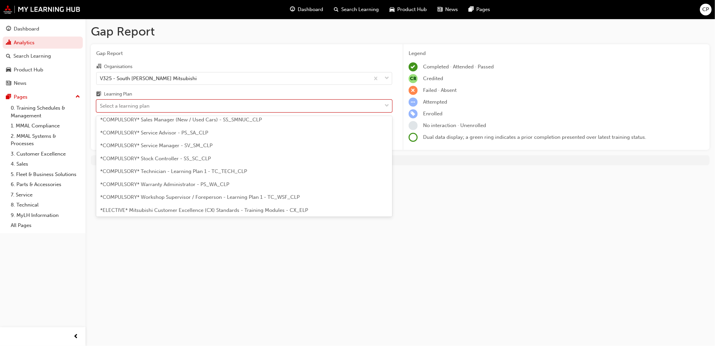
click at [280, 170] on div "*COMPULSORY* Technician - Learning Plan 1 - TC_TECH_CLP" at bounding box center [244, 171] width 296 height 13
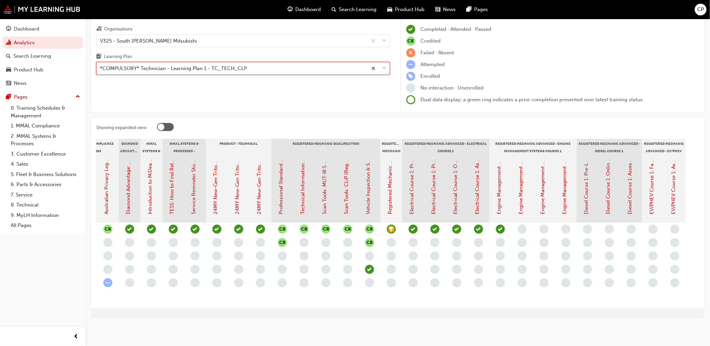
scroll to position [0, 160]
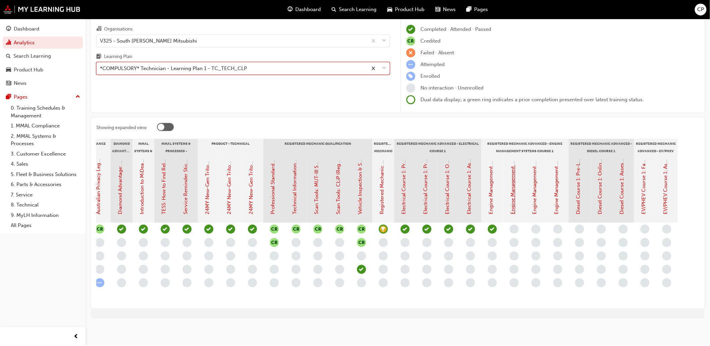
click at [514, 199] on link "Engine Management Systems (EMS) Course 1: Pre-Learning Module 2 (Registered Mec…" at bounding box center [513, 95] width 6 height 239
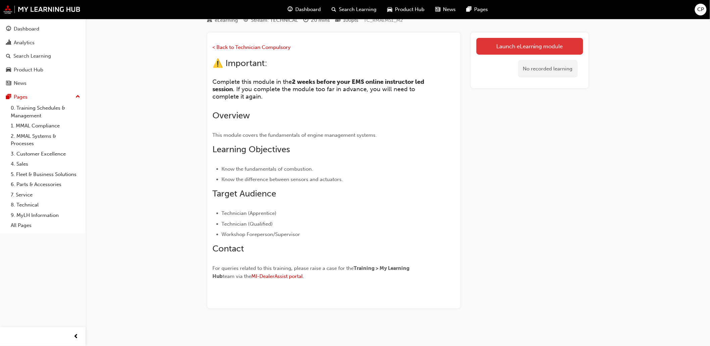
click at [513, 47] on link "Launch eLearning module" at bounding box center [529, 46] width 107 height 17
